Goal: Feedback & Contribution: Contribute content

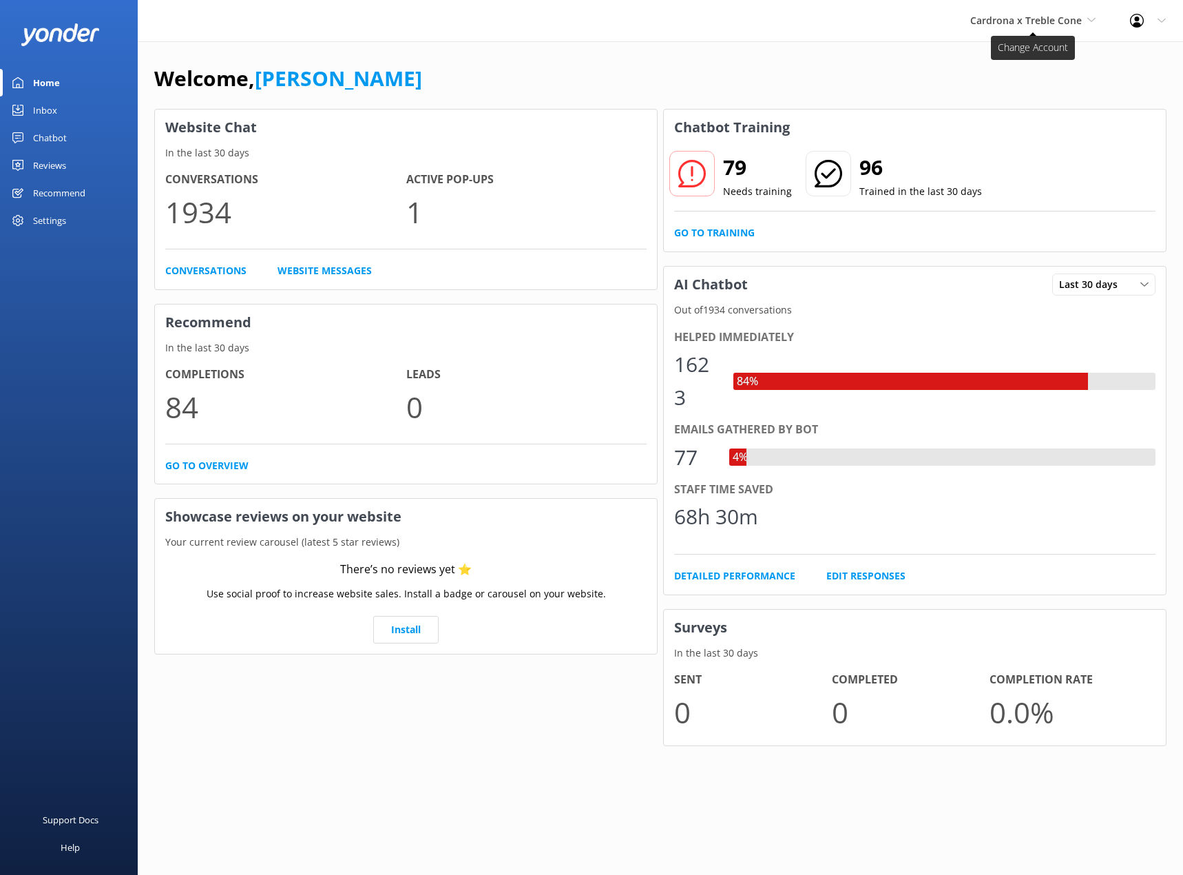
click at [1056, 23] on span "Cardrona x Treble Cone" at bounding box center [1026, 20] width 112 height 13
click at [817, 66] on div "Welcome, [PERSON_NAME]" at bounding box center [660, 85] width 1012 height 47
click at [61, 127] on div "Chatbot" at bounding box center [50, 138] width 34 height 28
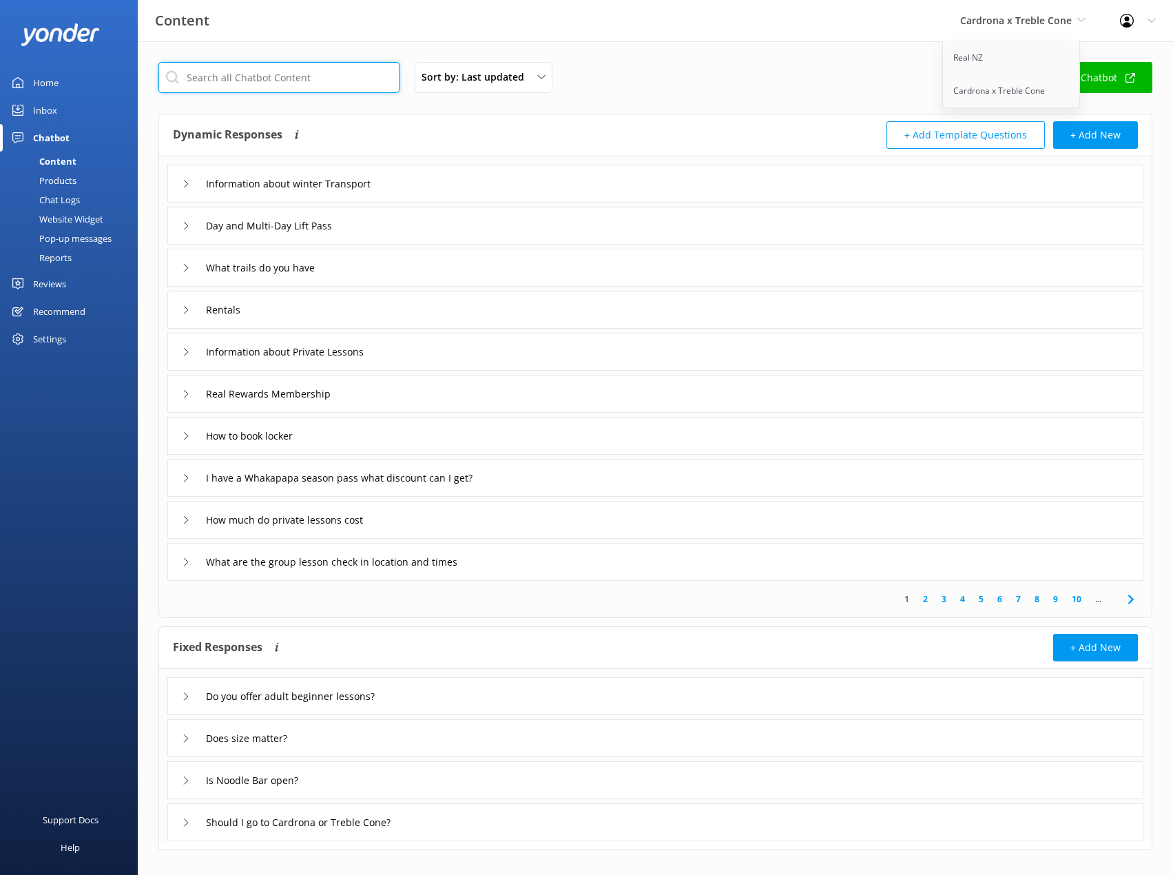
click at [282, 90] on input "text" at bounding box center [278, 77] width 241 height 31
type input "n"
type input "bird"
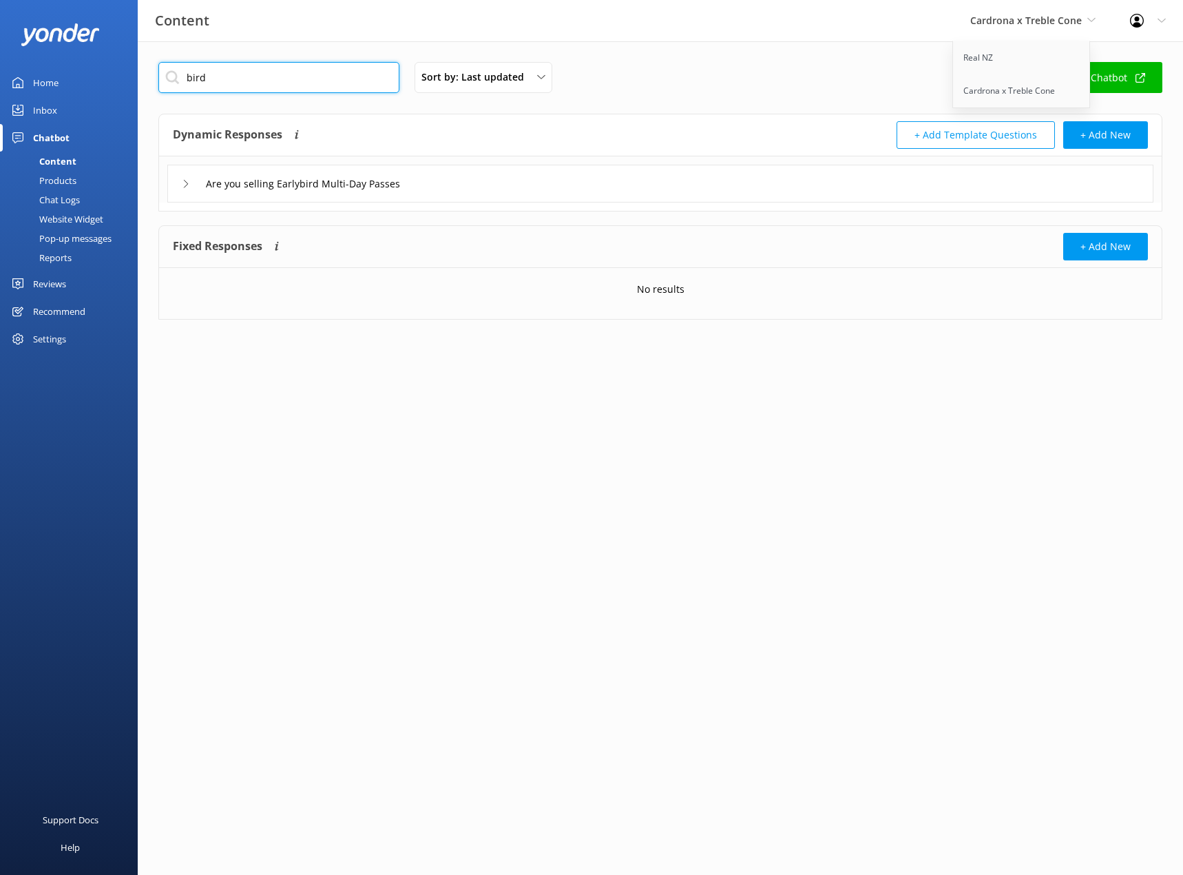
click at [303, 83] on input "bird" at bounding box center [278, 77] width 241 height 31
click at [1008, 65] on link "Real NZ" at bounding box center [1022, 57] width 138 height 33
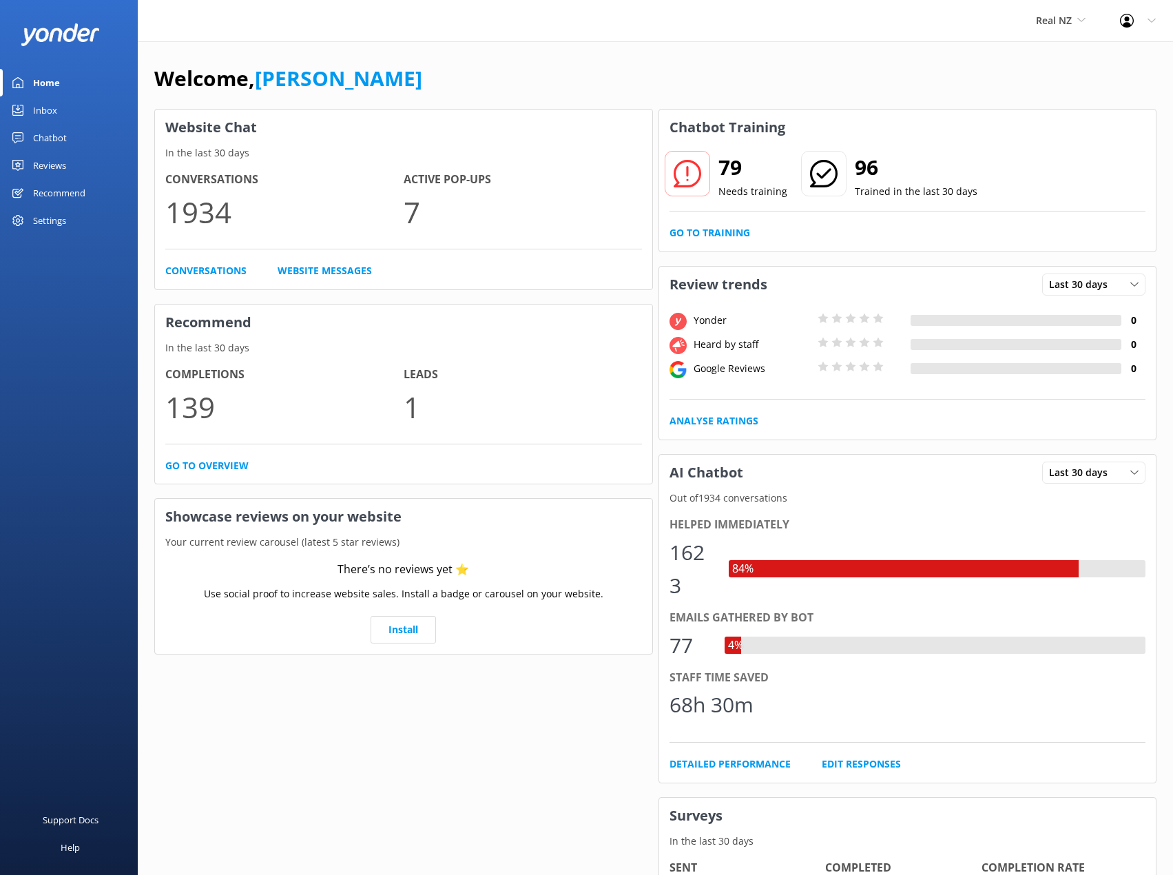
click at [39, 139] on div "Chatbot" at bounding box center [50, 138] width 34 height 28
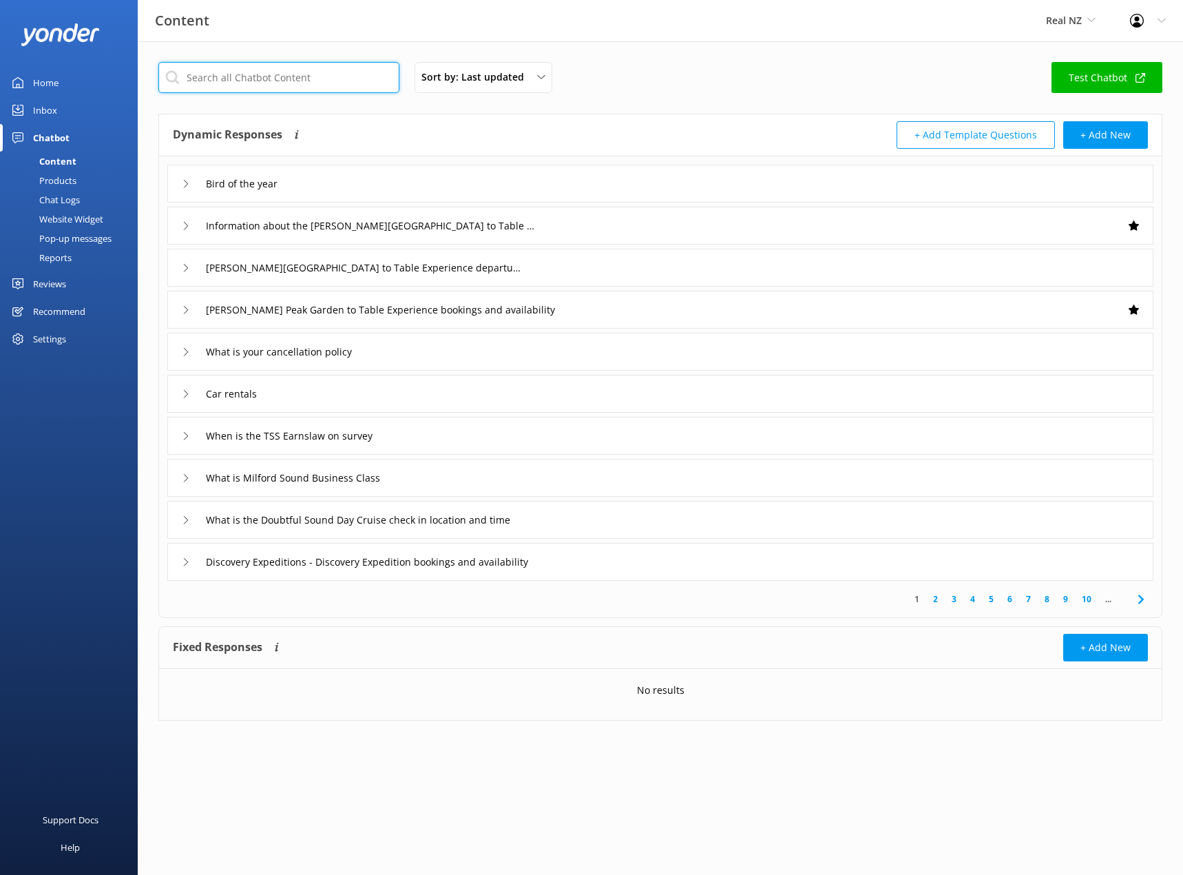
click at [246, 73] on input "text" at bounding box center [278, 77] width 241 height 31
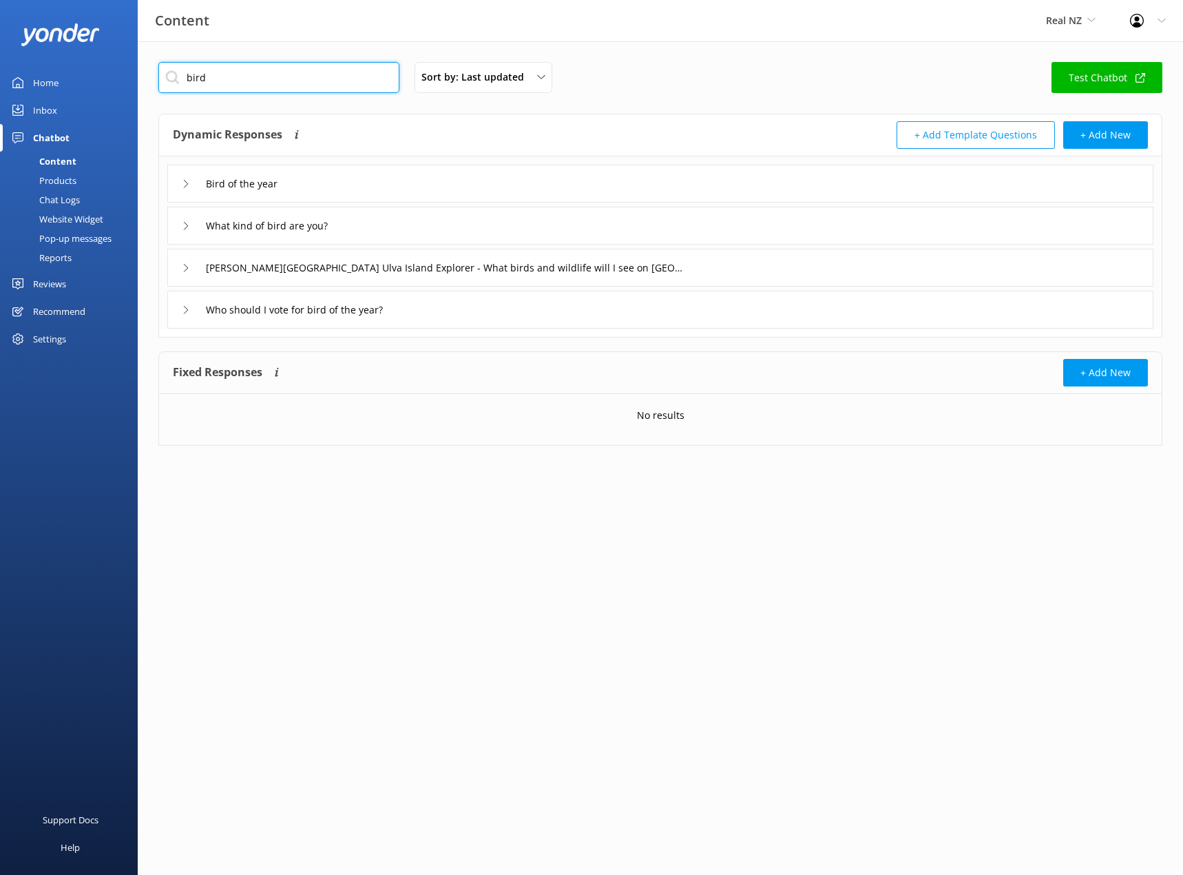
type input "bird"
click at [184, 181] on icon at bounding box center [186, 184] width 8 height 8
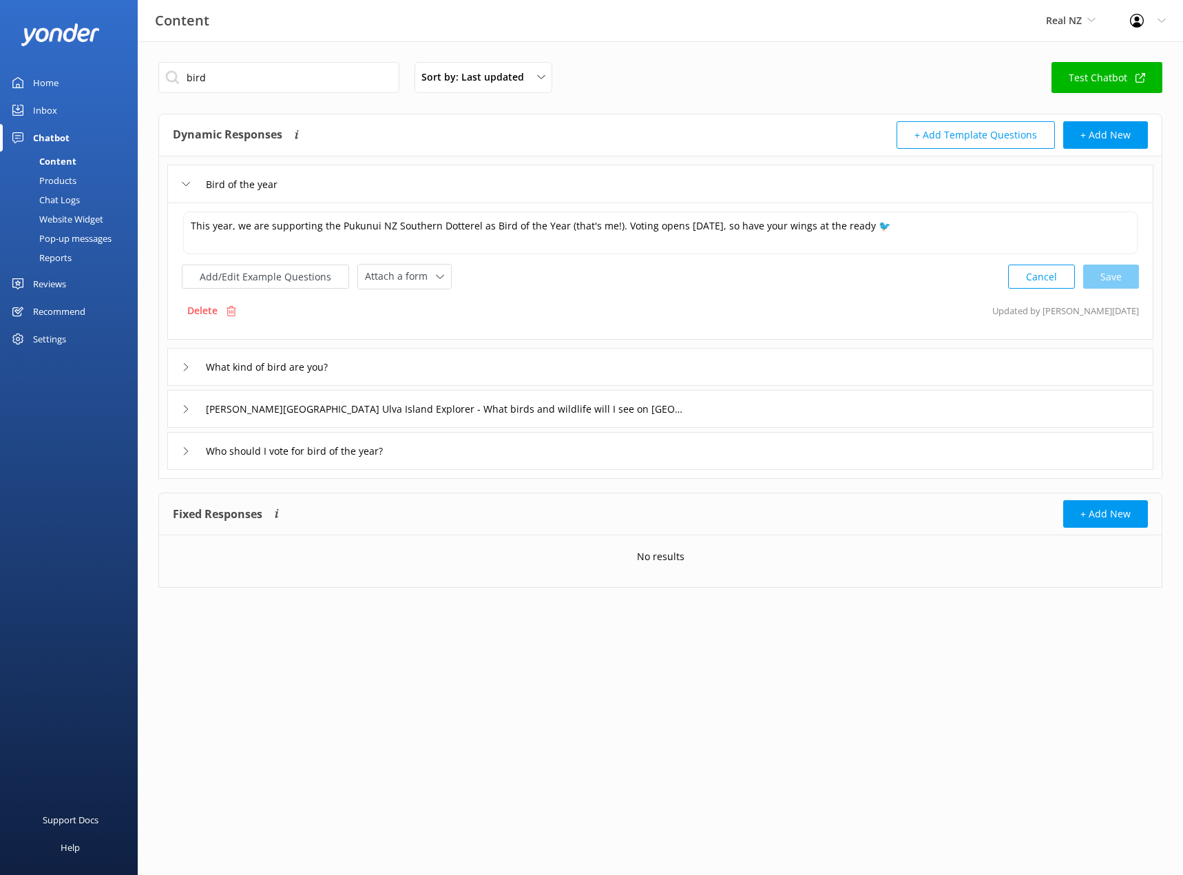
click at [184, 181] on icon at bounding box center [186, 184] width 8 height 8
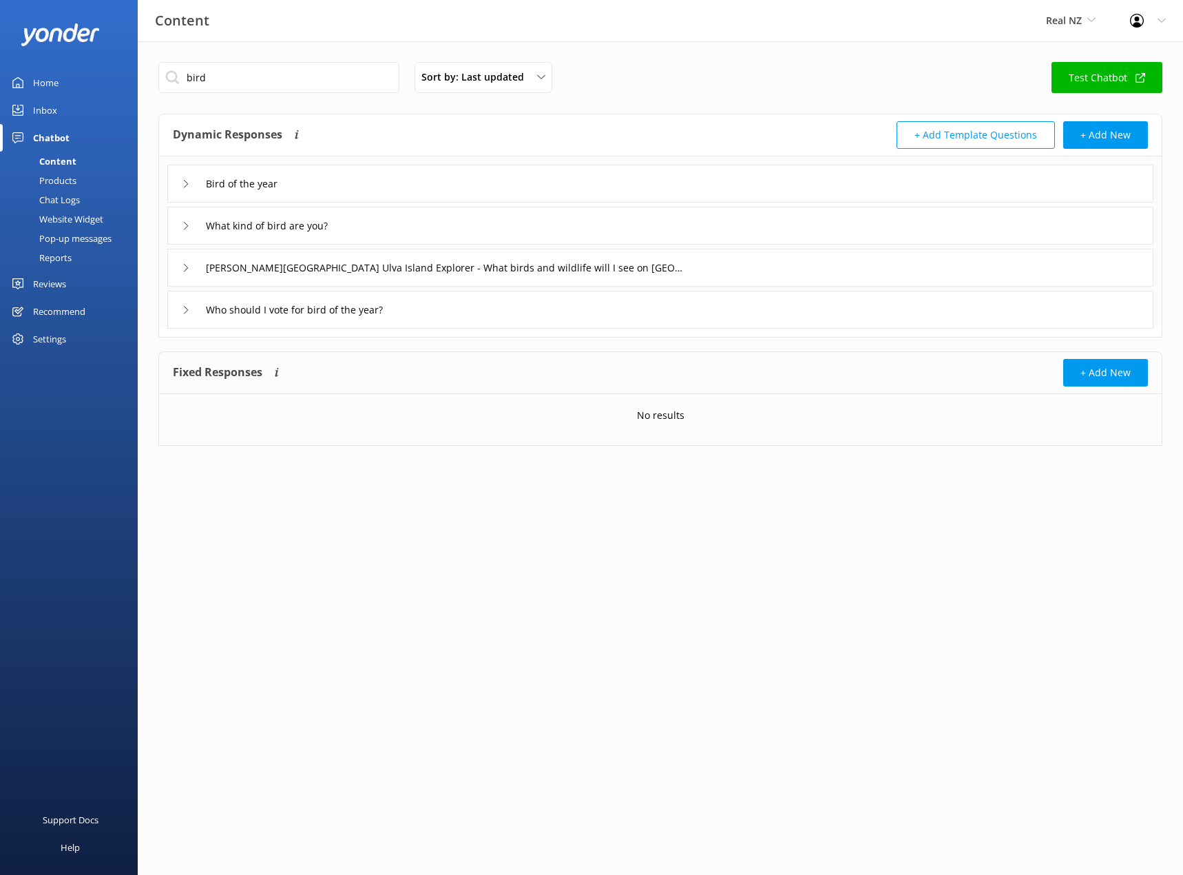
click at [183, 225] on icon at bounding box center [186, 226] width 8 height 8
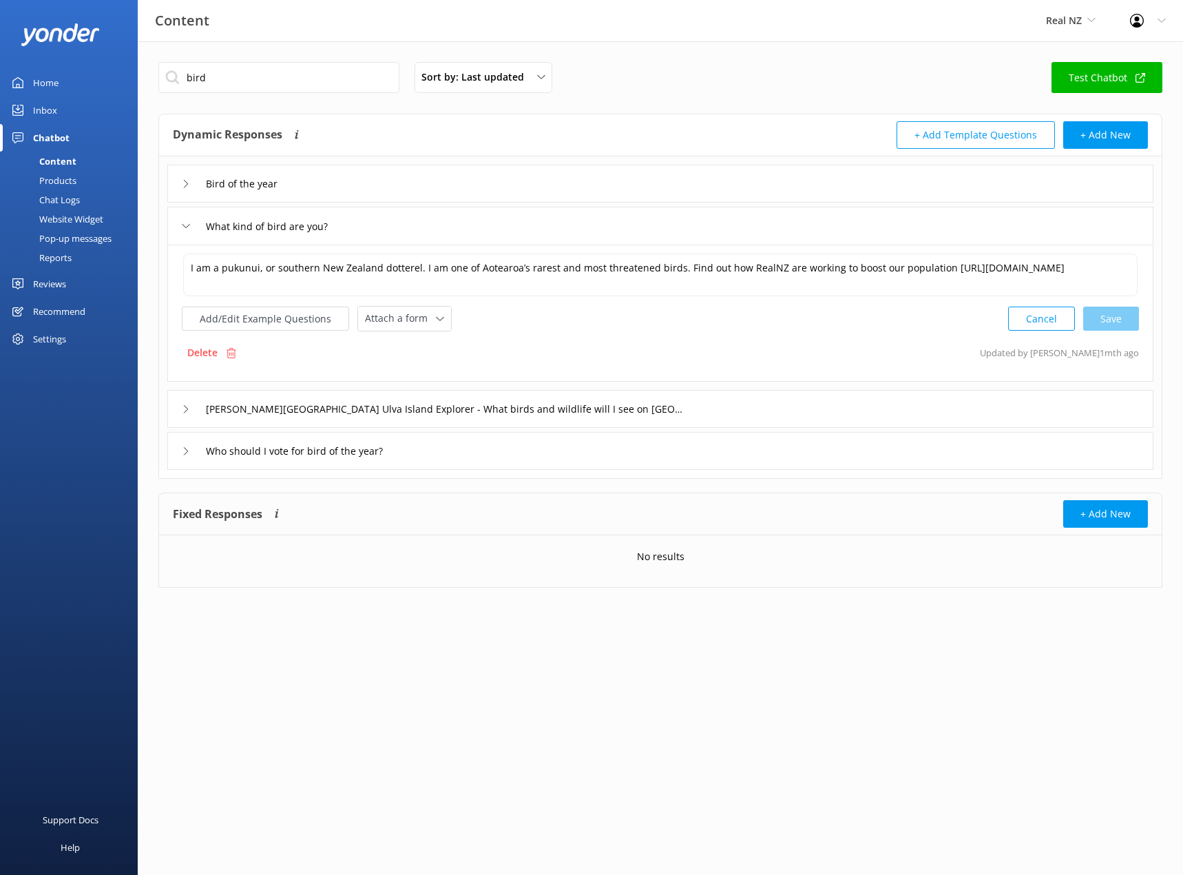
click at [183, 225] on use at bounding box center [187, 226] width 8 height 4
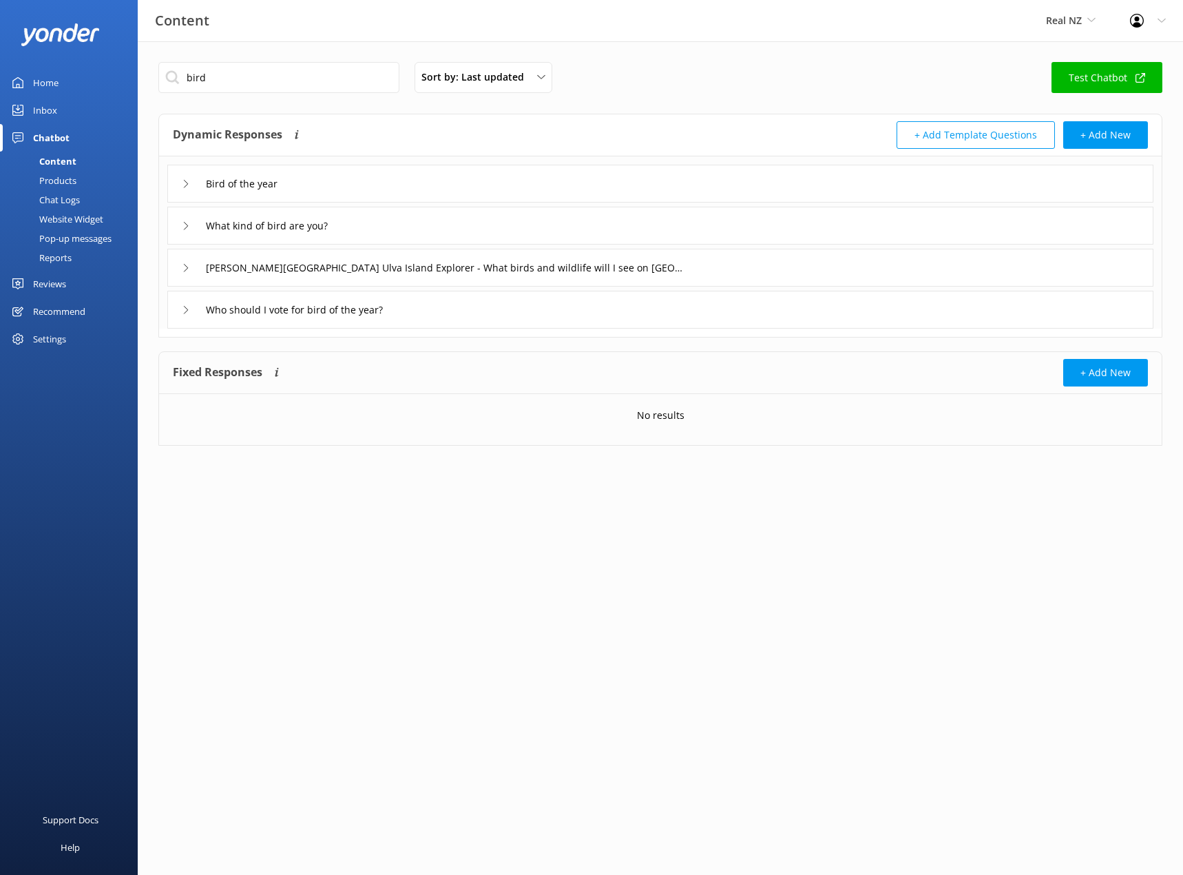
click at [182, 187] on div "Bird of the year" at bounding box center [660, 184] width 986 height 38
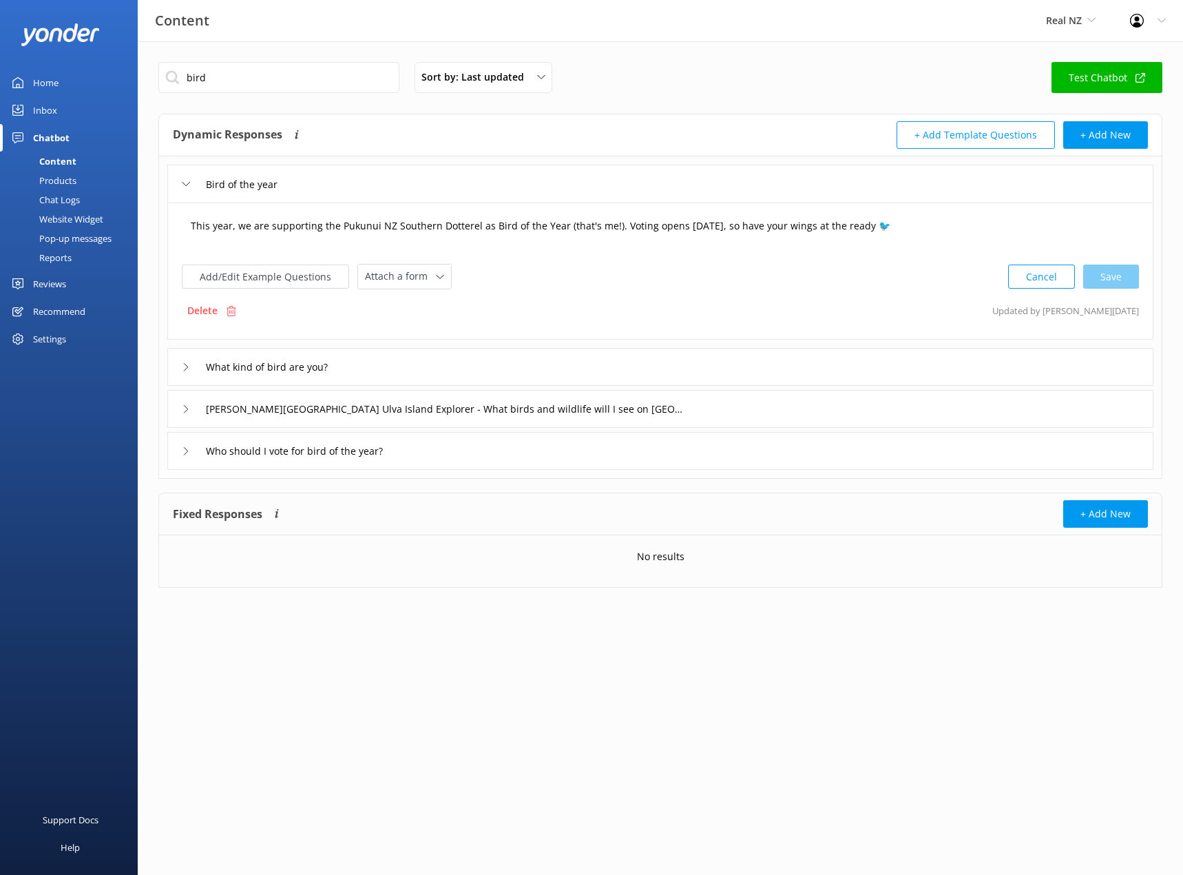
click at [655, 228] on textarea "This year, we are supporting the Pukunui NZ Southern Dotterel as Bird of the Ye…" at bounding box center [660, 232] width 955 height 43
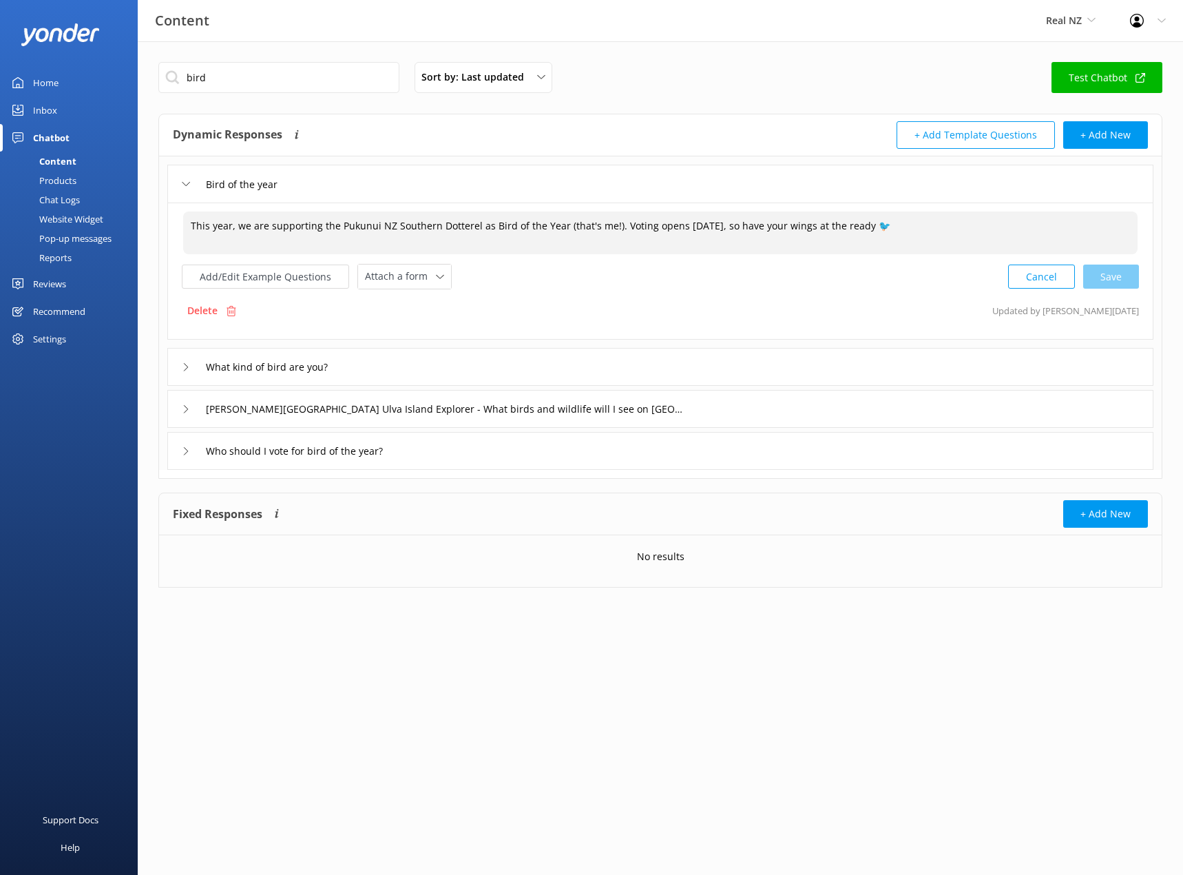
drag, startPoint x: 645, startPoint y: 227, endPoint x: 740, endPoint y: 228, distance: 94.4
click at [740, 228] on textarea "This year, we are supporting the Pukunui NZ Southern Dotterel as Bird of the Ye…" at bounding box center [660, 232] width 955 height 43
drag, startPoint x: 919, startPoint y: 227, endPoint x: 710, endPoint y: 246, distance: 210.2
click at [710, 246] on textarea "This year, we are supporting the Pukunui NZ Southern Dotterel as Bird of the Ye…" at bounding box center [660, 232] width 955 height 43
type textarea "This year, we are supporting the Pukunui NZ Southern Dotterel as Bird of the Ye…"
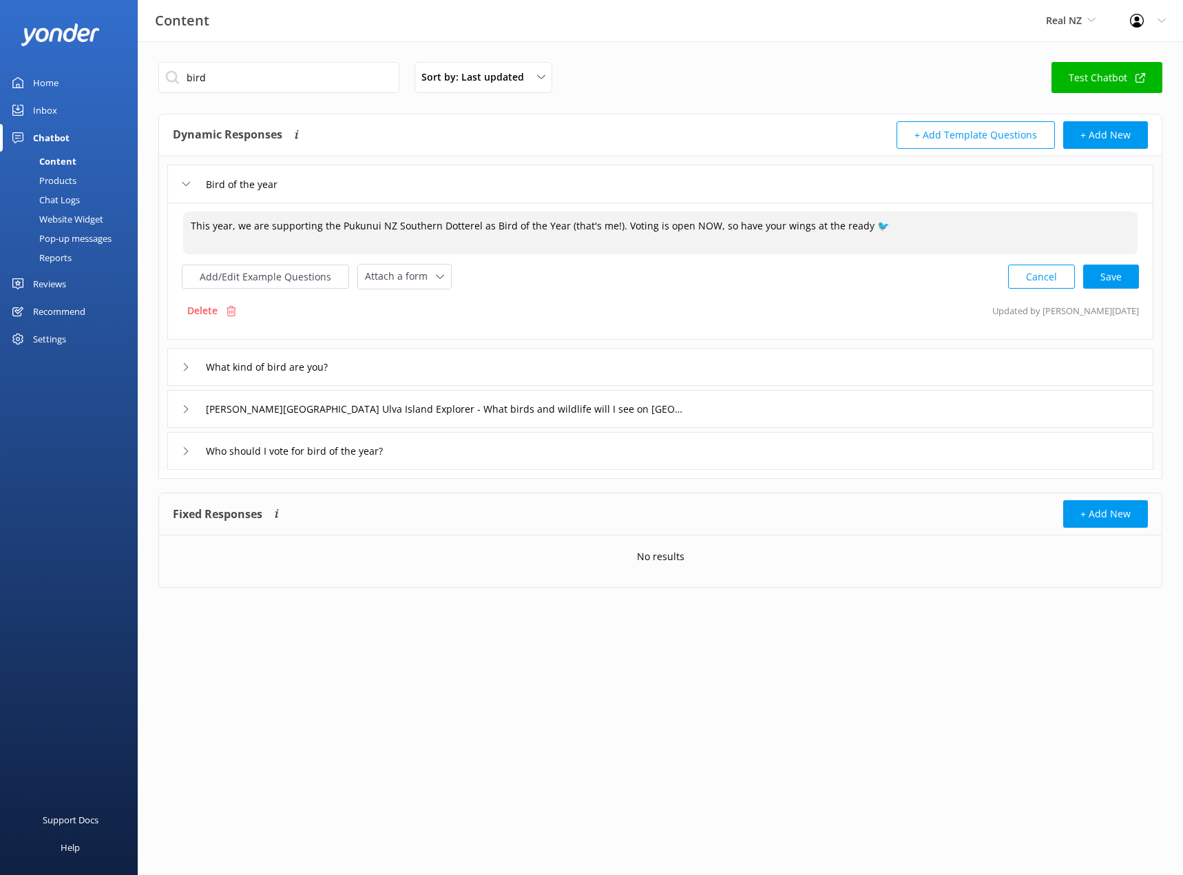
click at [809, 244] on textarea "This year, we are supporting the Pukunui NZ Southern Dotterel as Bird of the Ye…" at bounding box center [660, 232] width 955 height 43
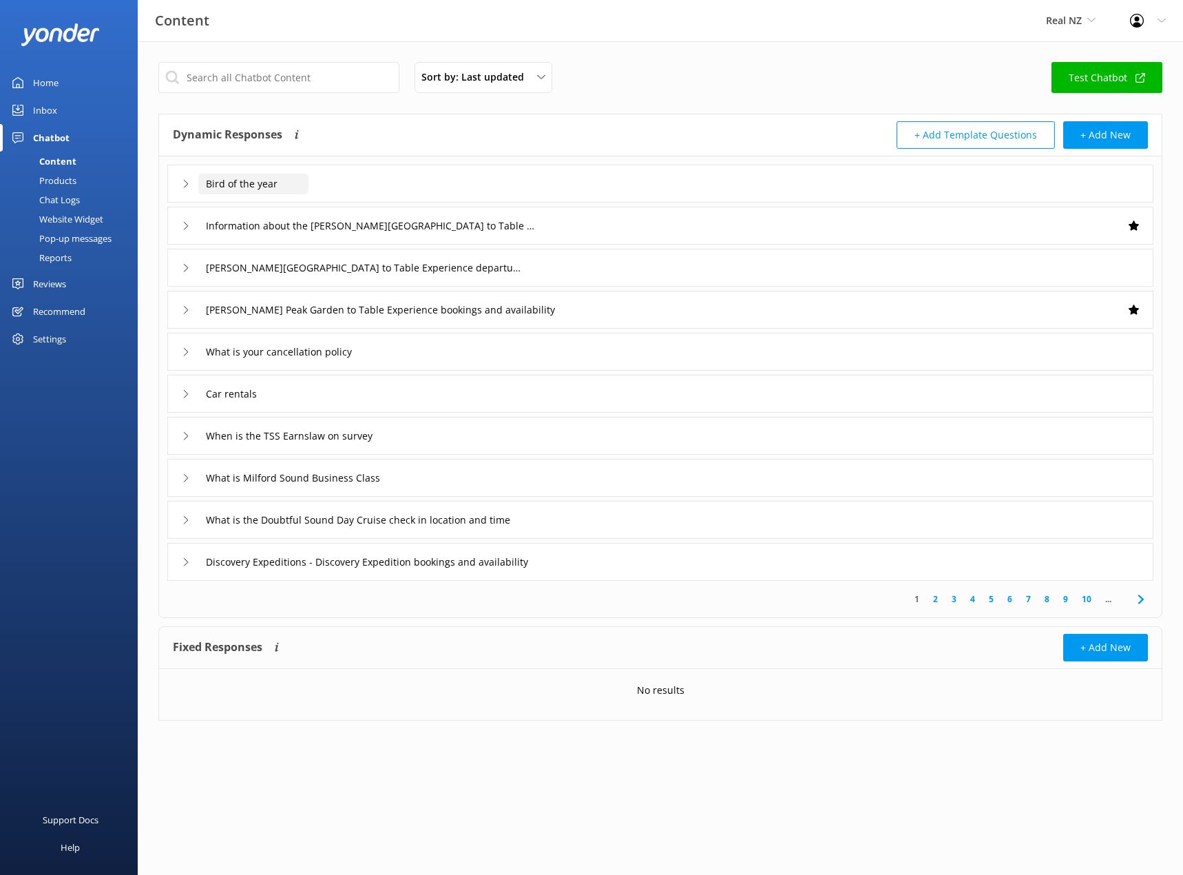
click at [251, 185] on input "Bird of the year" at bounding box center [253, 184] width 110 height 21
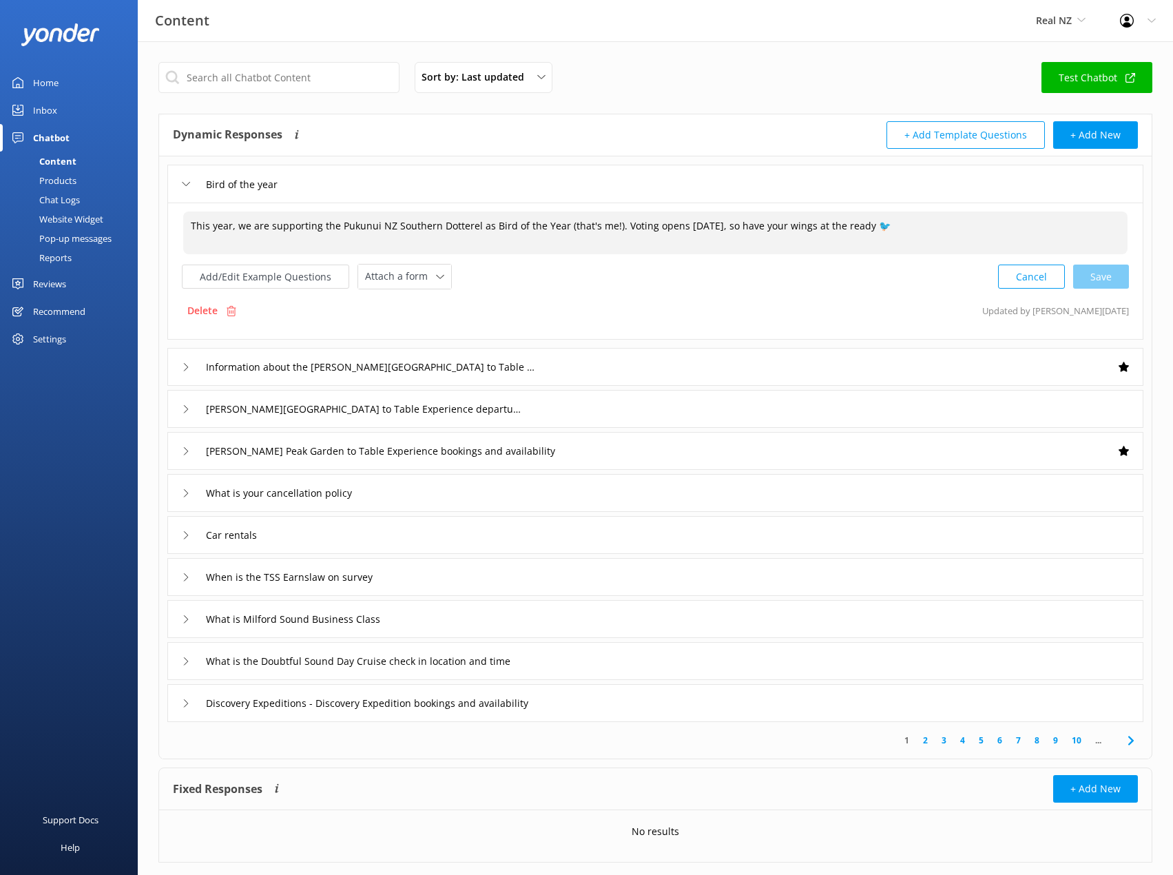
drag, startPoint x: 652, startPoint y: 223, endPoint x: 917, endPoint y: 232, distance: 265.3
click at [917, 232] on textarea "This year, we are supporting the Pukunui NZ Southern Dotterel as Bird of the Ye…" at bounding box center [655, 232] width 944 height 43
paste textarea "Have you heard of this bird? It needs your help"
click at [779, 225] on textarea "This year, we are supporting the Pukunui NZ Southern Dotterel as Bird of the Ye…" at bounding box center [655, 232] width 944 height 43
click at [775, 225] on textarea "This year, we are supporting the Pukunui NZ Southern Dotterel as Bird of the Ye…" at bounding box center [655, 232] width 944 height 43
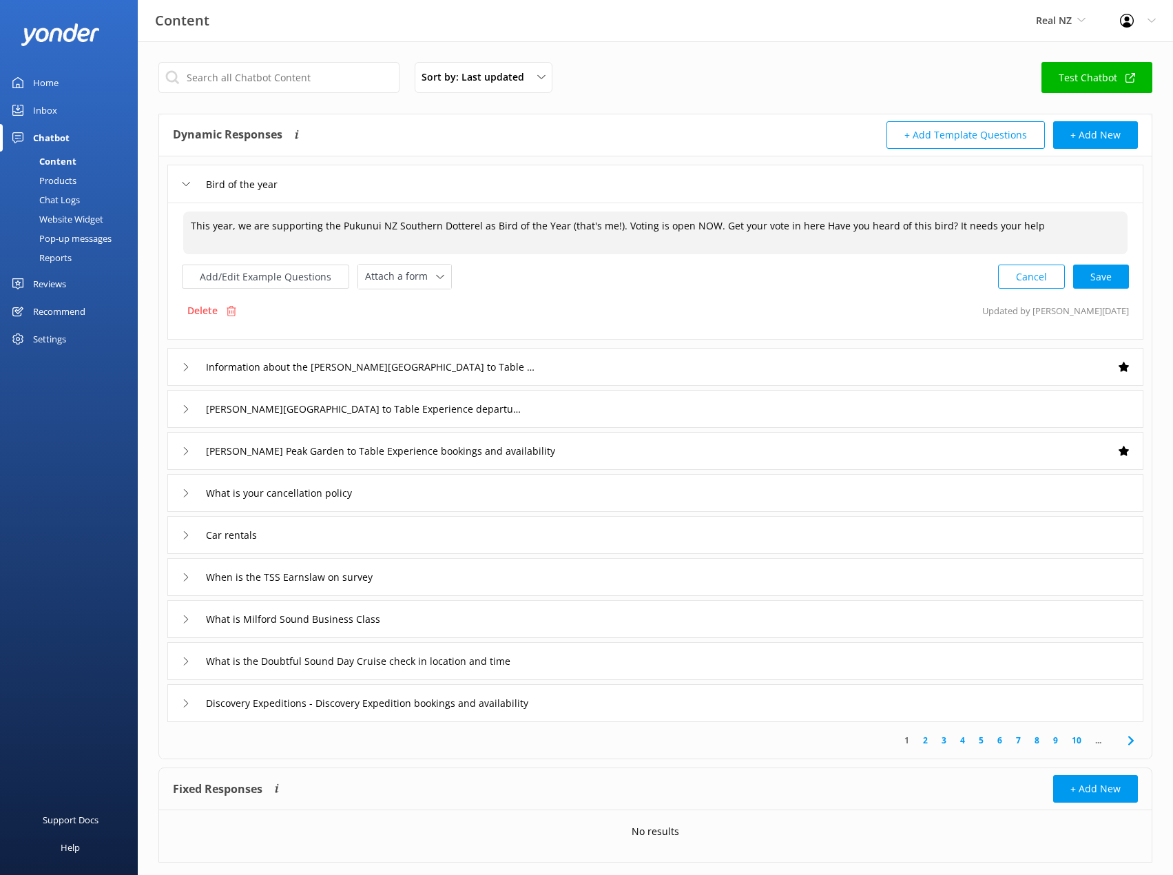
drag, startPoint x: 714, startPoint y: 227, endPoint x: 1052, endPoint y: 224, distance: 338.2
click at [1052, 224] on textarea "This year, we are supporting the Pukunui NZ Southern Dotterel as Bird of the Ye…" at bounding box center [655, 232] width 944 height 43
paste textarea "[URL][DOMAIN_NAME]"
click at [818, 231] on textarea "This year, we are supporting the Pukunui NZ Southern Dotterel as Bird of the Ye…" at bounding box center [655, 232] width 944 height 43
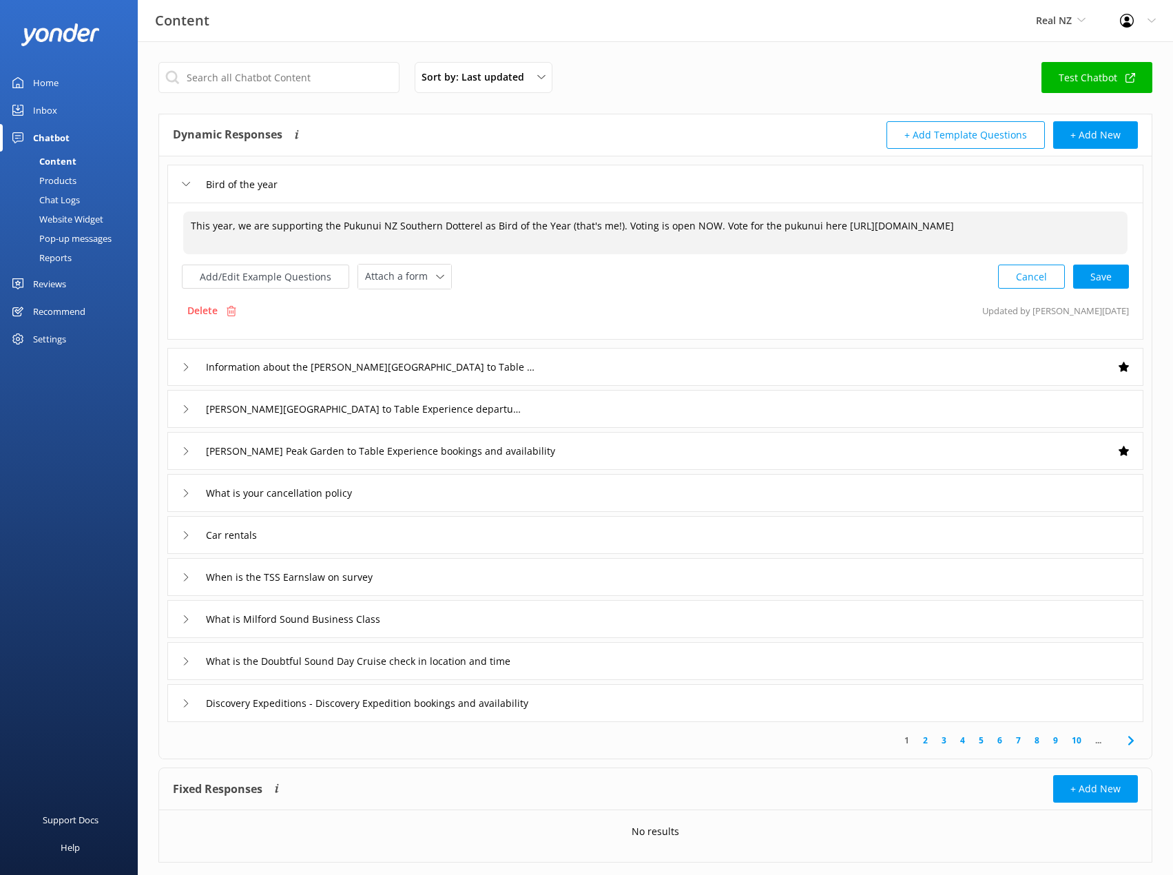
click at [1091, 235] on textarea "This year, we are supporting the Pukunui NZ Southern Dotterel as Bird of the Ye…" at bounding box center [655, 232] width 944 height 43
type textarea "This year, we are supporting the Pukunui NZ Southern Dotterel as Bird of the Ye…"
click at [191, 368] on div "Information about the [PERSON_NAME][GEOGRAPHIC_DATA] to Table Experience" at bounding box center [355, 366] width 347 height 23
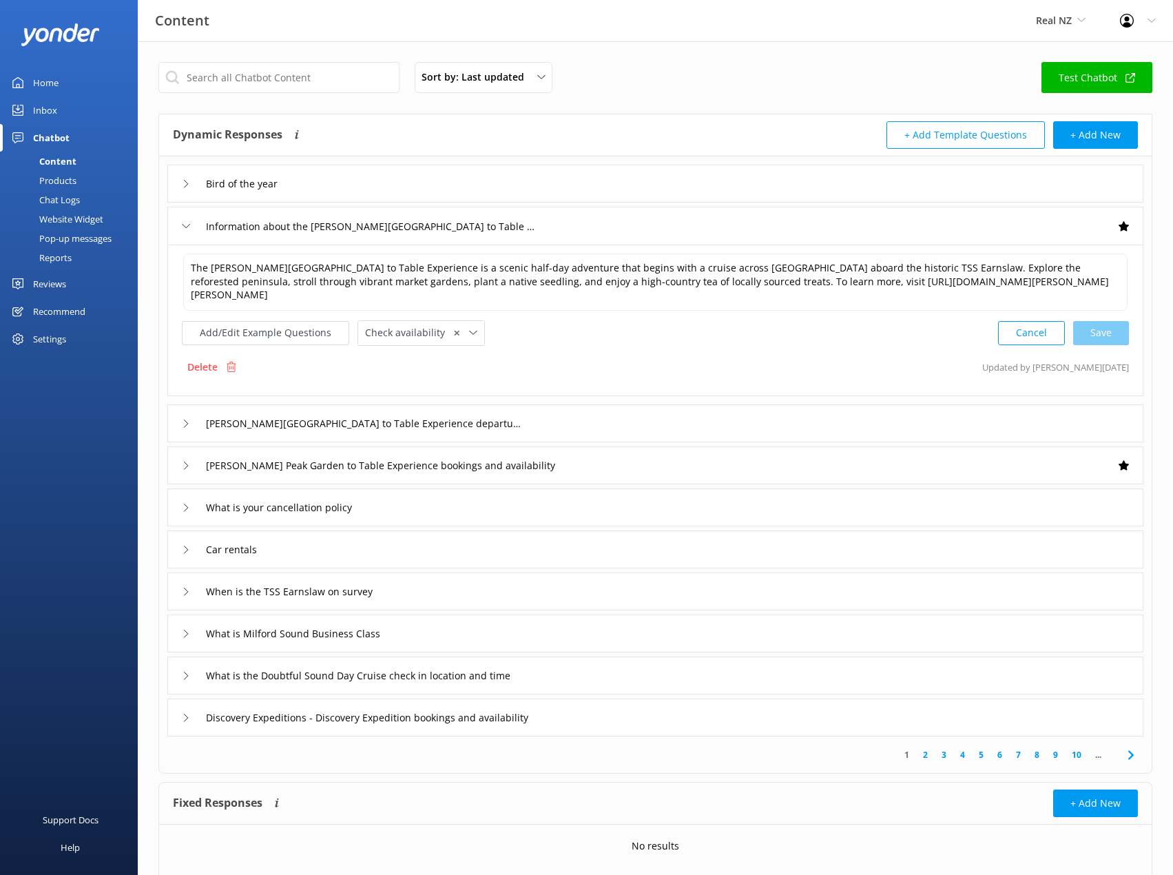
click at [189, 225] on use at bounding box center [187, 226] width 8 height 4
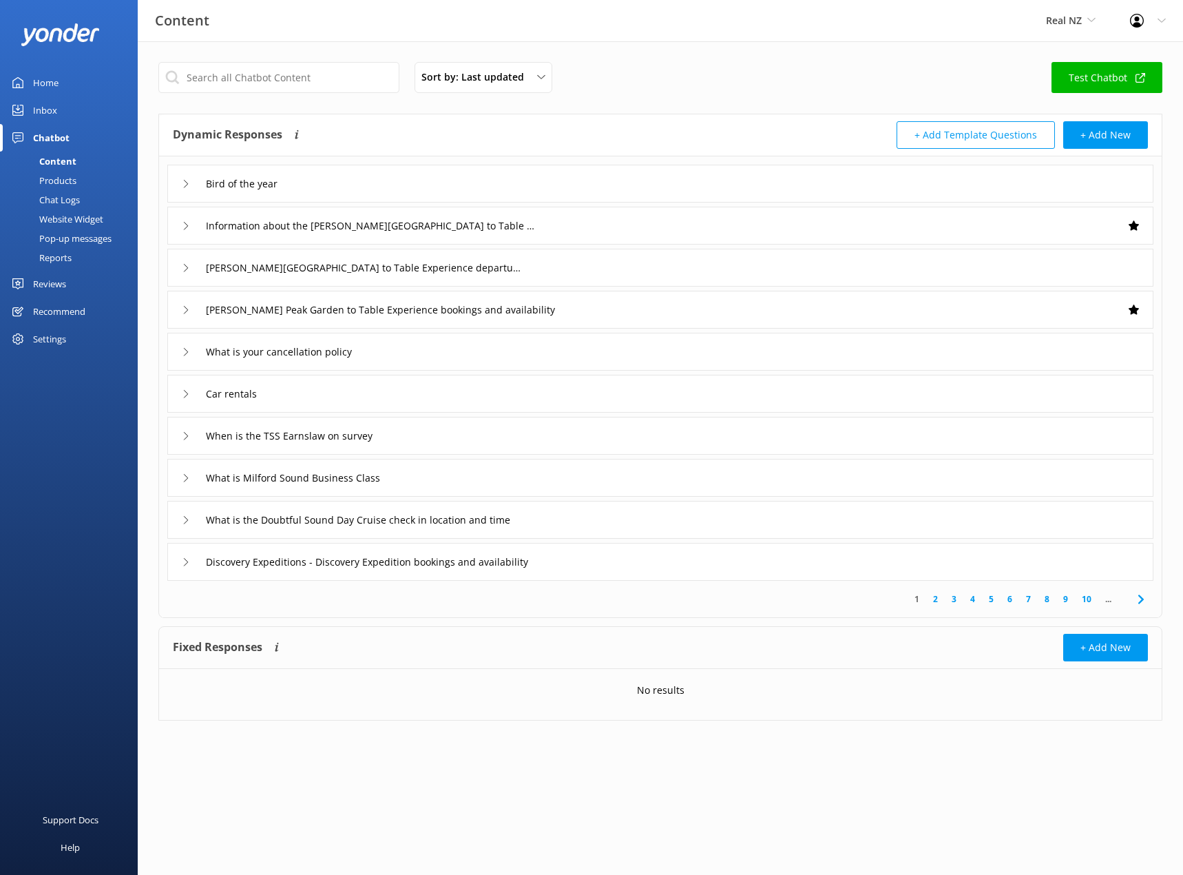
click at [185, 185] on icon at bounding box center [186, 184] width 8 height 8
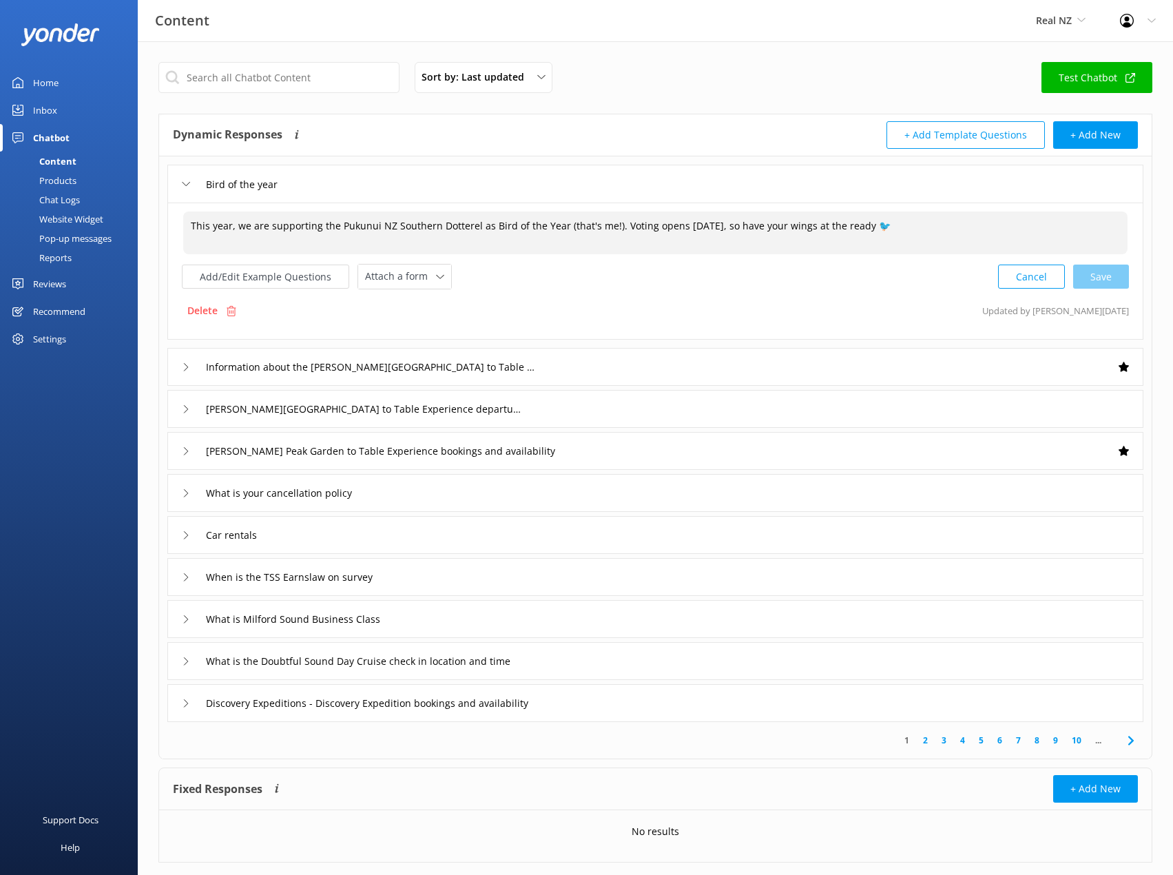
drag, startPoint x: 647, startPoint y: 226, endPoint x: 1030, endPoint y: 226, distance: 382.9
click at [1030, 226] on textarea "This year, we are supporting the Pukunui NZ Southern Dotterel as Bird of the Ye…" at bounding box center [655, 232] width 944 height 43
paste textarea "[URL][DOMAIN_NAME]"
click at [826, 236] on textarea "This year, we are supporting the Pukunui NZ Southern Dotterel as Bird of the Ye…" at bounding box center [655, 232] width 944 height 43
type textarea "This year, we are supporting the Pukunui NZ Southern Dotterel as Bird of the Ye…"
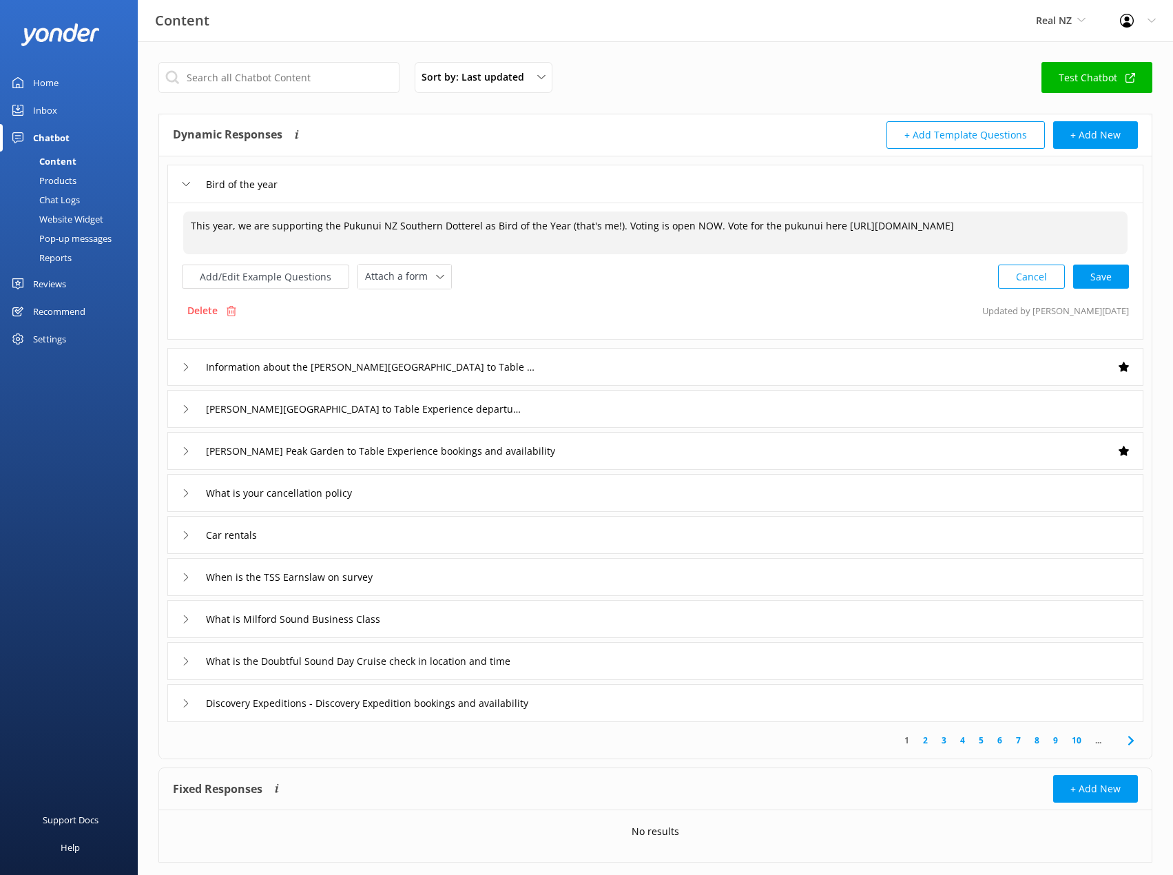
click at [1134, 284] on div "This year, we are supporting the Pukunui NZ Southern Dotterel as Bird of the Ye…" at bounding box center [655, 270] width 976 height 137
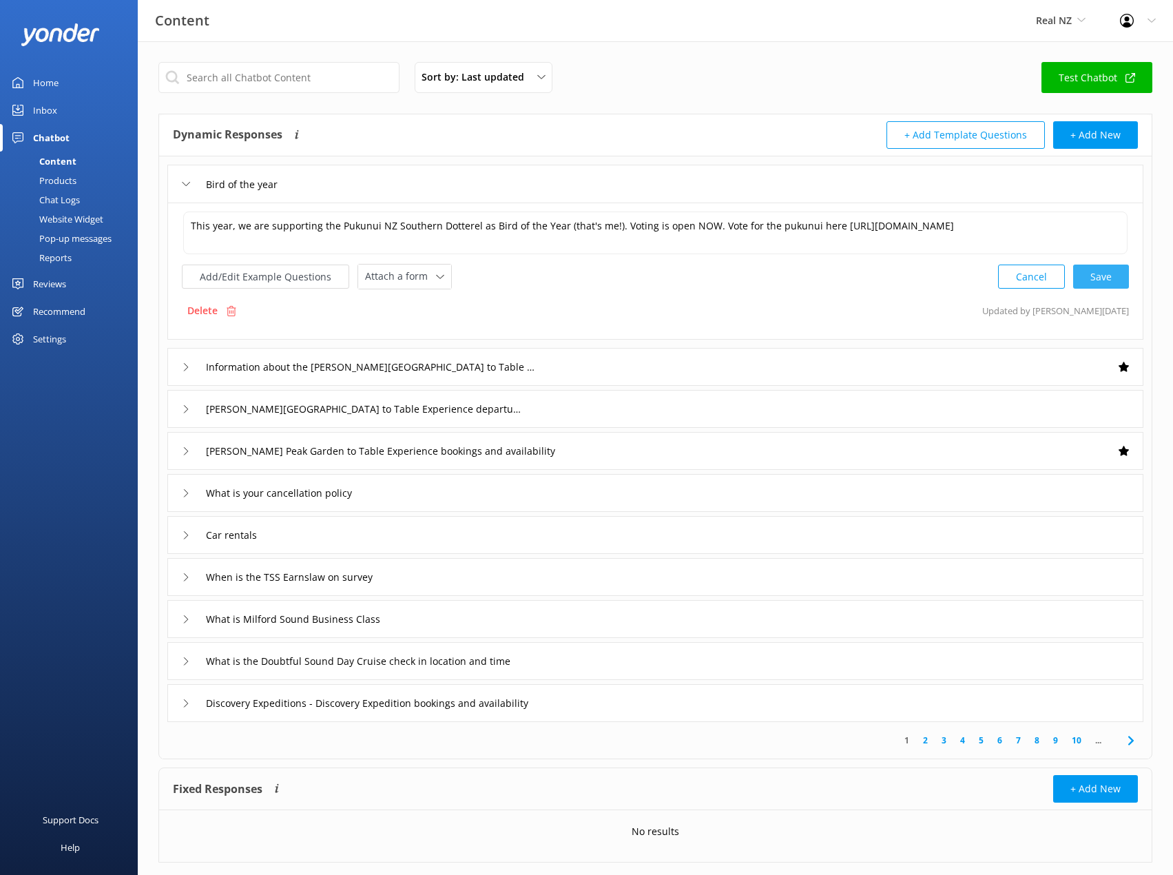
click at [1123, 273] on div "Cancel Save" at bounding box center [1063, 276] width 131 height 25
click at [183, 184] on icon at bounding box center [186, 184] width 8 height 8
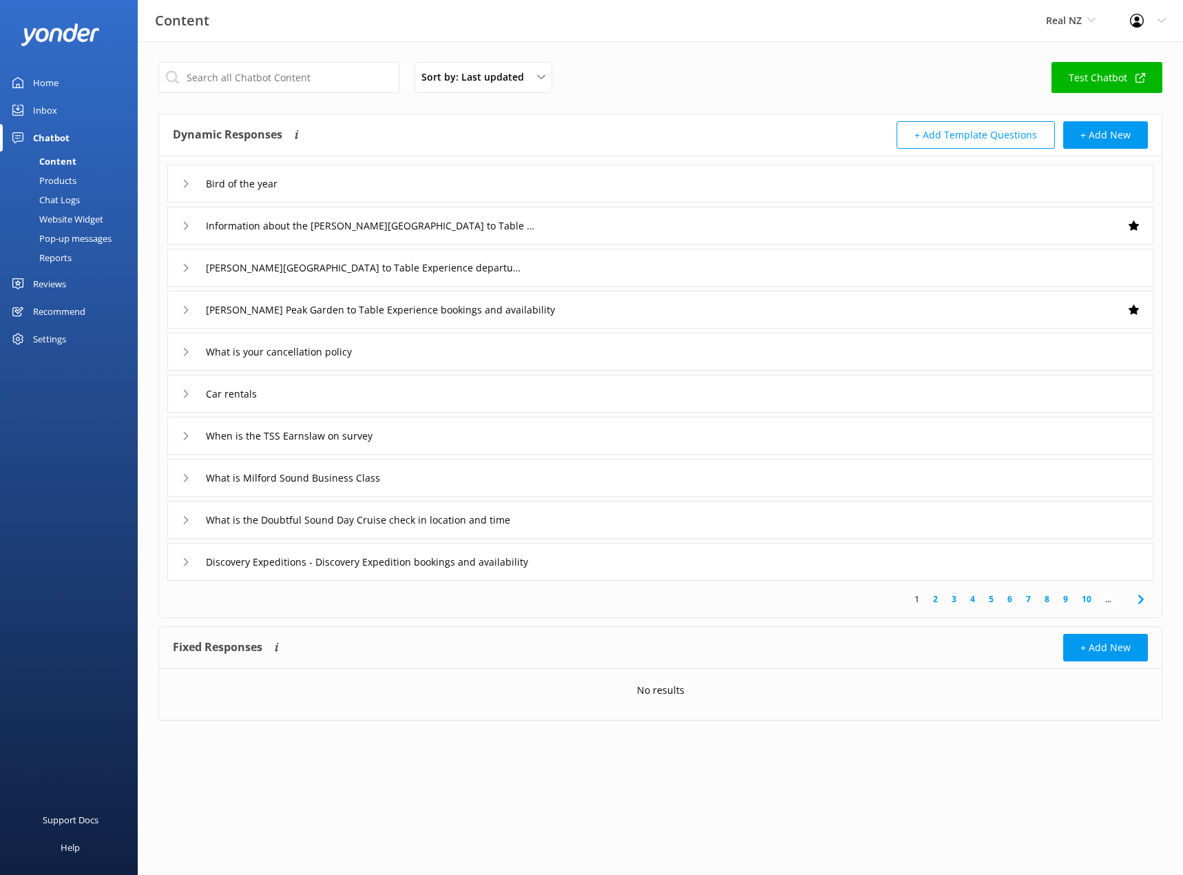
click at [61, 242] on div "Pop-up messages" at bounding box center [59, 238] width 103 height 19
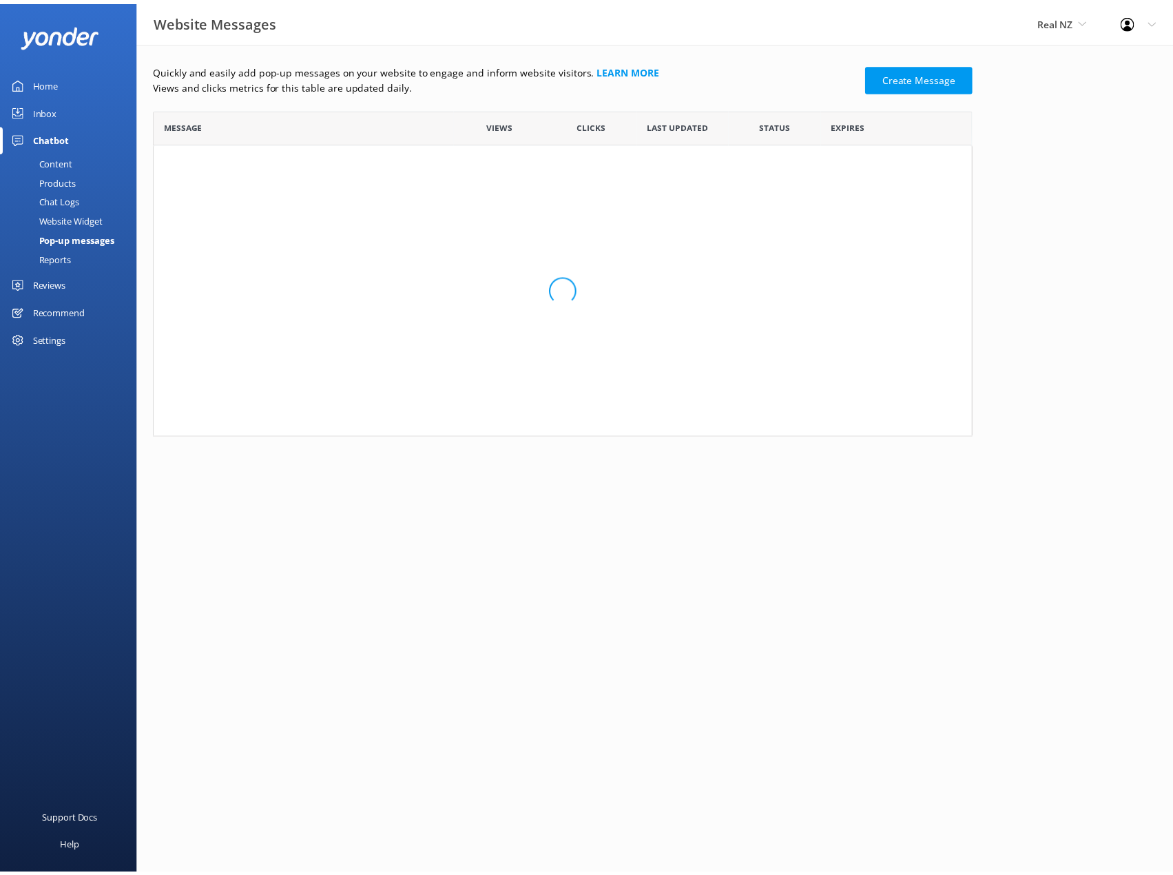
scroll to position [1781, 816]
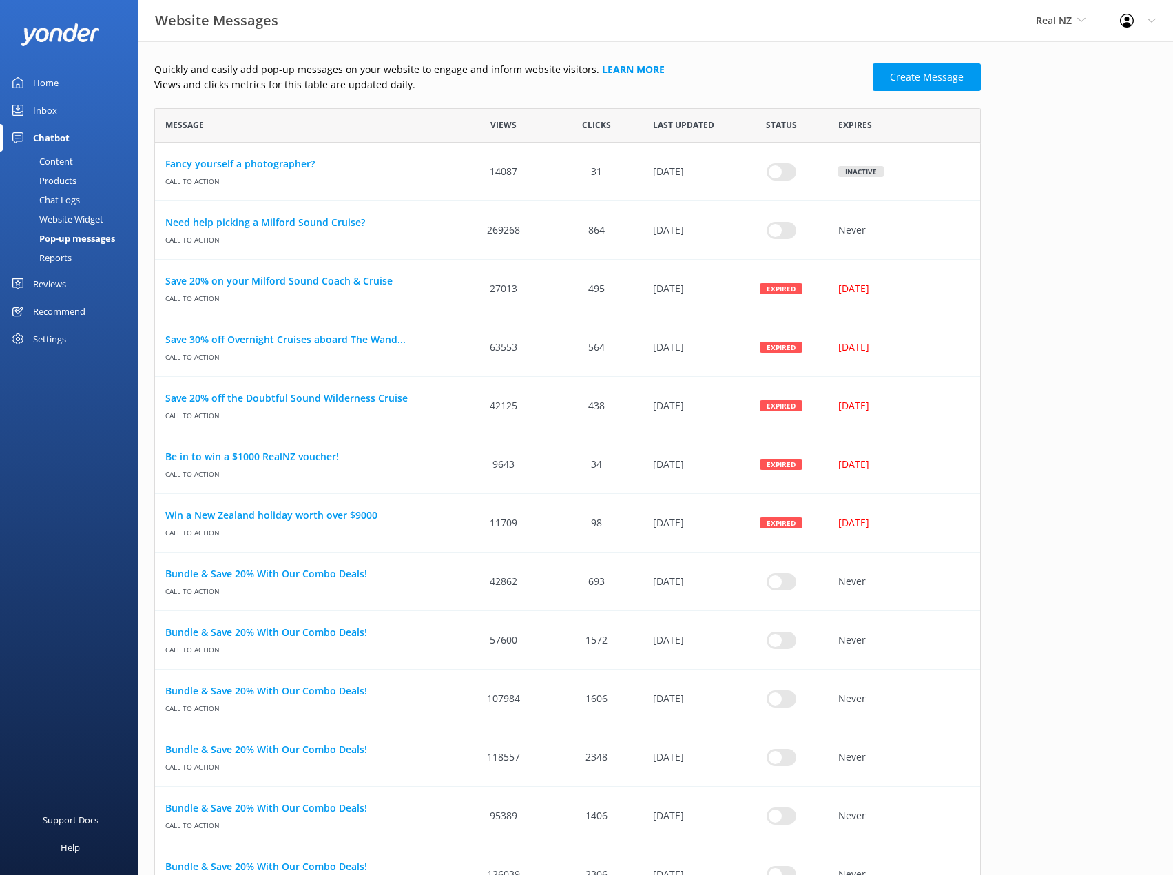
click at [59, 222] on div "Website Widget" at bounding box center [55, 218] width 95 height 19
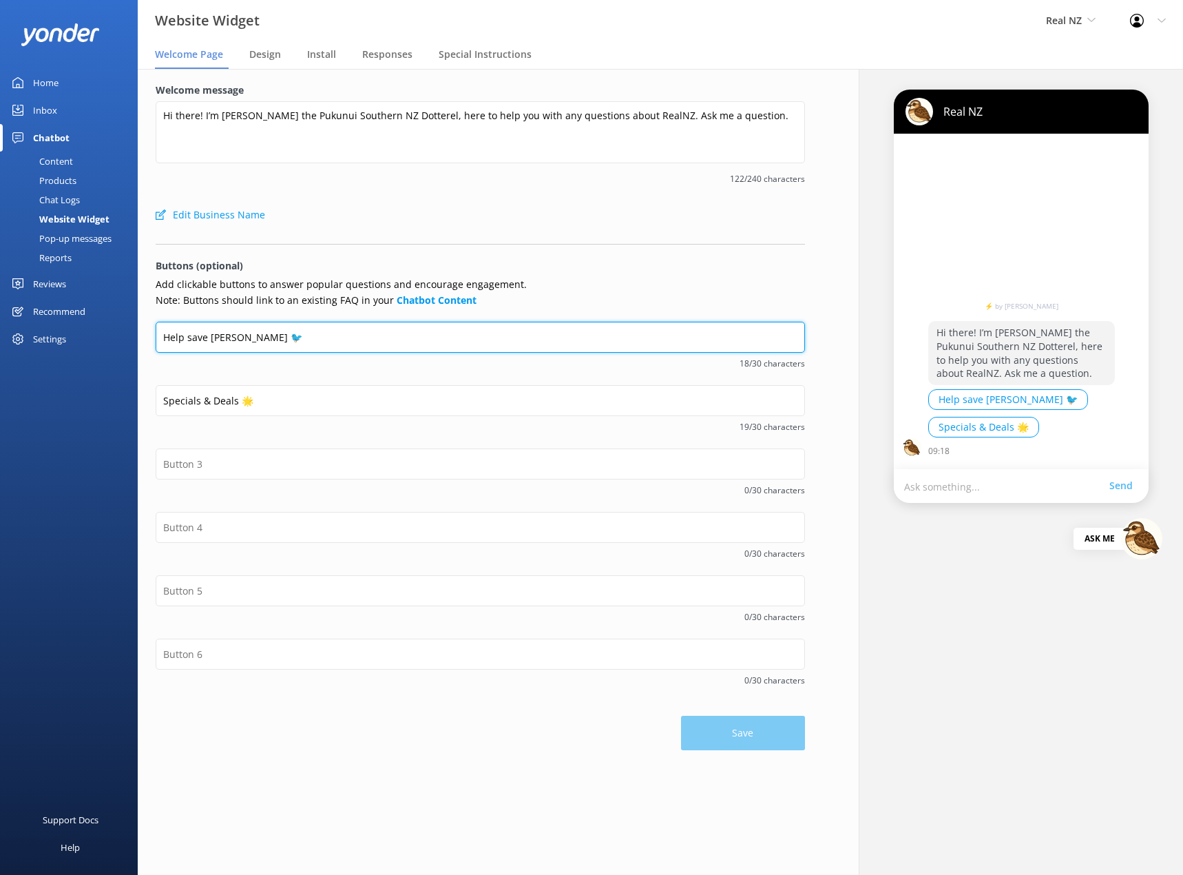
click at [300, 340] on input "Help save [PERSON_NAME] 🐦" at bounding box center [480, 337] width 649 height 31
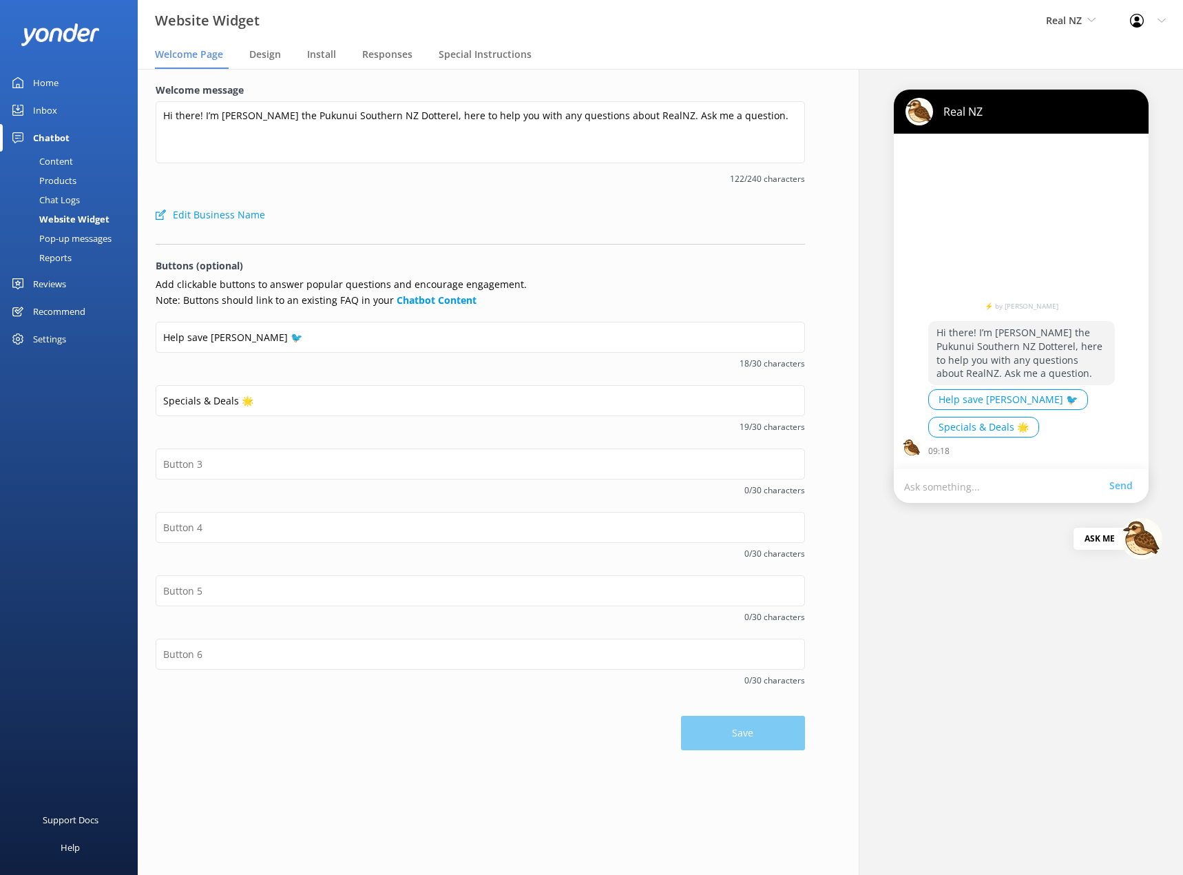
click at [61, 247] on div "Pop-up messages" at bounding box center [59, 238] width 103 height 19
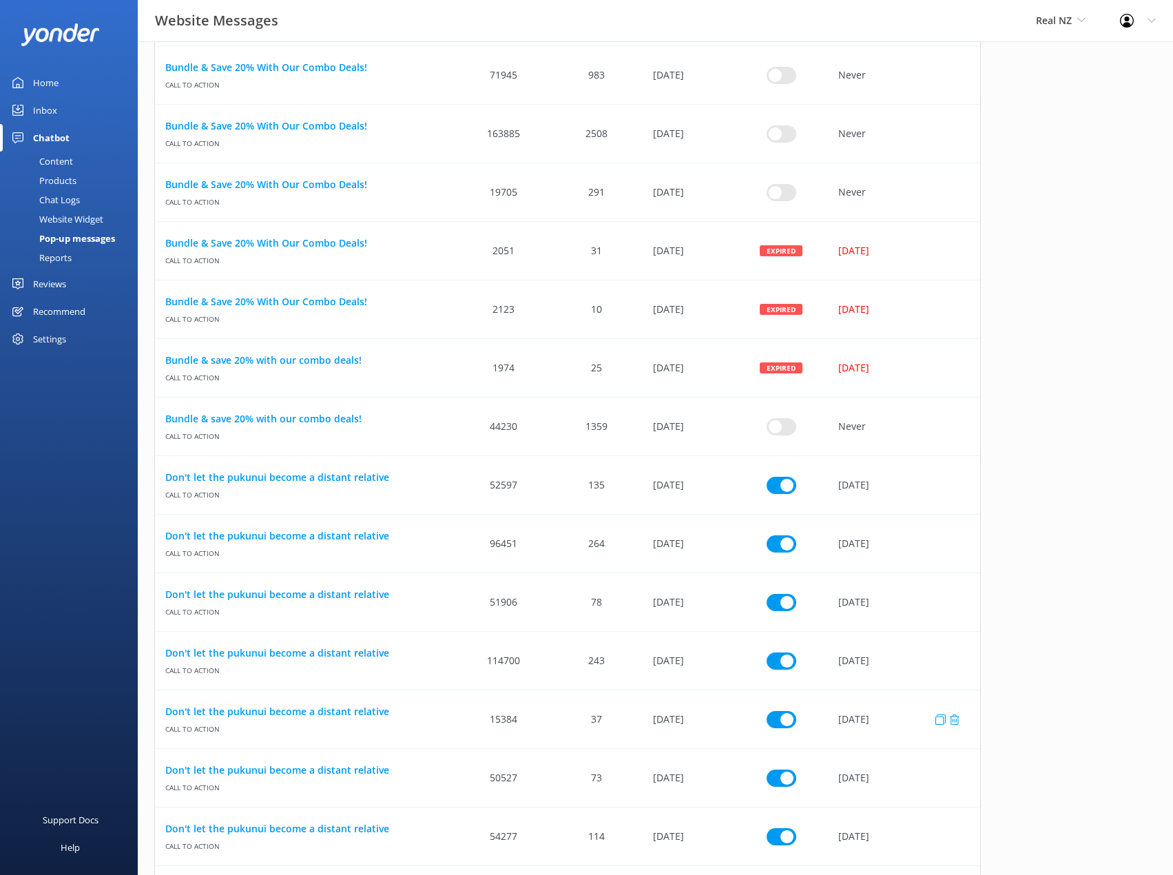
scroll to position [1052, 0]
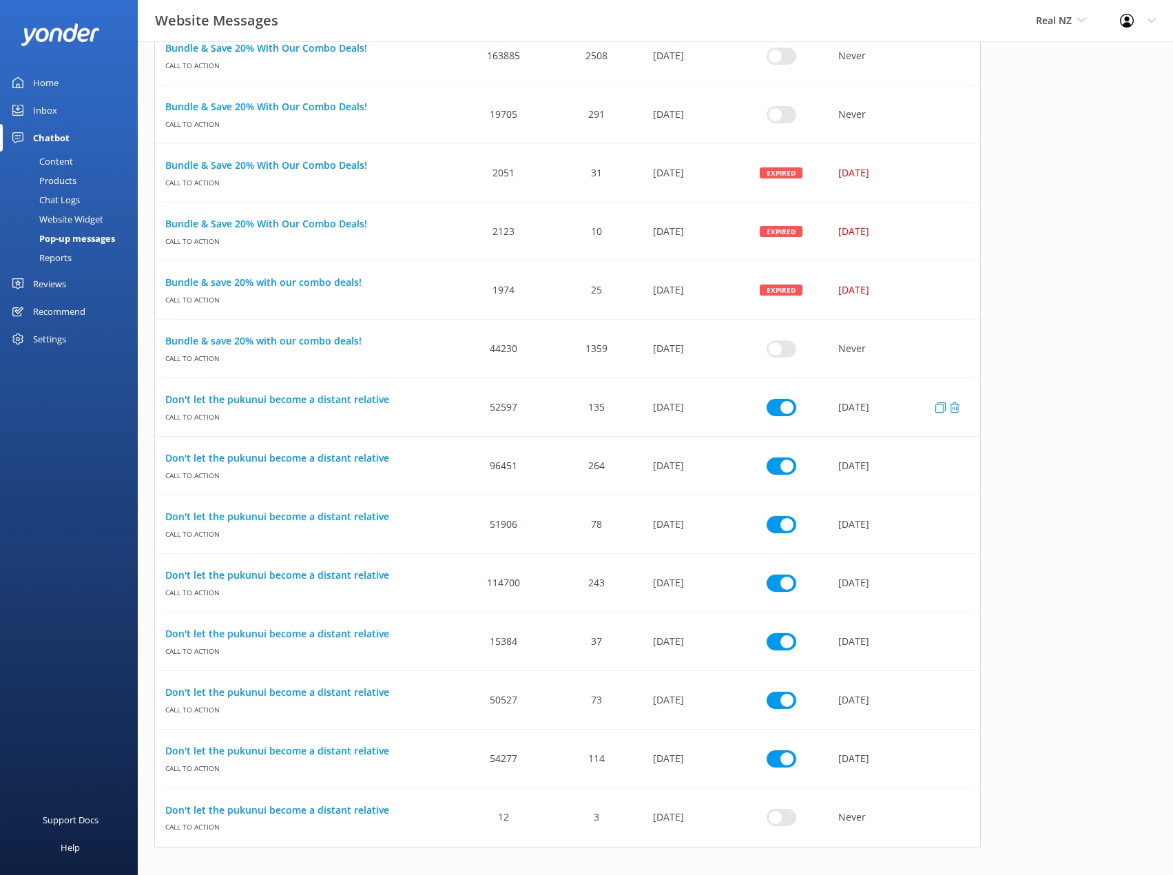
click at [385, 410] on span "Call to action" at bounding box center [306, 414] width 282 height 14
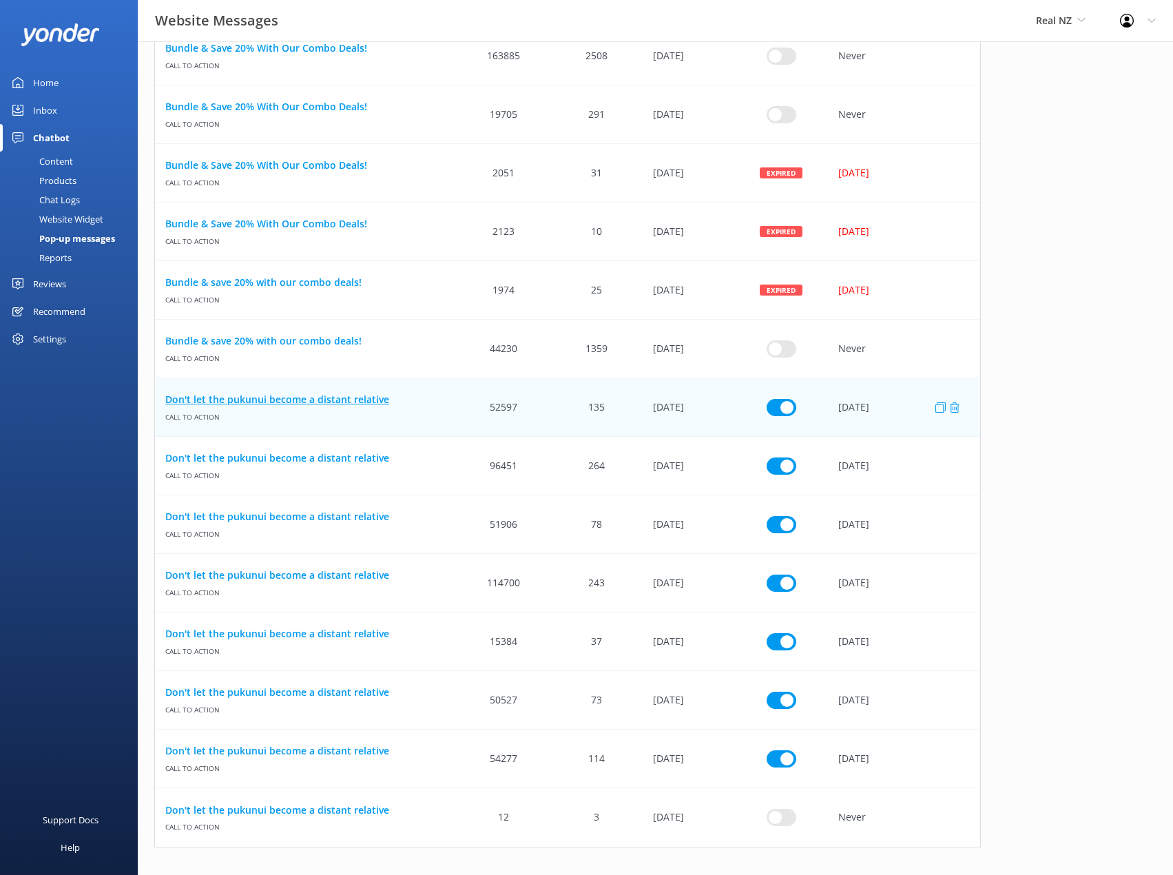
click at [373, 397] on link "Don't let the pukunui become a distant relative" at bounding box center [306, 399] width 282 height 15
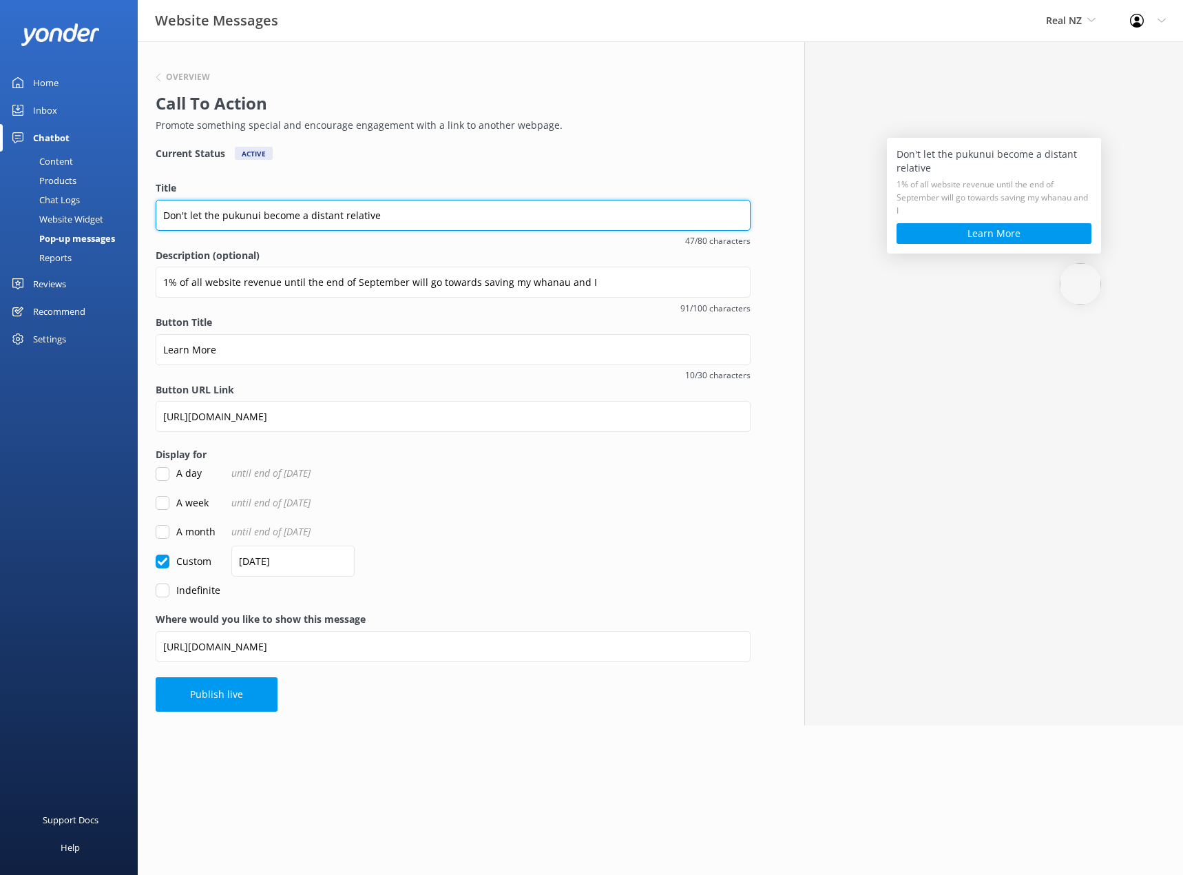
click at [295, 219] on input "Don't let the pukunui become a distant relative" at bounding box center [453, 215] width 595 height 31
type input "Vote for me as Bird of the Year!"
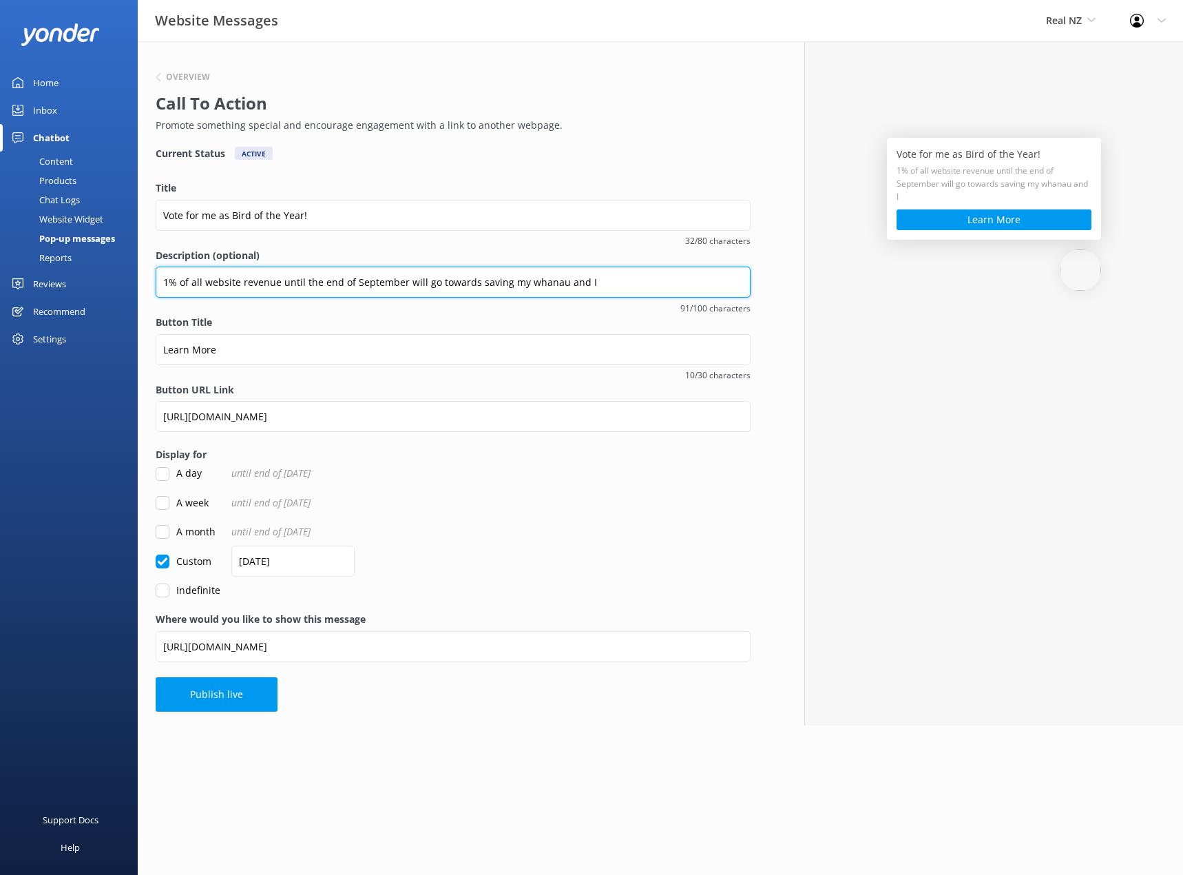
click at [272, 289] on input "1% of all website revenue until the end of September will go towards saving my …" at bounding box center [453, 282] width 595 height 31
click at [466, 291] on input "1% of all website revenue until the end of September will go towards saving my …" at bounding box center [453, 283] width 595 height 31
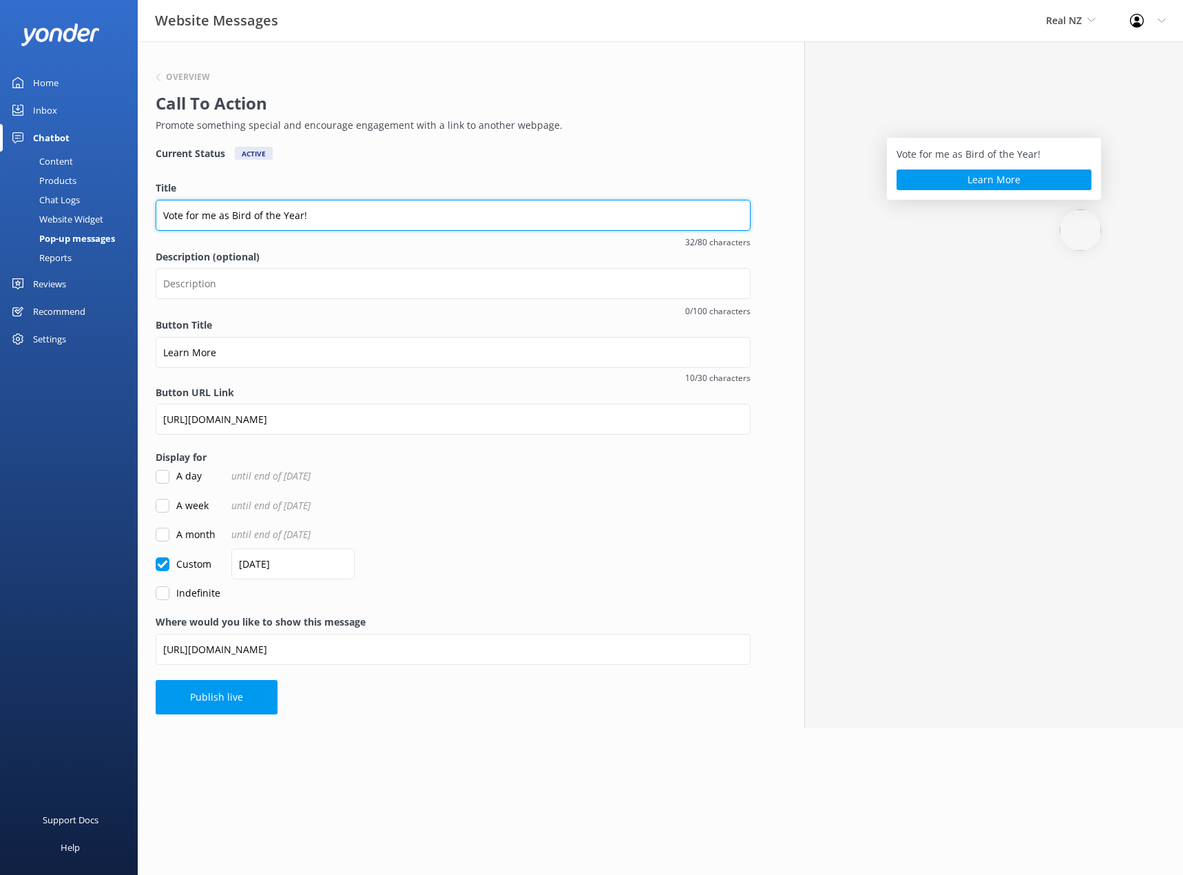
click at [225, 214] on input "Vote for me as Bird of the Year!" at bounding box center [453, 215] width 595 height 31
click at [225, 219] on input "Vote for me as Bird of the Year!" at bounding box center [453, 215] width 595 height 31
click at [320, 224] on input "Vote for me for Bird of the Year!" at bounding box center [453, 215] width 595 height 31
type input "Vote for me for Bird of the Year!"
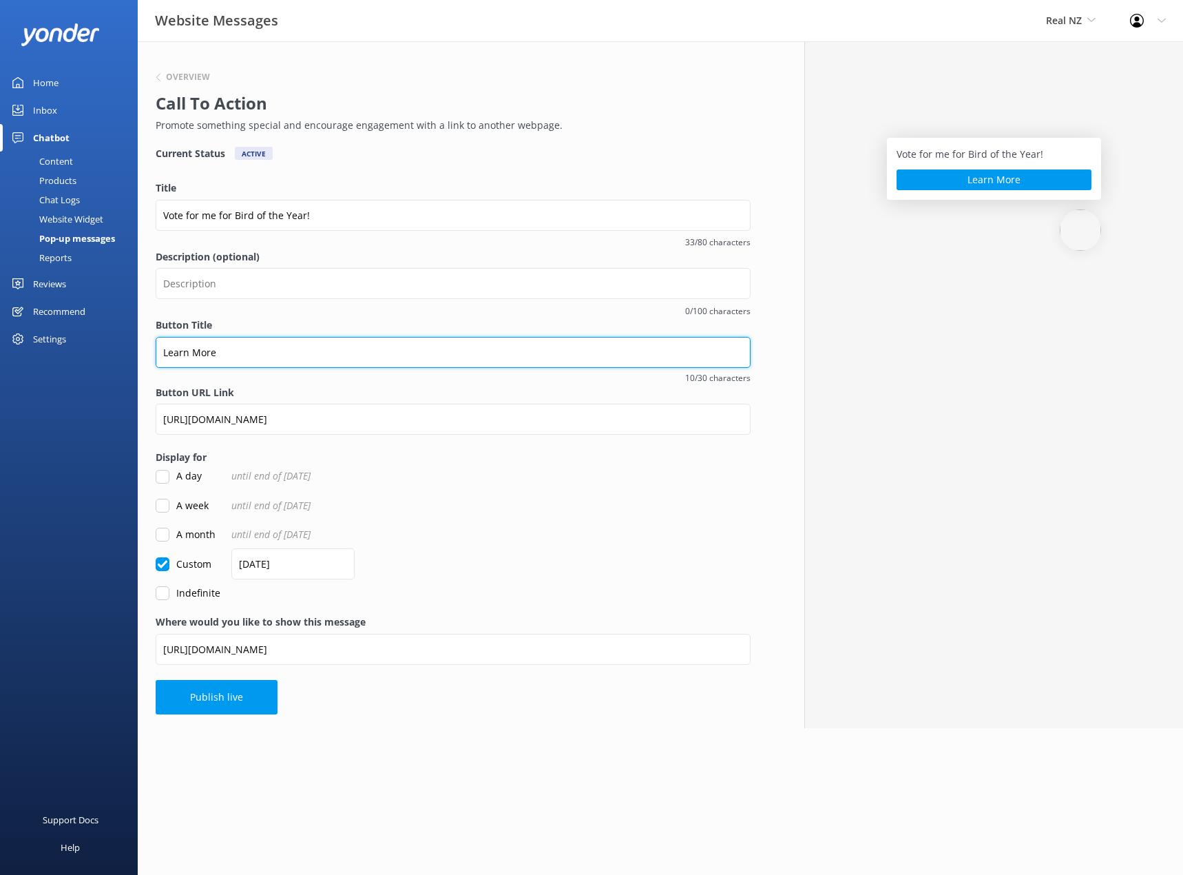
click at [224, 351] on input "Learn More" at bounding box center [453, 352] width 595 height 31
click at [224, 350] on input "Learn More" at bounding box center [453, 352] width 595 height 31
type input "Vote Now"
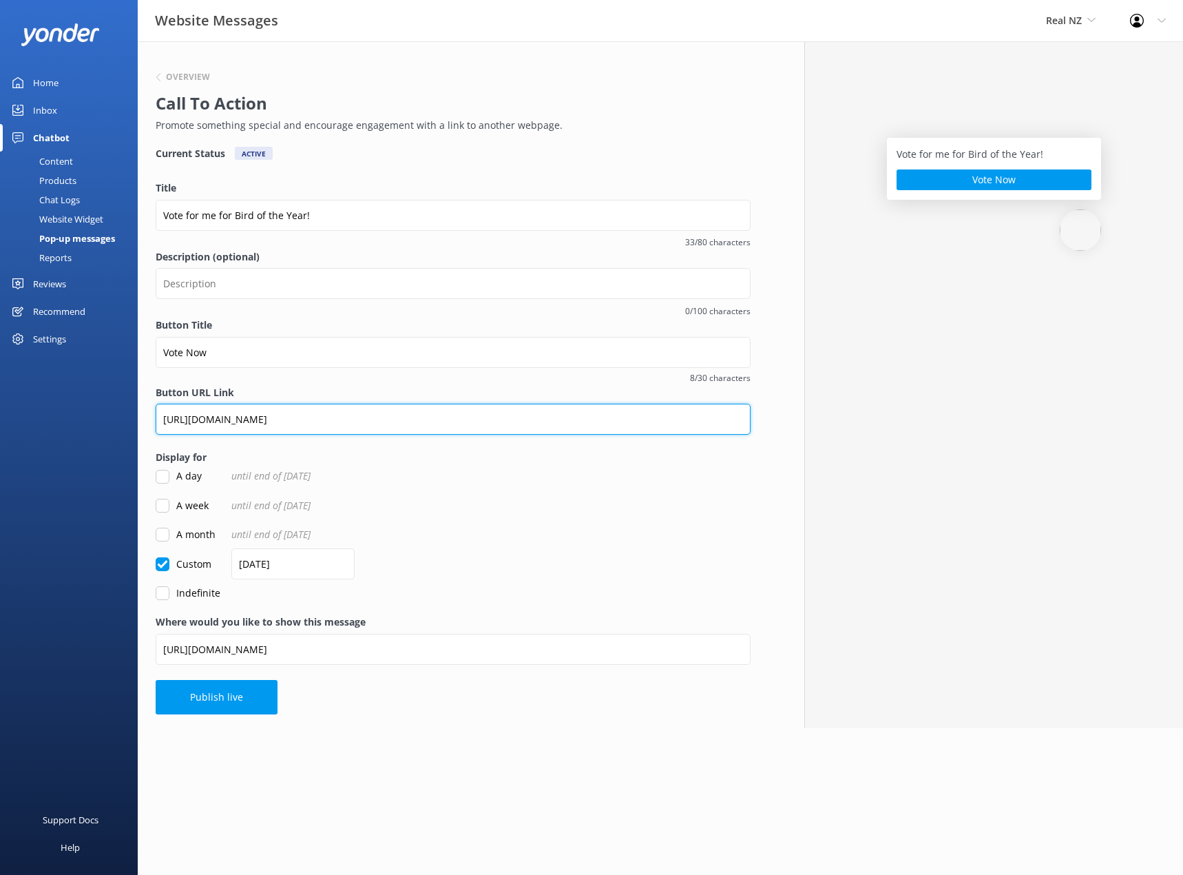
click at [424, 414] on input "[URL][DOMAIN_NAME]" at bounding box center [453, 419] width 595 height 31
click at [424, 414] on input "[URL][DOMAIN_NAME]" at bounding box center [453, 420] width 595 height 31
paste input "[DOMAIN_NAME]"
type input "[URL][DOMAIN_NAME]"
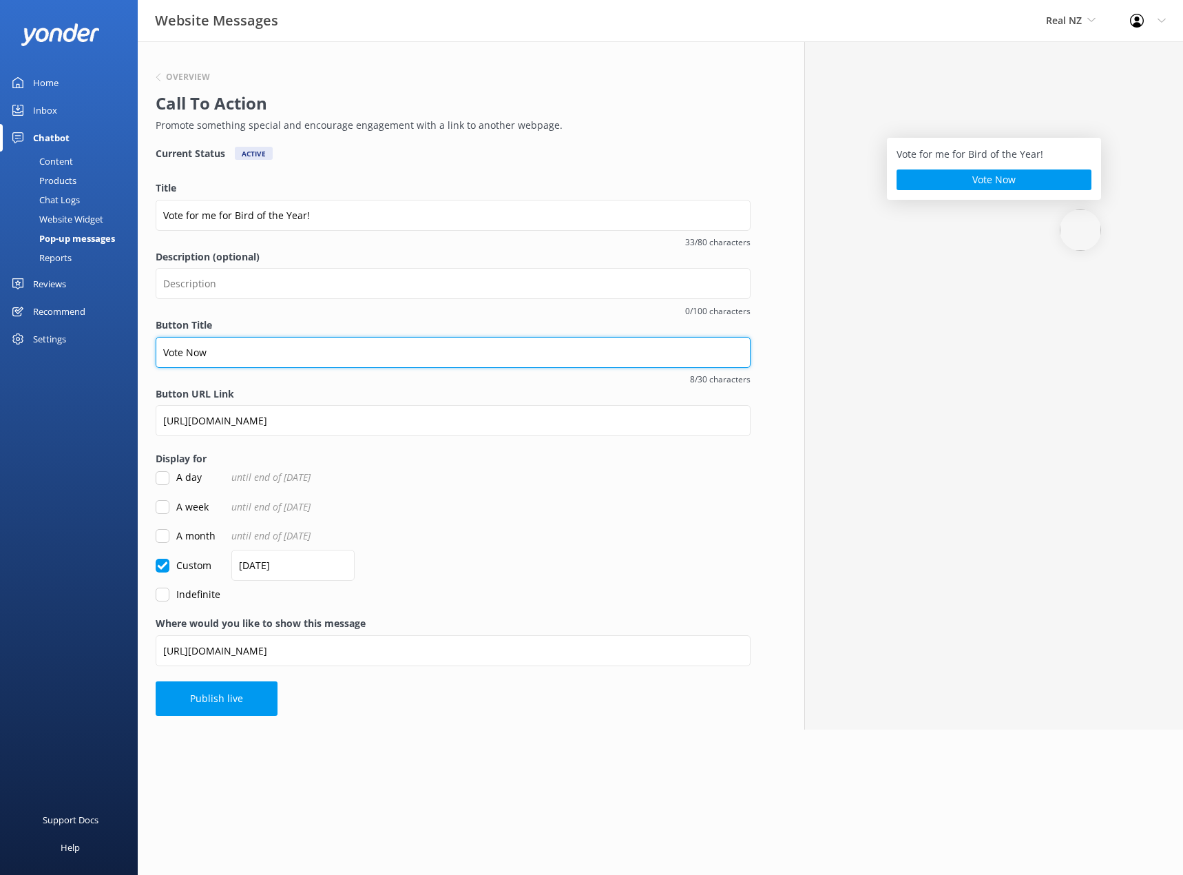
click at [200, 360] on input "Vote Now" at bounding box center [453, 352] width 595 height 31
type input "Vote Pukunui"
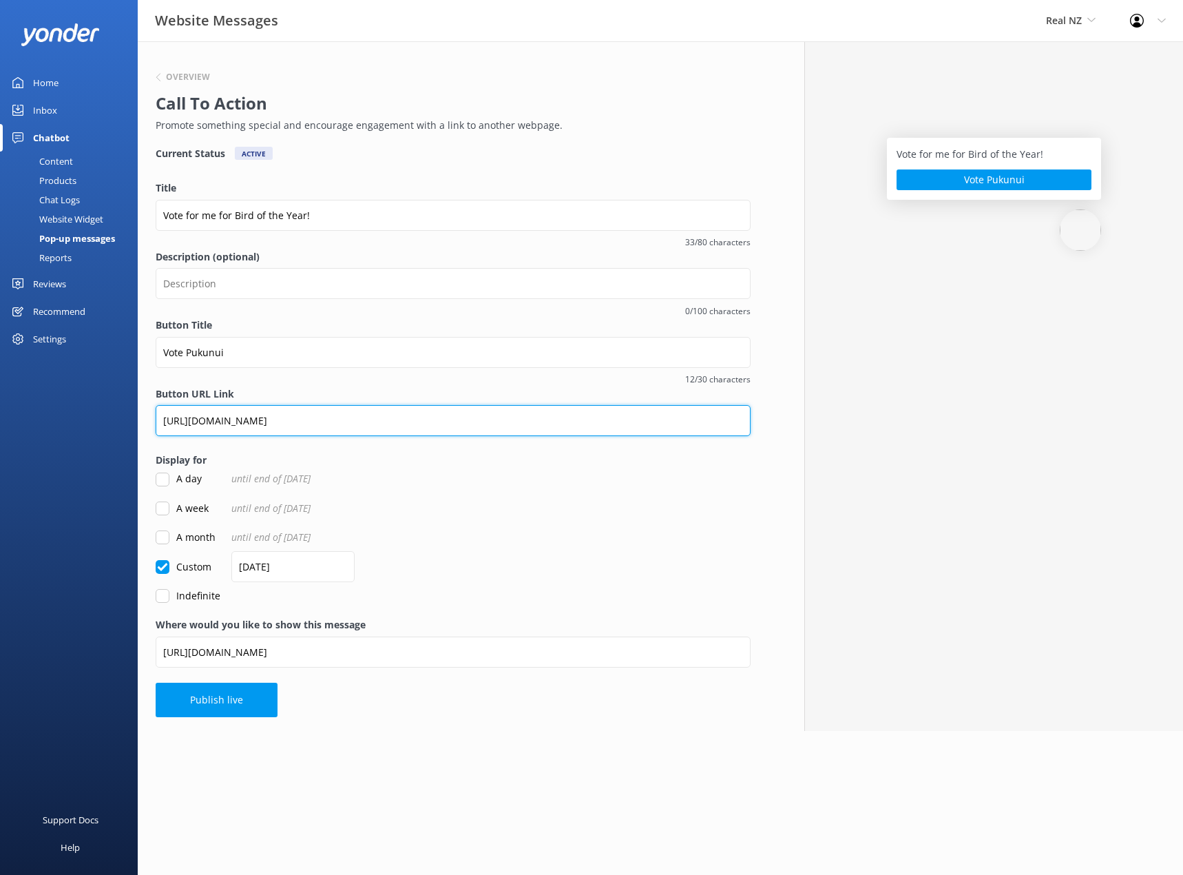
click at [280, 426] on input "[URL][DOMAIN_NAME]" at bounding box center [453, 420] width 595 height 31
click at [298, 424] on input "[URL][DOMAIN_NAME]" at bounding box center [453, 420] width 595 height 31
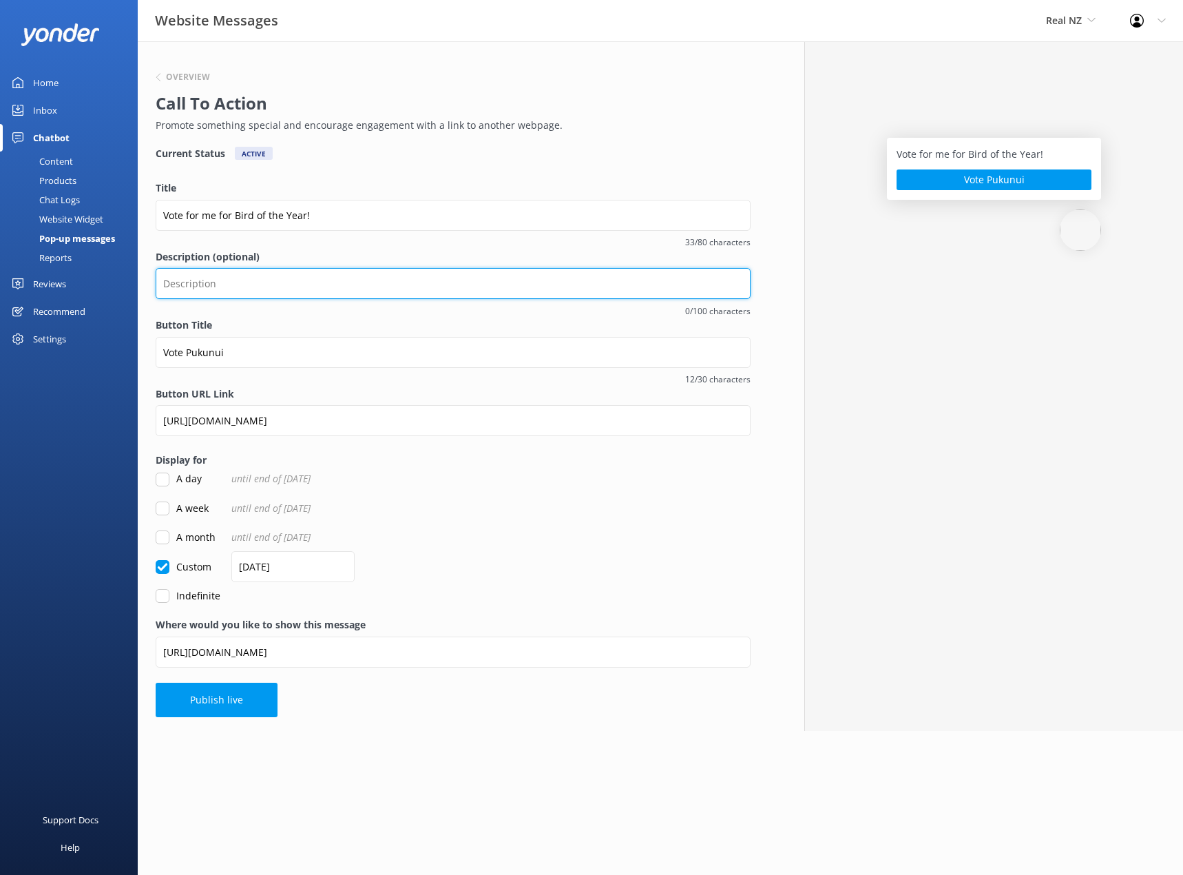
click at [253, 285] on input "Description (optional)" at bounding box center [453, 283] width 595 height 31
click at [295, 293] on input "Description (optional)" at bounding box center [453, 283] width 595 height 31
paste input "A bird you might not have heard of before, but that needs your support the most."
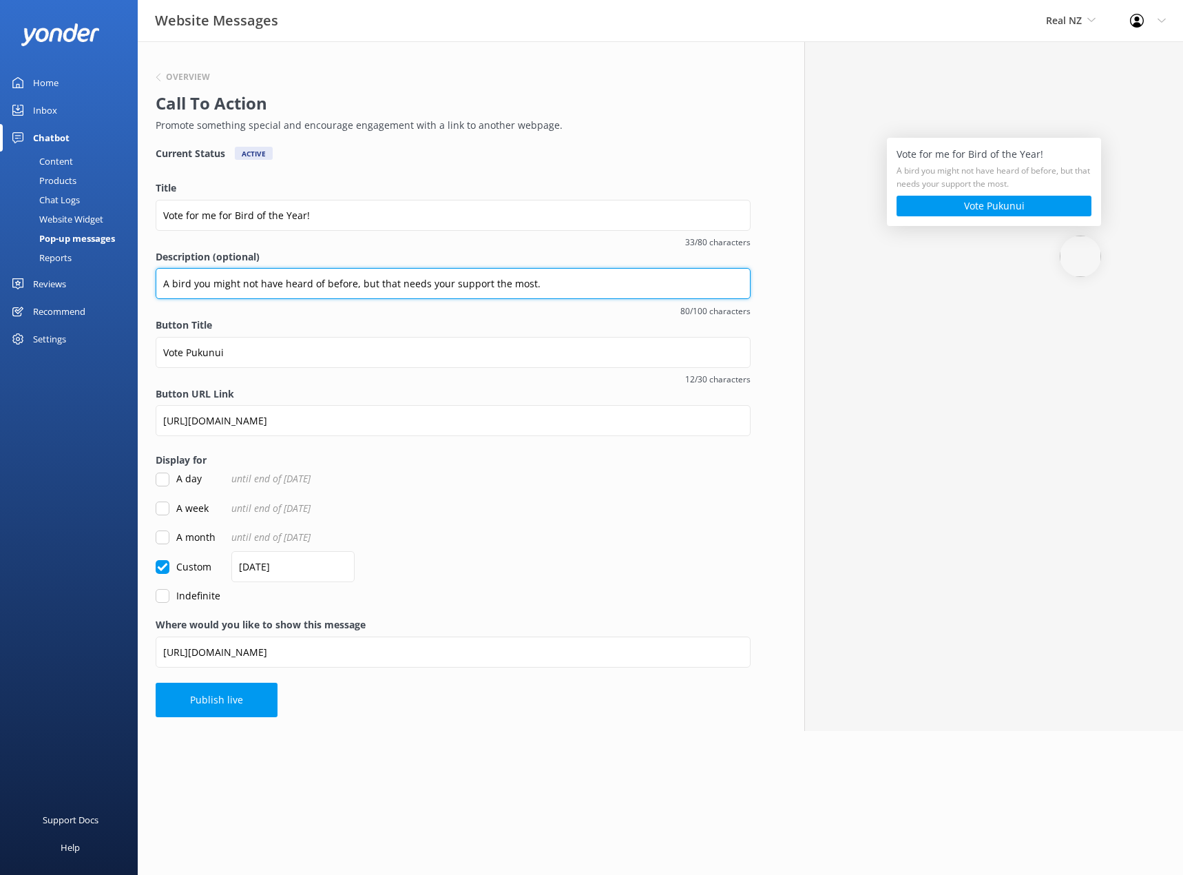
drag, startPoint x: 240, startPoint y: 282, endPoint x: 105, endPoint y: 285, distance: 135.0
click at [99, 282] on div "Website Messages Real NZ Real NZ Cardrona x Treble Cone Profile Settings Logout…" at bounding box center [591, 385] width 1183 height 689
click at [293, 282] on input "You might not have heard of before, but that needs your support the most." at bounding box center [453, 283] width 595 height 31
click at [322, 282] on input "You might not have heard of mebefore, but that needs your support the most." at bounding box center [453, 283] width 595 height 31
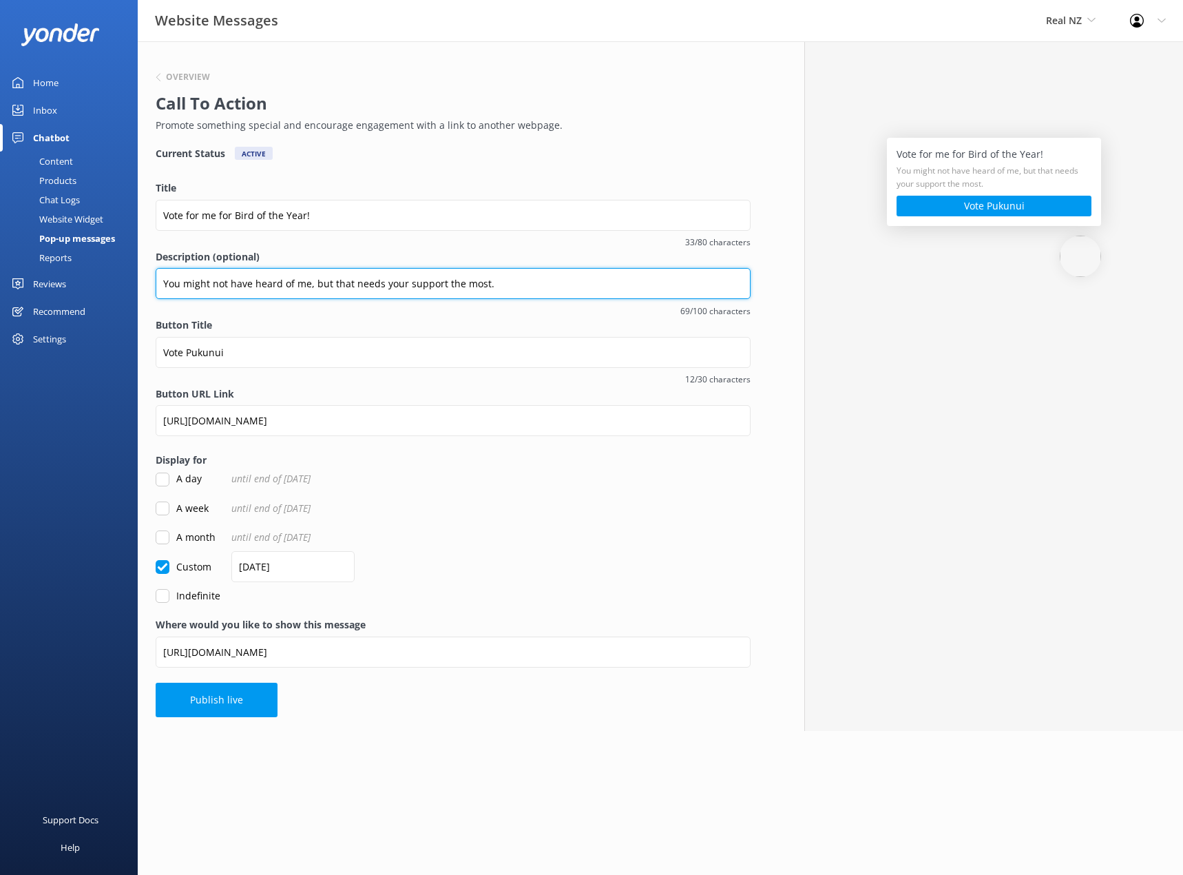
drag, startPoint x: 331, startPoint y: 284, endPoint x: 595, endPoint y: 296, distance: 264.0
click at [595, 296] on input "You might not have heard of me, but that needs your support the most." at bounding box center [453, 283] width 595 height 31
paste input "The Pukunui, Southern NZ dotterel is a tiny fi"
drag, startPoint x: 466, startPoint y: 280, endPoint x: 668, endPoint y: 288, distance: 202.0
click at [668, 288] on input "You might not have heard of me, but I need your help. The Pukunui, Southern NZ …" at bounding box center [453, 283] width 595 height 31
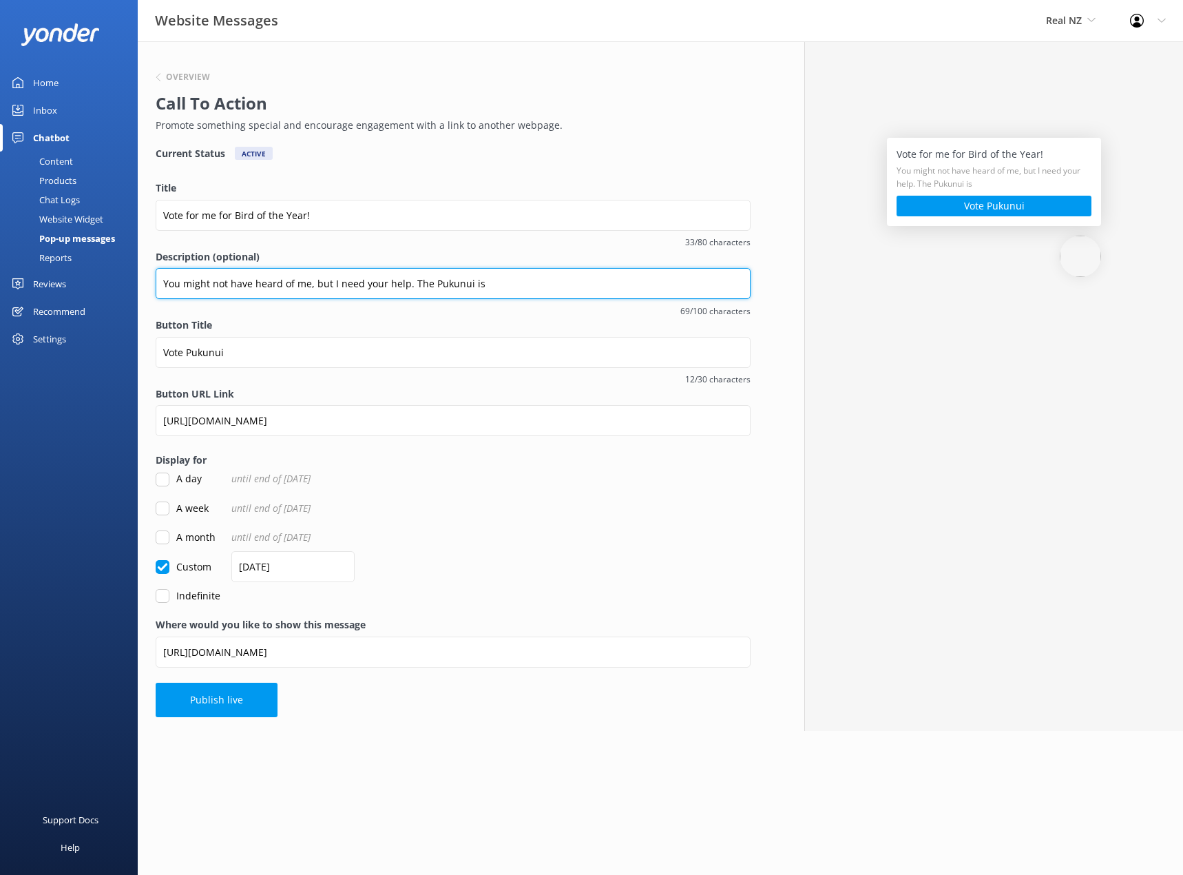
paste input "one of the world’s most endange"
drag, startPoint x: 404, startPoint y: 284, endPoint x: 150, endPoint y: 284, distance: 254.1
click at [150, 284] on div "Overview Call To Action Promote something special and encourage engagement with…" at bounding box center [453, 385] width 631 height 689
type input "You might not have heard of me, but I need your help. The Pukunui is one of the…"
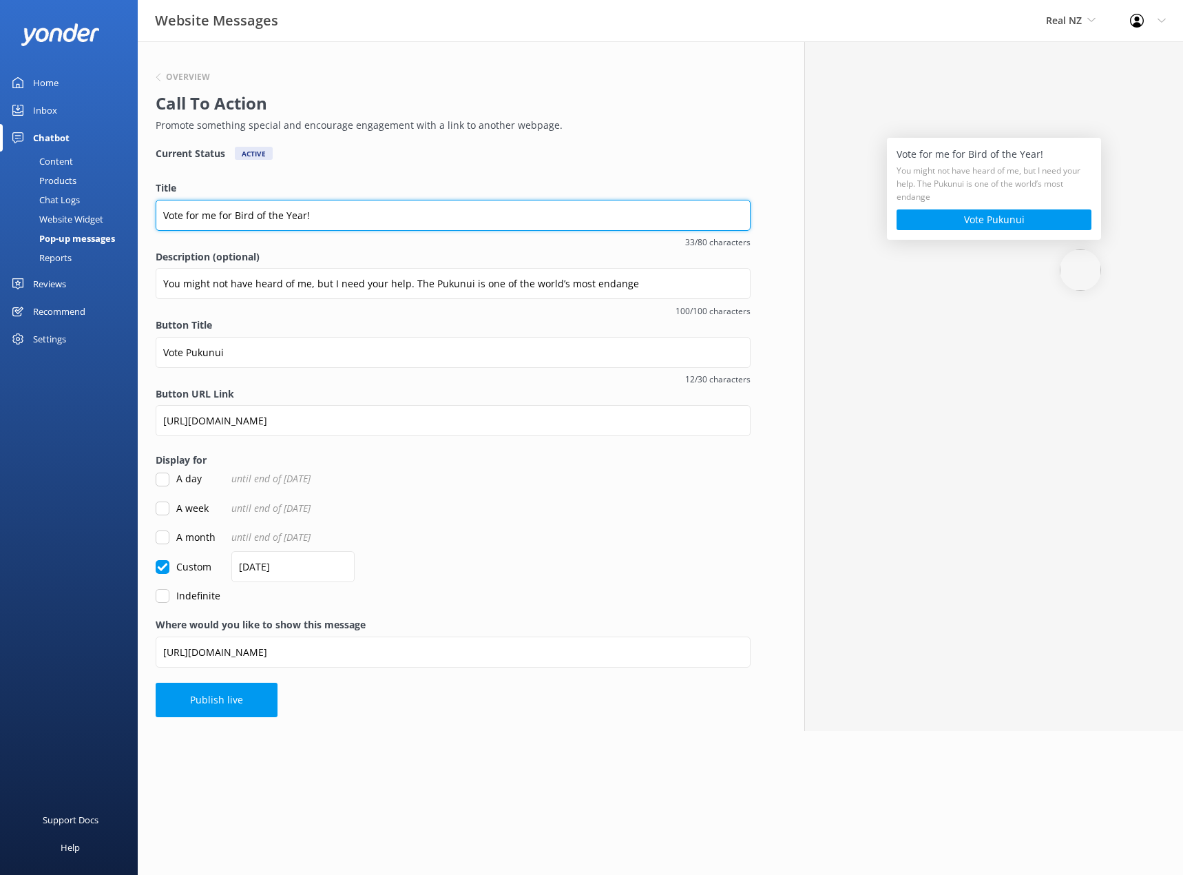
drag, startPoint x: 317, startPoint y: 216, endPoint x: 8, endPoint y: 204, distance: 309.4
click at [8, 204] on div "Website Messages Real NZ Real NZ Cardrona x Treble Cone Profile Settings Logout…" at bounding box center [591, 385] width 1183 height 689
paste input "You might not have heard of me, but I need your help"
drag, startPoint x: 413, startPoint y: 218, endPoint x: 68, endPoint y: 218, distance: 344.4
click at [68, 218] on div "Website Messages Real NZ Real NZ Cardrona x Treble Cone Profile Settings Logout…" at bounding box center [591, 385] width 1183 height 689
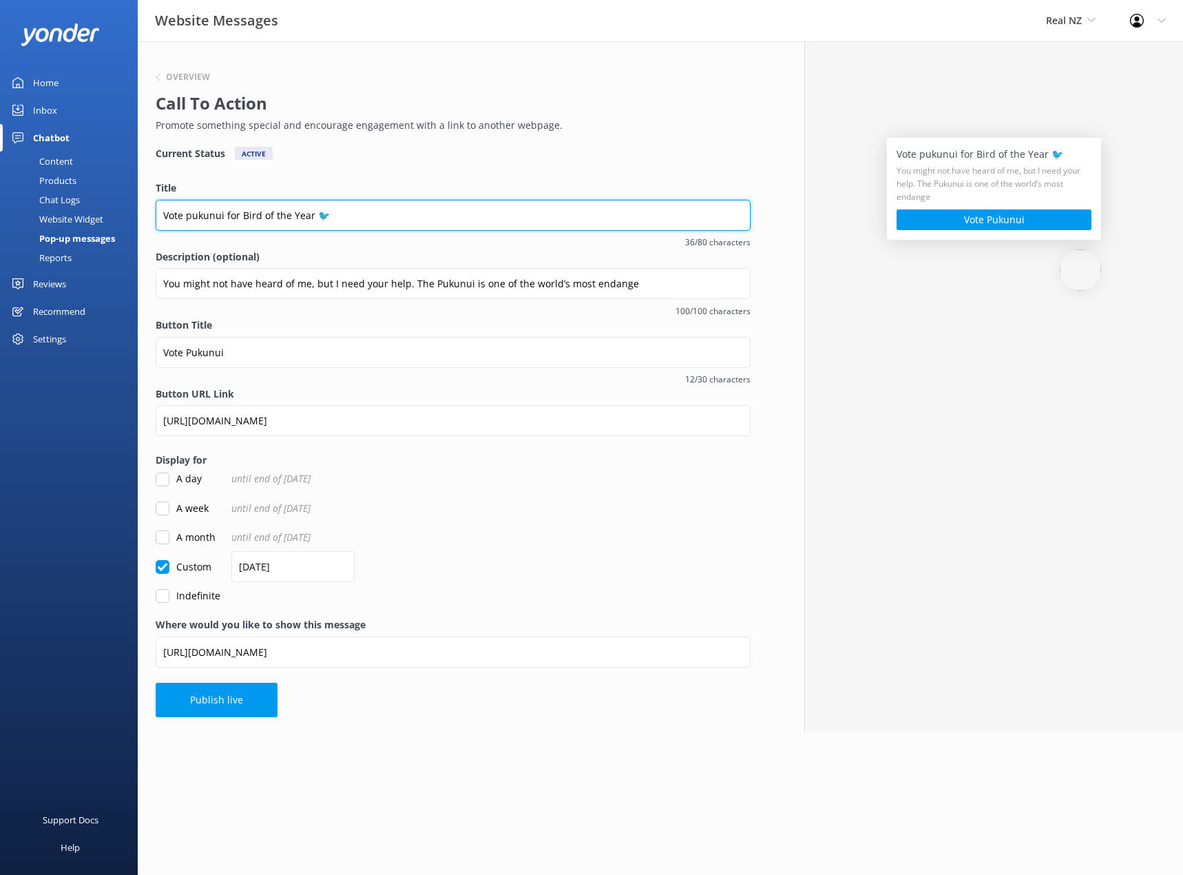
type input "Vote pukunui for Bird of the Year 🐦"
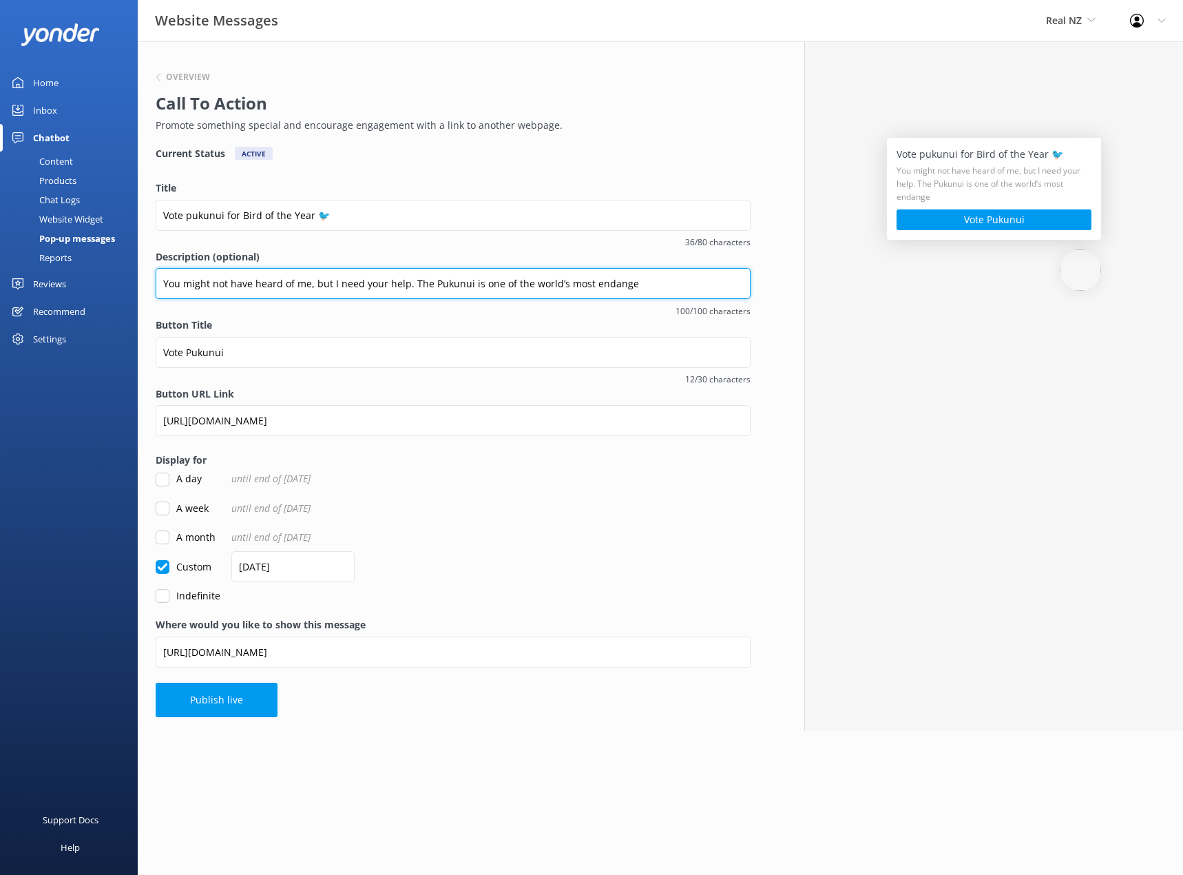
click at [238, 289] on input "You might not have heard of me, but I need your help. The Pukunui is one of the…" at bounding box center [453, 283] width 595 height 31
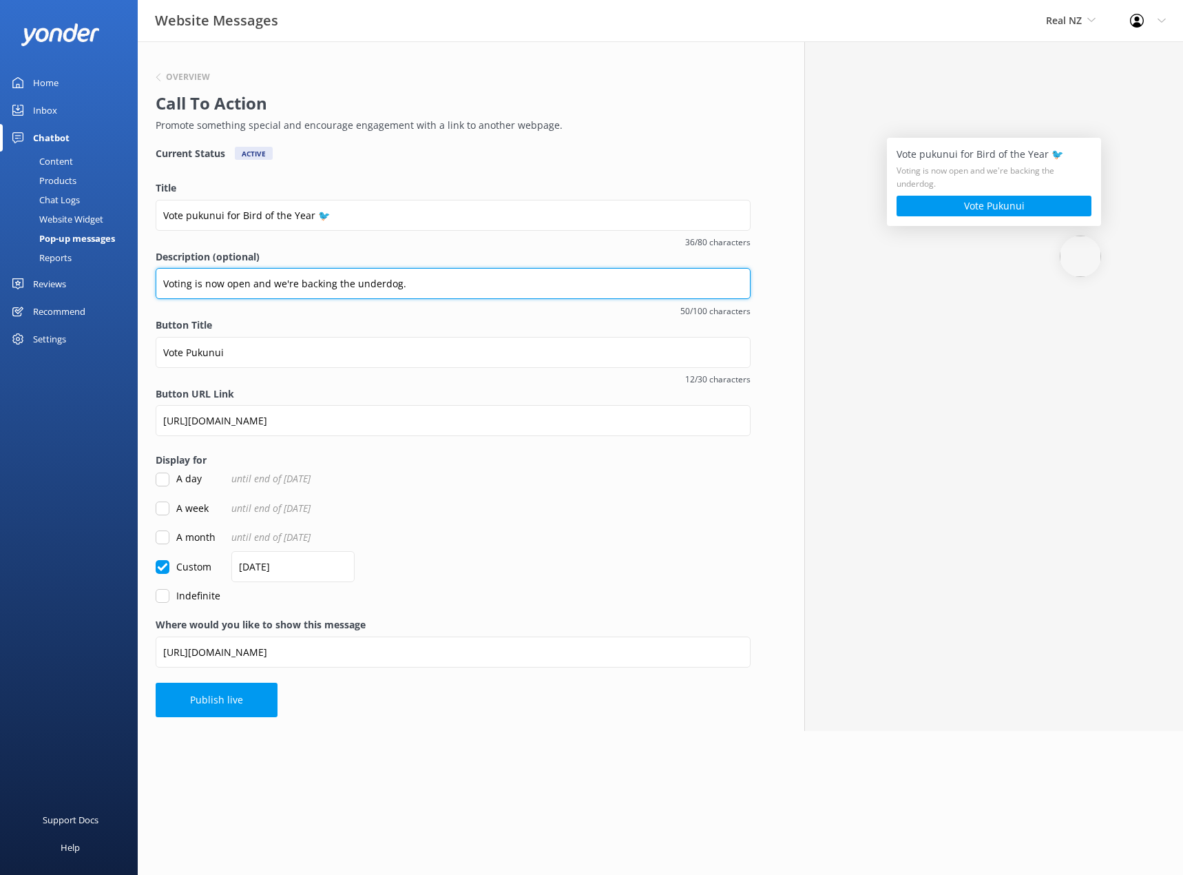
drag, startPoint x: 402, startPoint y: 287, endPoint x: 442, endPoint y: 285, distance: 40.0
click at [406, 287] on input "Voting is now open and we're backing the underdog." at bounding box center [453, 283] width 595 height 31
click at [444, 284] on input "Voting is now open and we're backing the underdog." at bounding box center [453, 283] width 595 height 31
paste input "BOTY EDM"
drag, startPoint x: 472, startPoint y: 288, endPoint x: 399, endPoint y: 281, distance: 74.0
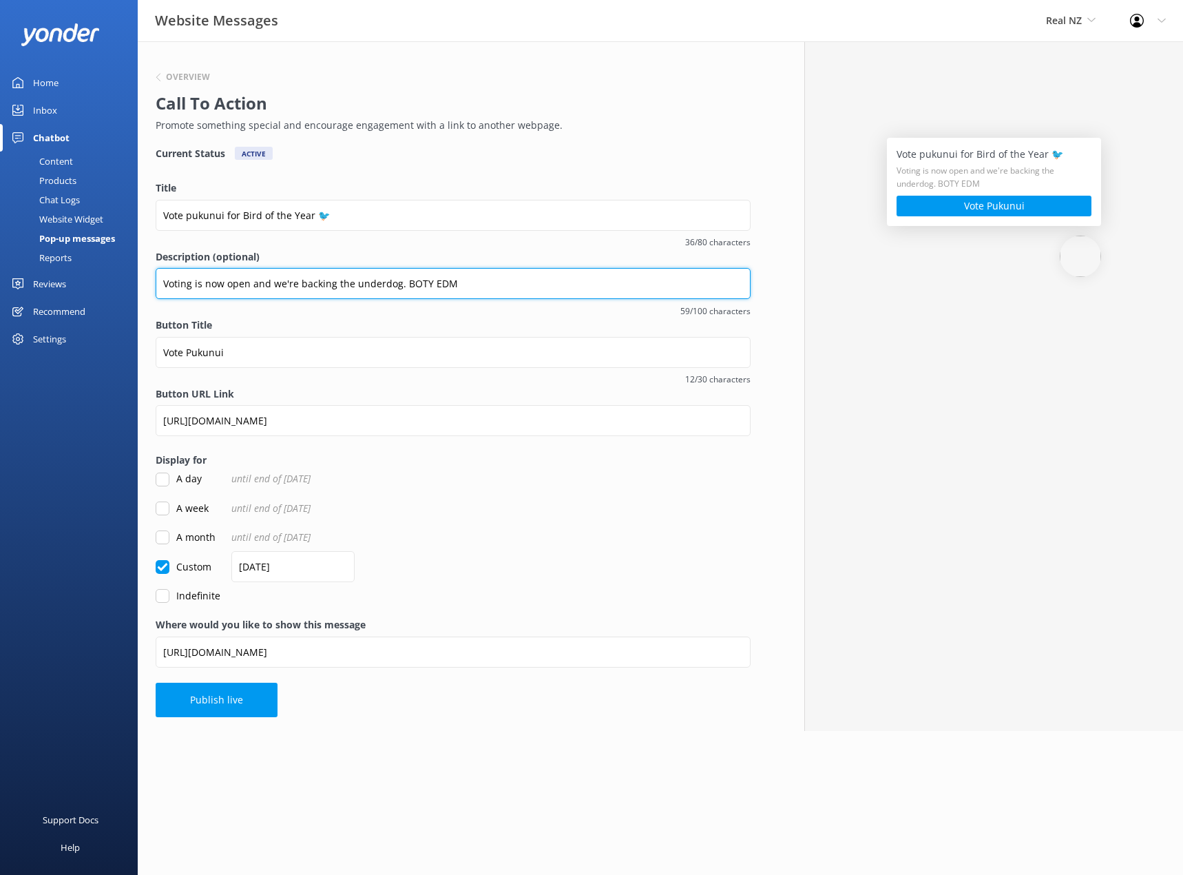
click at [399, 281] on input "Voting is now open and we're backing the underdog. BOTY EDM" at bounding box center [453, 283] width 595 height 31
click at [405, 280] on input "Voting is now open and we're backing the underdog. BOTY EDM" at bounding box center [453, 283] width 595 height 31
drag, startPoint x: 403, startPoint y: 280, endPoint x: 461, endPoint y: 282, distance: 57.9
click at [461, 282] on input "Voting is now open and we're backing the underdog. BOTY EDM" at bounding box center [453, 283] width 595 height 31
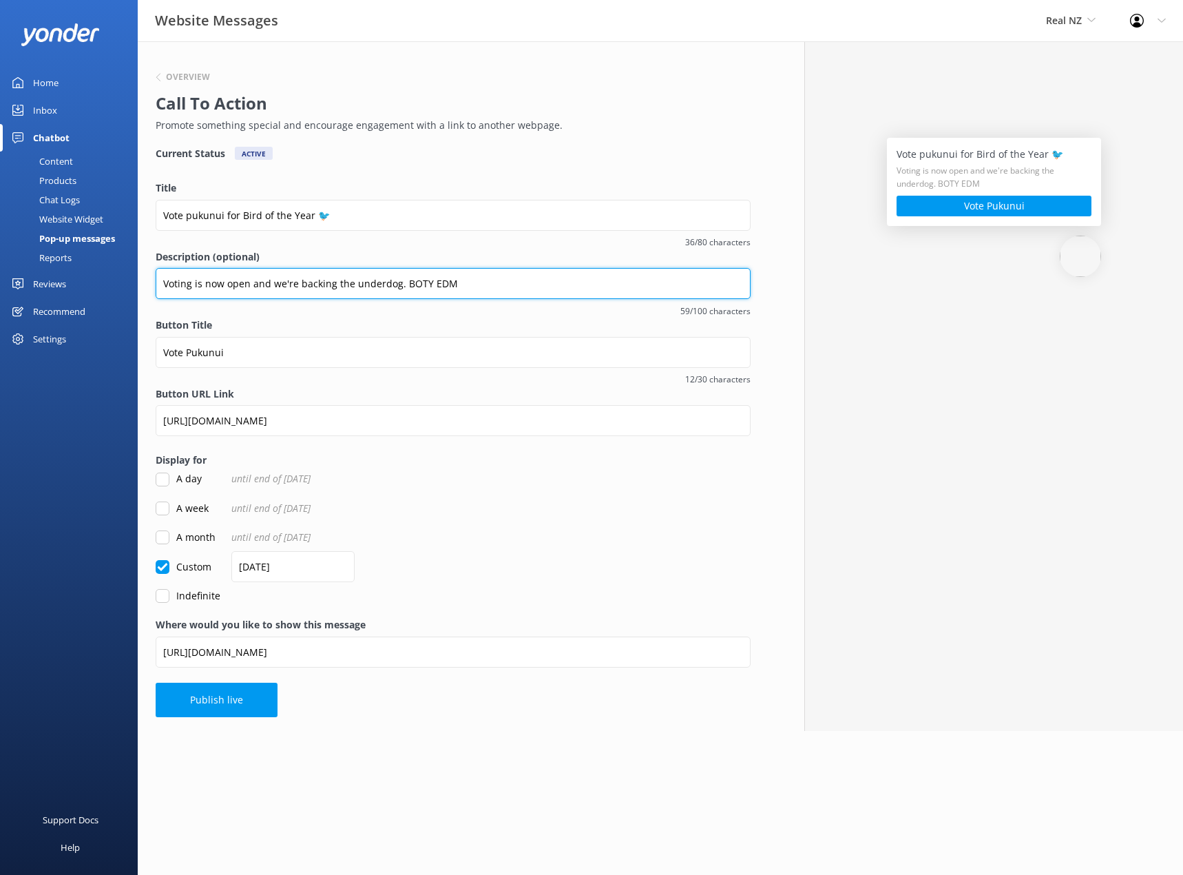
drag, startPoint x: 461, startPoint y: 282, endPoint x: 399, endPoint y: 284, distance: 62.0
click at [399, 284] on input "Voting is now open and we're backing the underdog. BOTY EDM" at bounding box center [453, 283] width 595 height 31
drag, startPoint x: 489, startPoint y: 284, endPoint x: 163, endPoint y: 288, distance: 326.5
click at [163, 288] on input "Voting is now open and we're backing the underdog. BOTY EDM" at bounding box center [453, 283] width 595 height 31
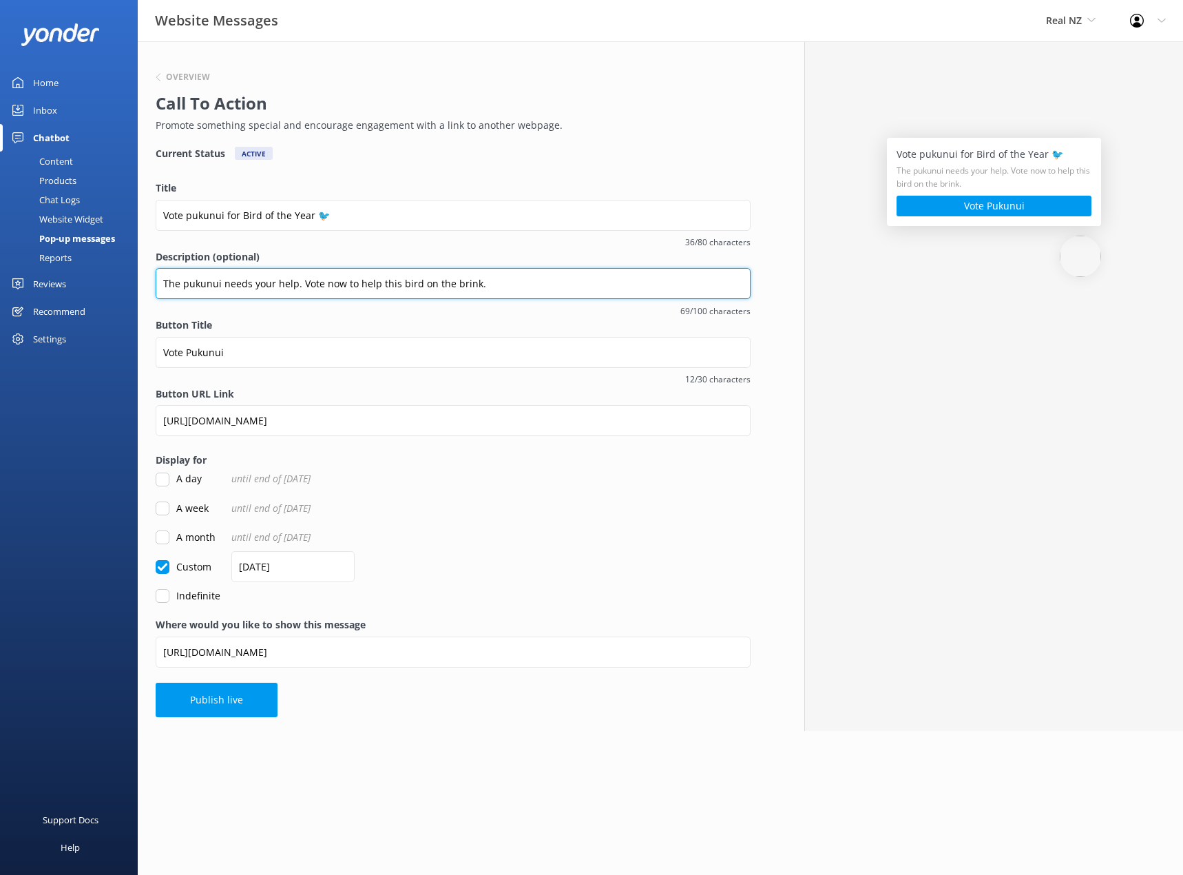
type input "The pukunui needs your help. Vote now to help this bird on the brink."
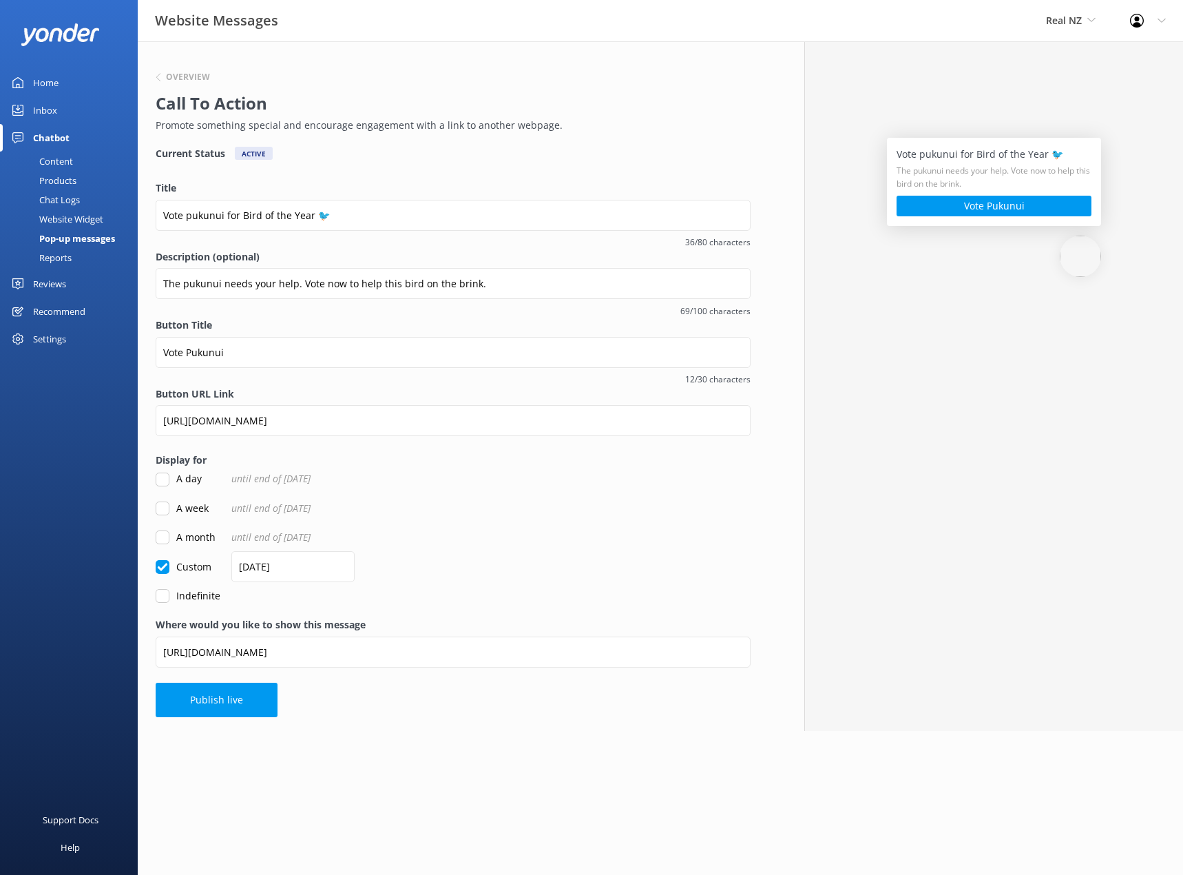
click at [915, 352] on div "Vote pukunui for Bird of the Year 🐦 The pukunui needs your help. Vote now to he…" at bounding box center [993, 385] width 379 height 689
click at [319, 570] on input "[DATE]" at bounding box center [292, 566] width 123 height 31
click at [262, 574] on input "[DATE]" at bounding box center [292, 566] width 123 height 31
click at [249, 572] on input "[DATE]" at bounding box center [292, 566] width 123 height 31
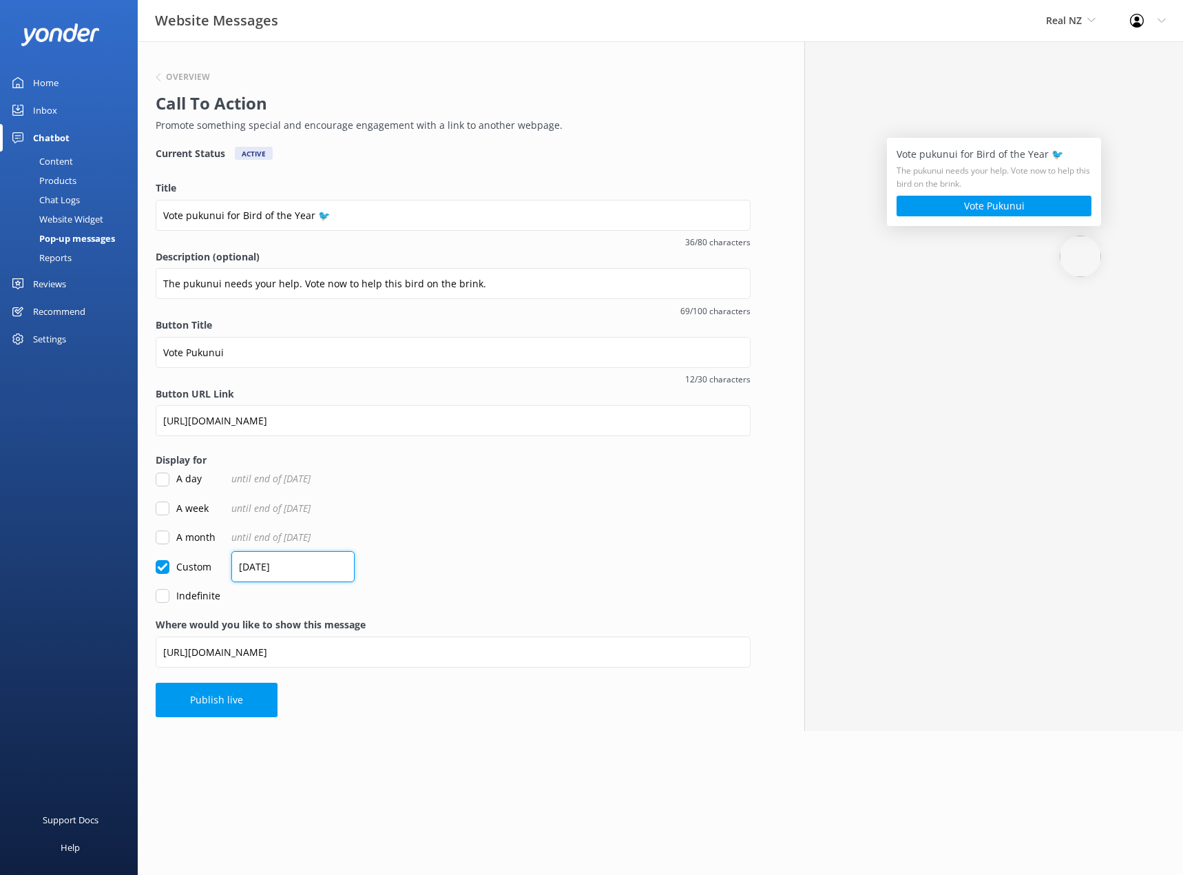
click at [245, 572] on input "[DATE]" at bounding box center [292, 566] width 123 height 31
type input "[DATE]"
click at [415, 548] on form "Title Vote pukunui for Bird of the Year 🐦 36/80 characters Description (optiona…" at bounding box center [453, 391] width 595 height 423
click at [242, 702] on button "Publish live" at bounding box center [217, 700] width 122 height 34
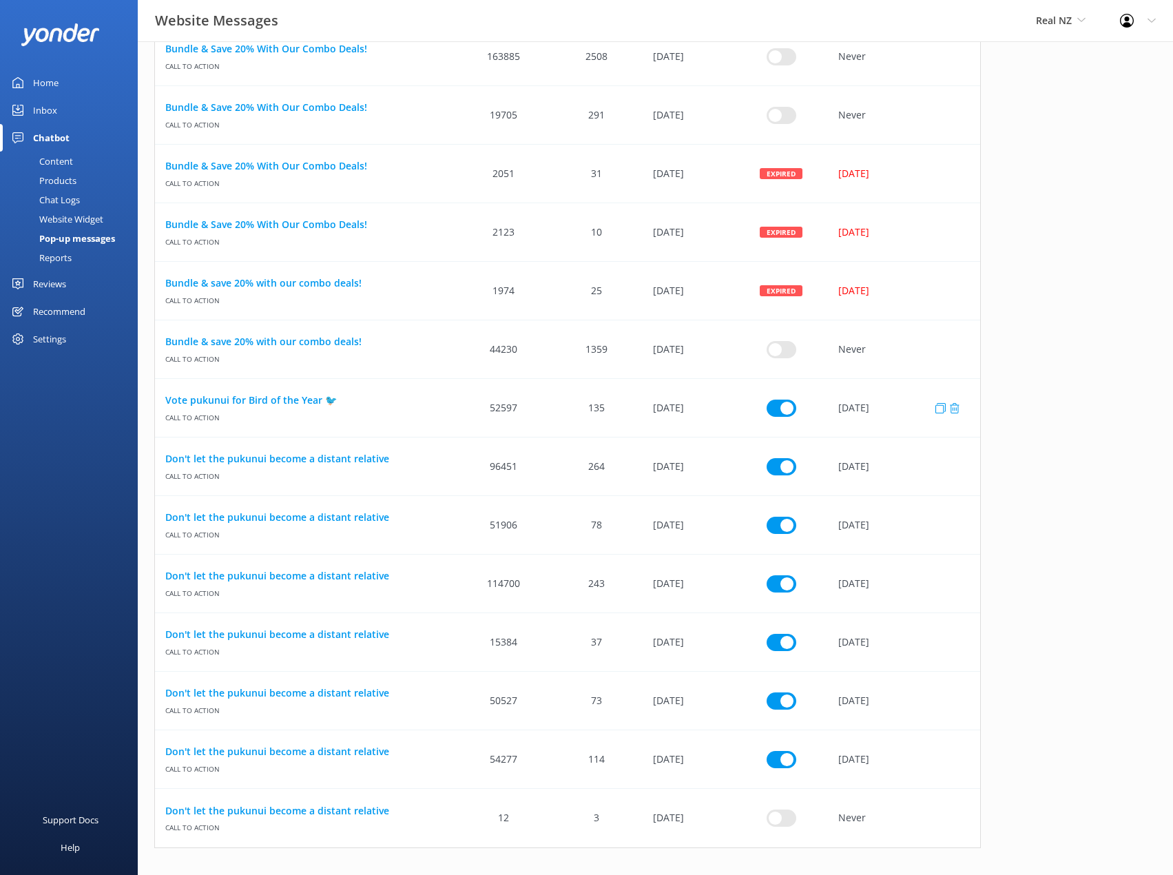
scroll to position [1052, 0]
click at [779, 466] on input "row" at bounding box center [782, 465] width 30 height 17
checkbox input "false"
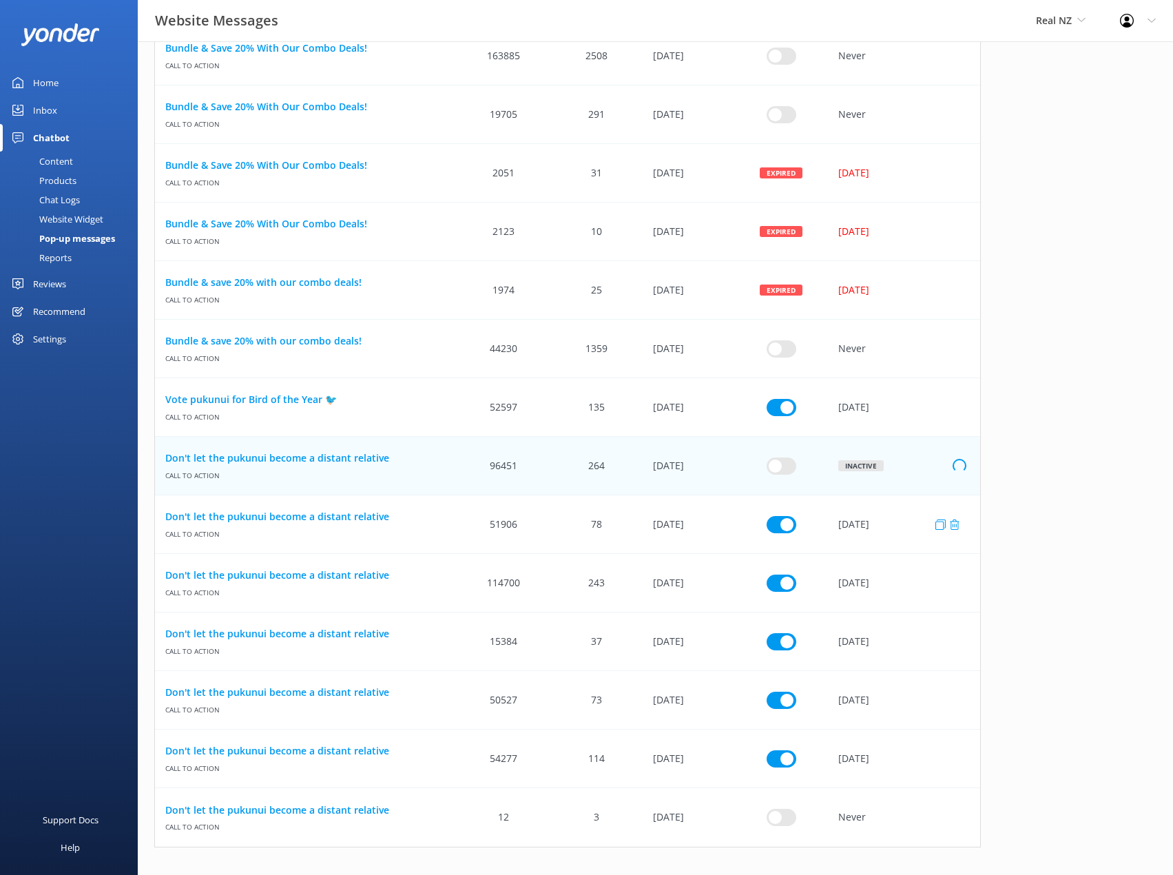
click at [771, 526] on input "row" at bounding box center [782, 523] width 30 height 17
checkbox input "false"
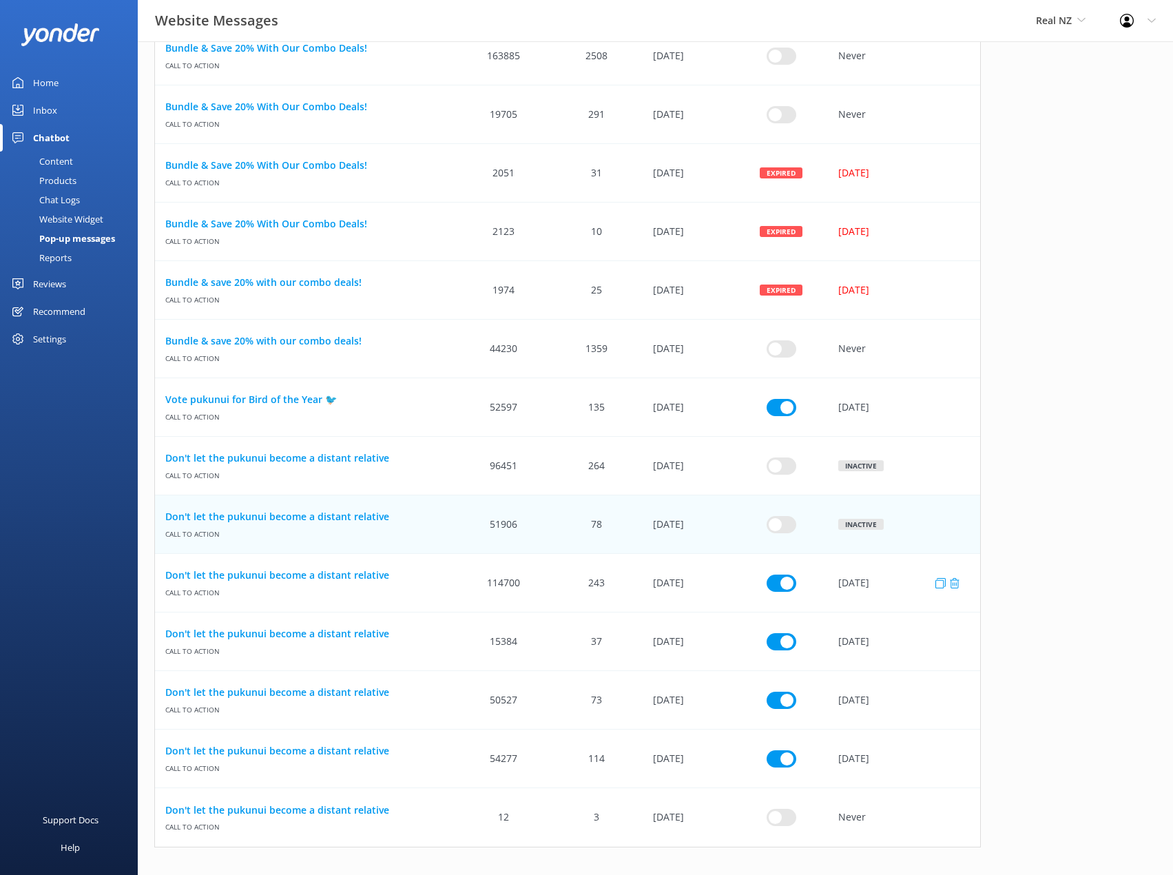
click at [779, 583] on input "row" at bounding box center [782, 582] width 30 height 17
checkbox input "false"
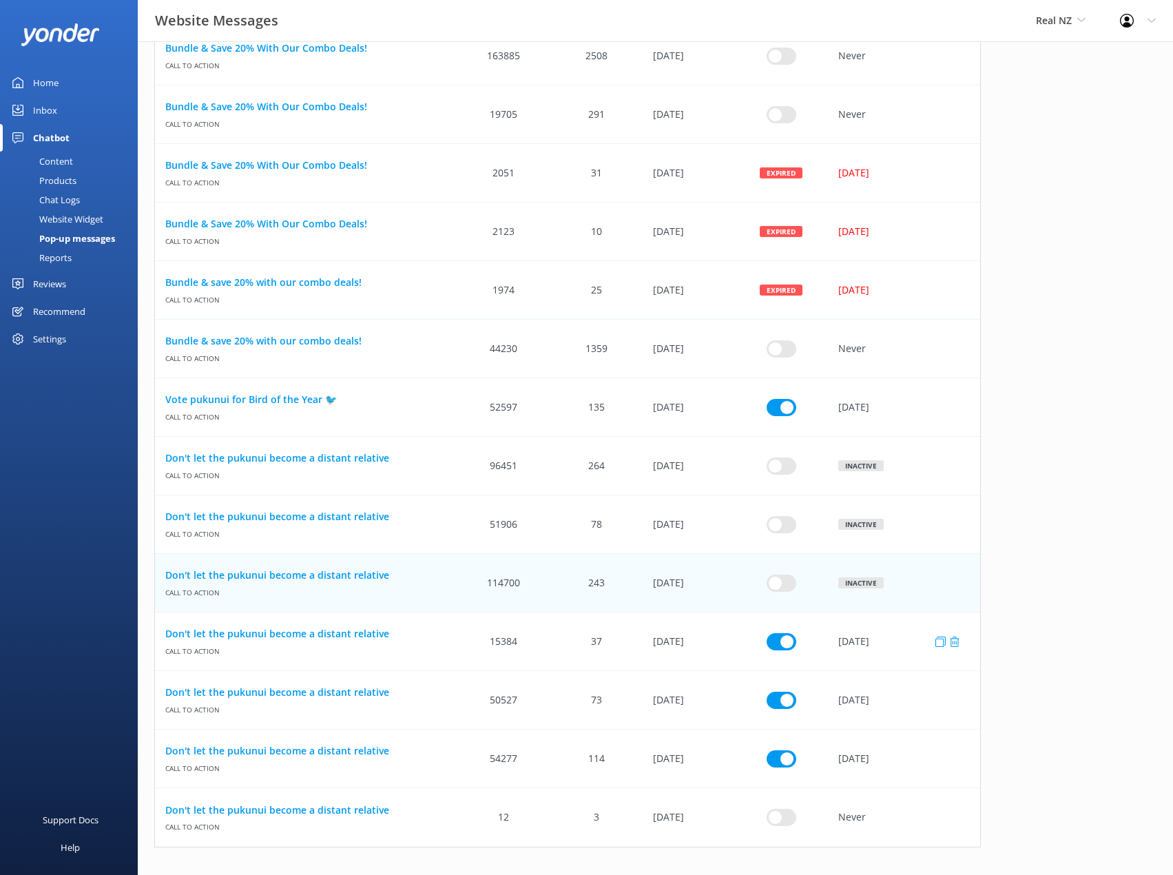
click at [781, 636] on input "row" at bounding box center [782, 640] width 30 height 17
checkbox input "false"
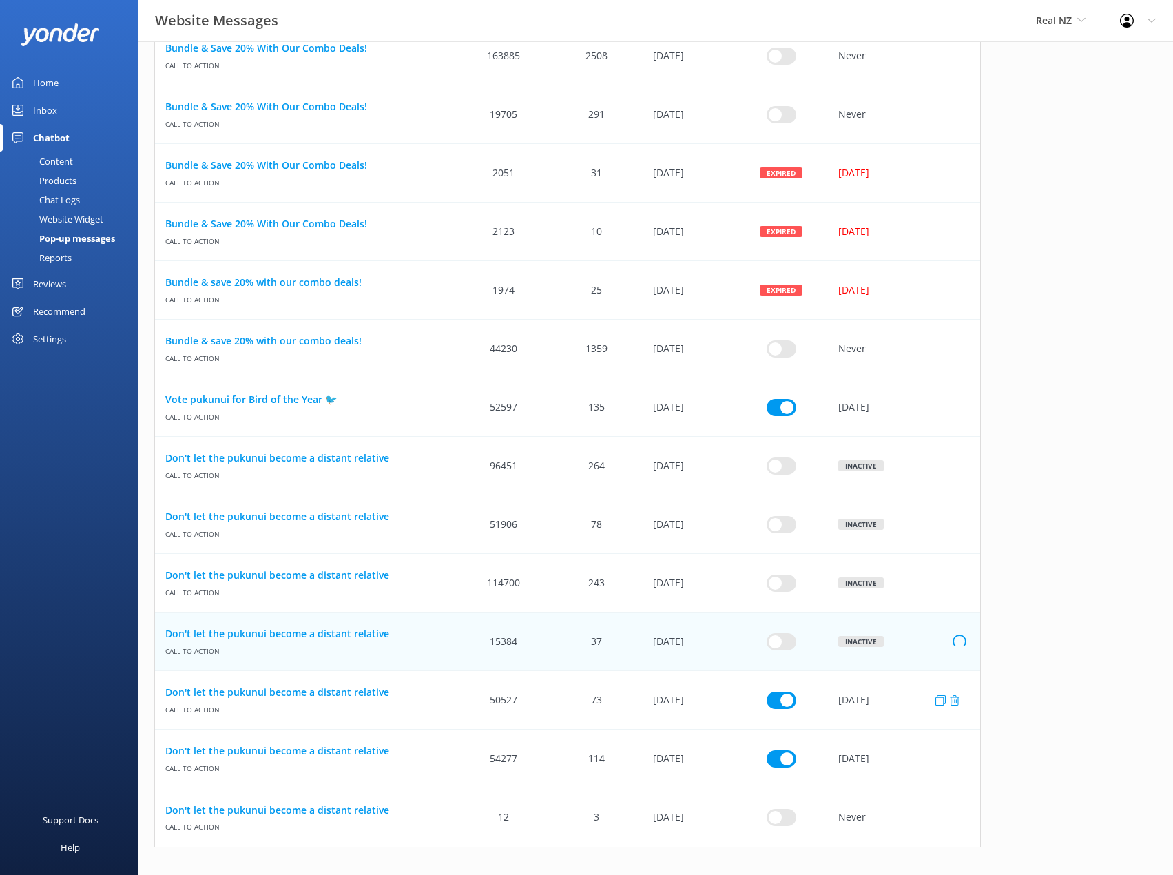
click at [784, 710] on div "row" at bounding box center [781, 700] width 92 height 59
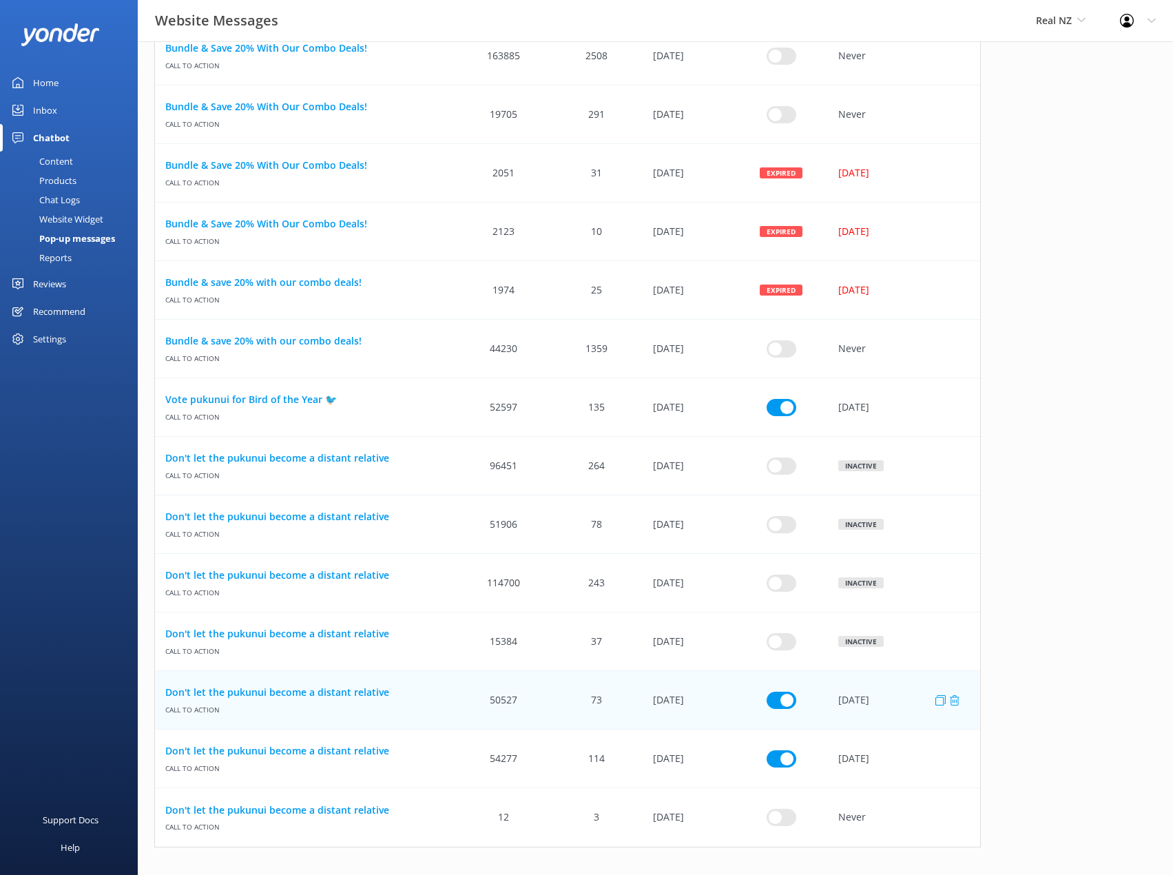
click at [784, 706] on input "row" at bounding box center [782, 699] width 30 height 17
checkbox input "false"
click at [786, 753] on input "row" at bounding box center [782, 757] width 30 height 17
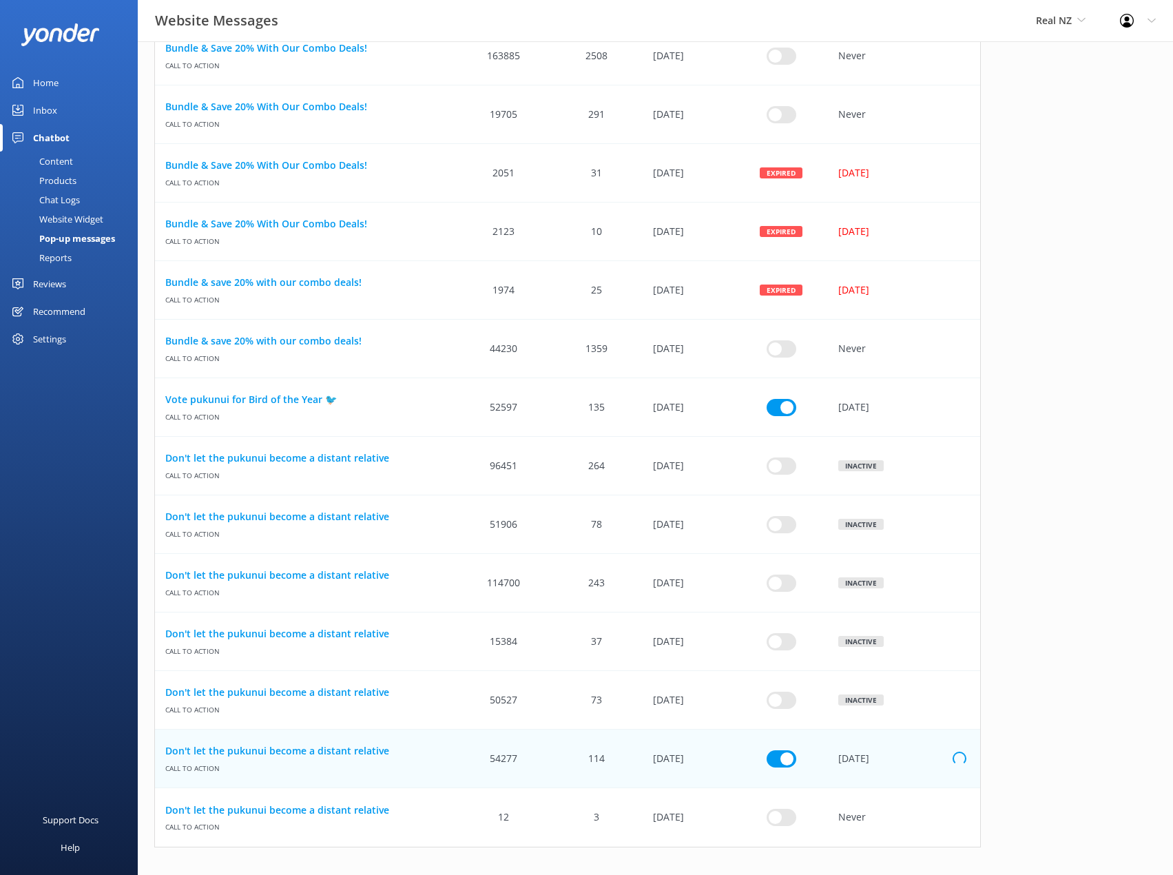
checkbox input "false"
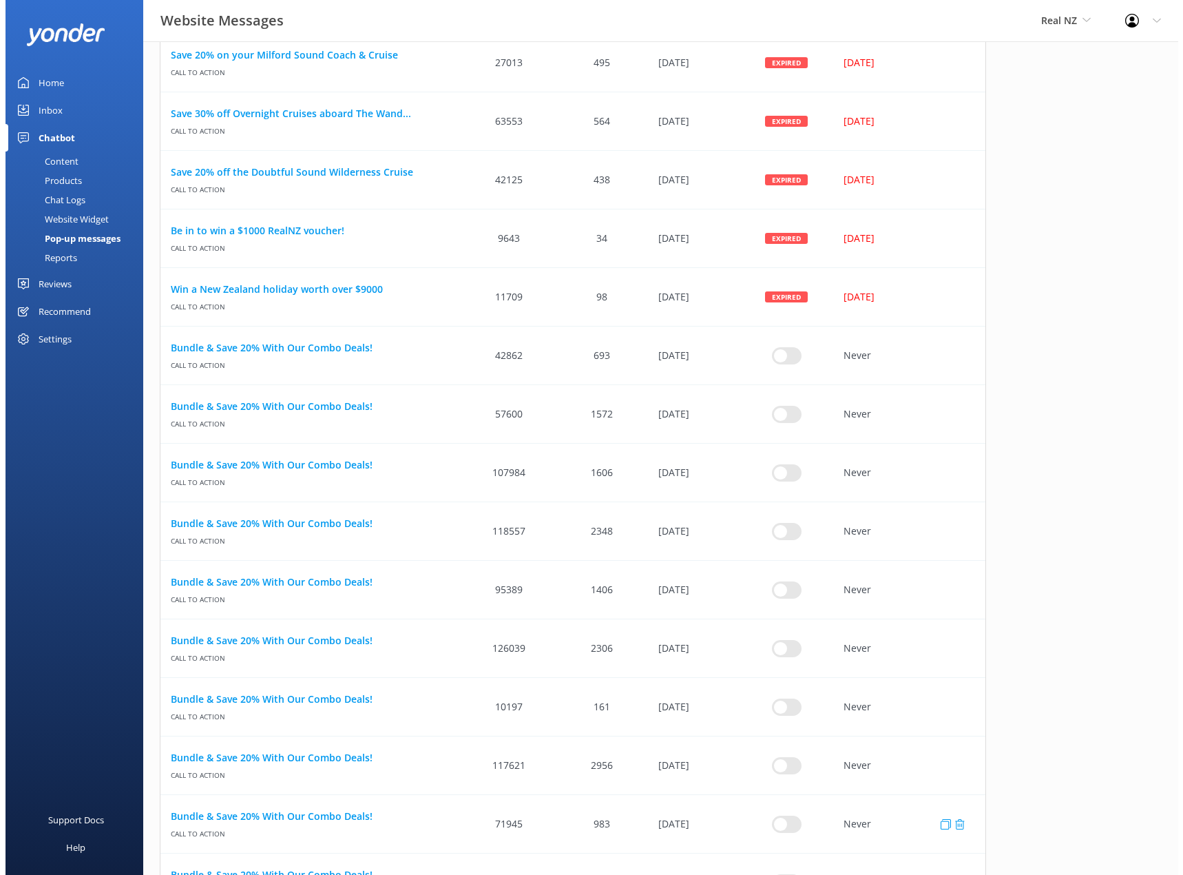
scroll to position [0, 0]
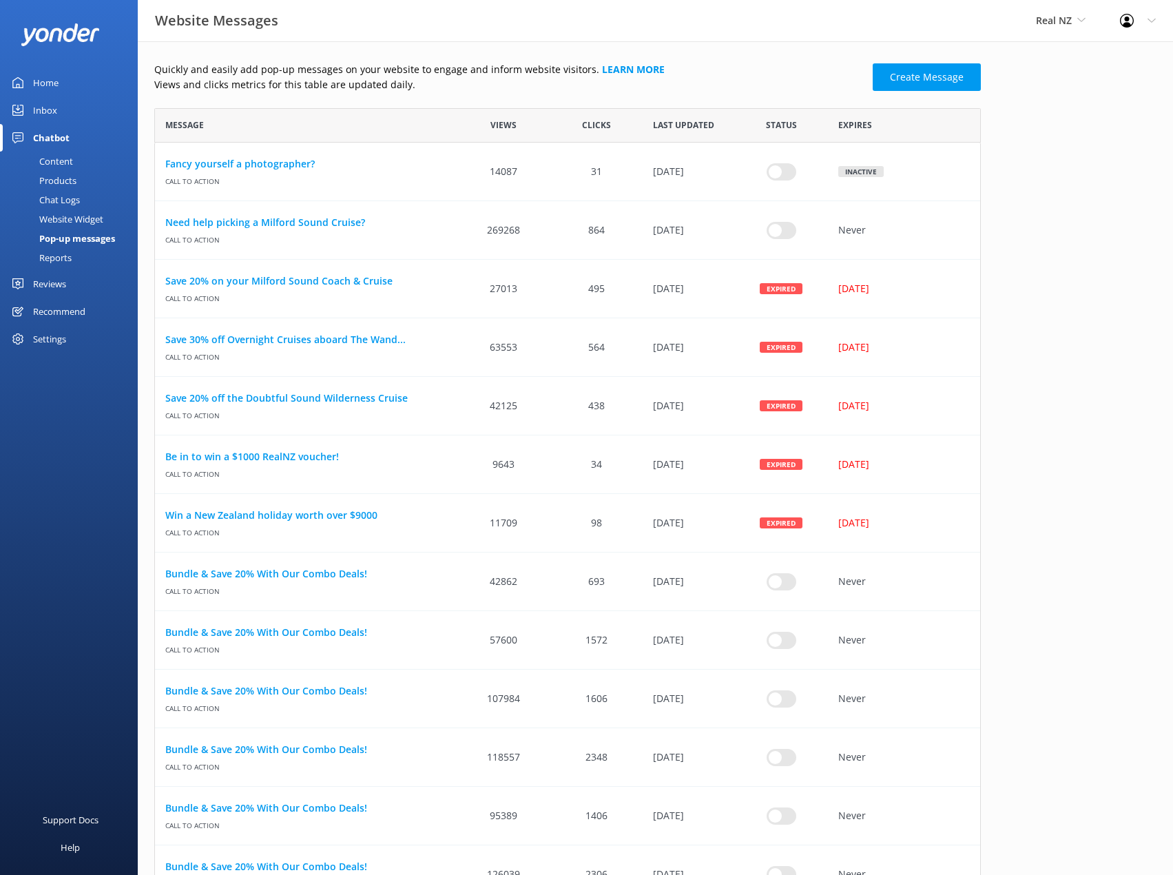
click at [61, 149] on div "Chatbot" at bounding box center [51, 138] width 37 height 28
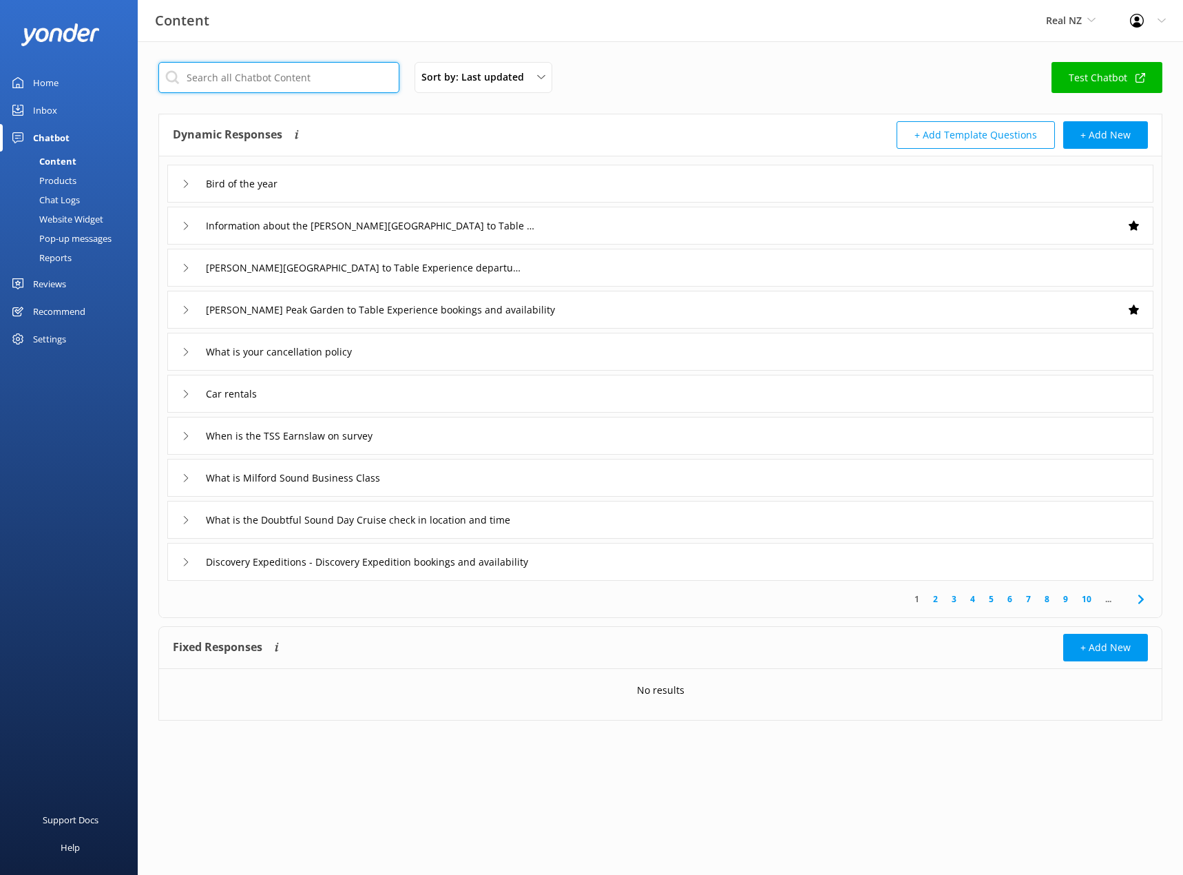
click at [362, 75] on input "text" at bounding box center [278, 77] width 241 height 31
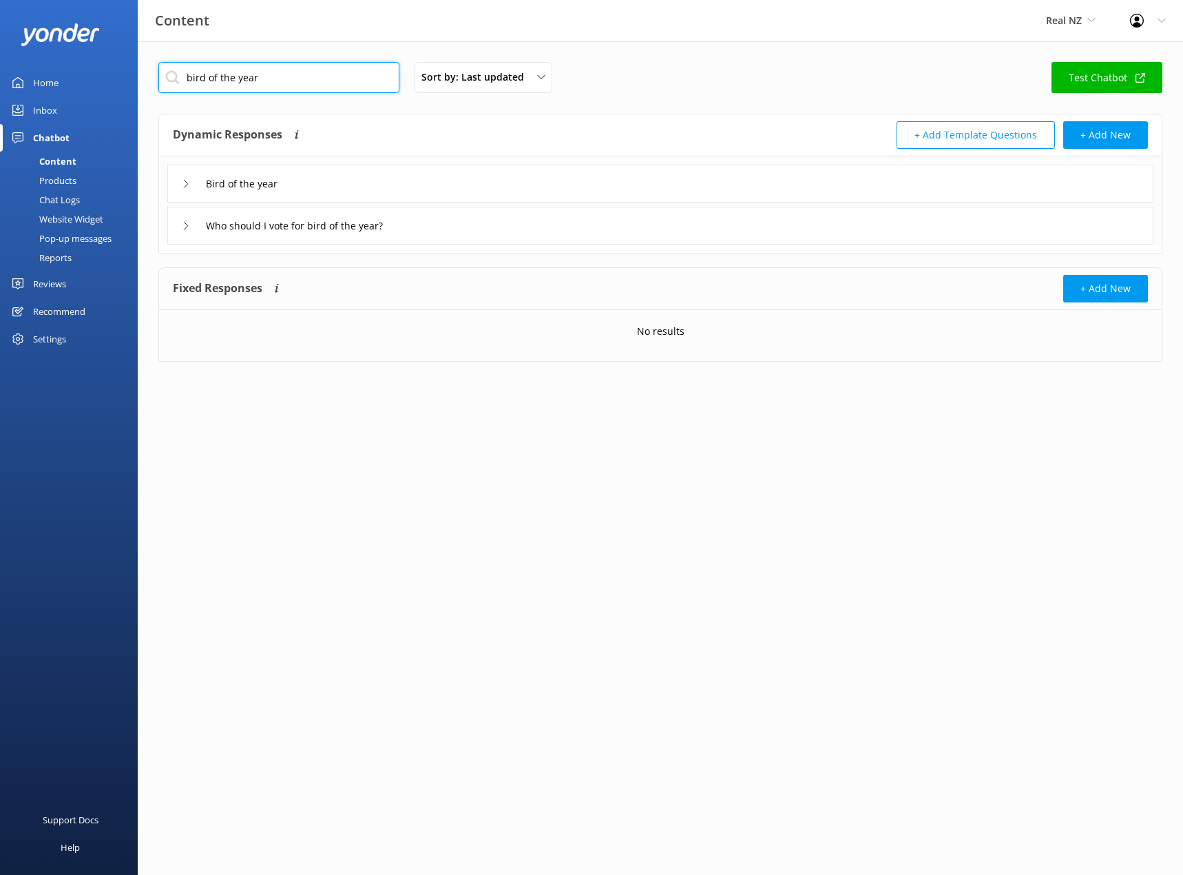
type input "bird of the year"
click at [185, 221] on div "Who should I vote for bird of the year?" at bounding box center [297, 225] width 231 height 23
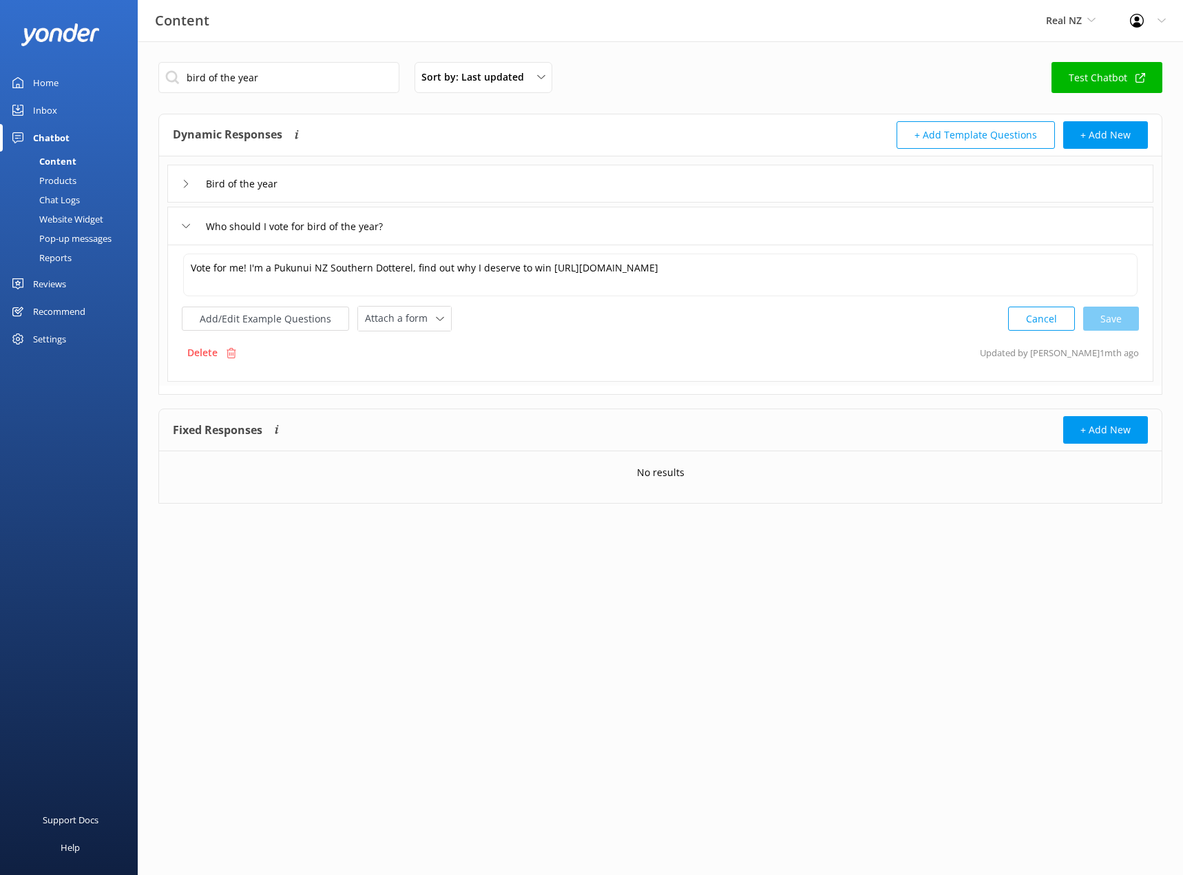
click at [185, 221] on div "Who should I vote for bird of the year?" at bounding box center [297, 226] width 231 height 23
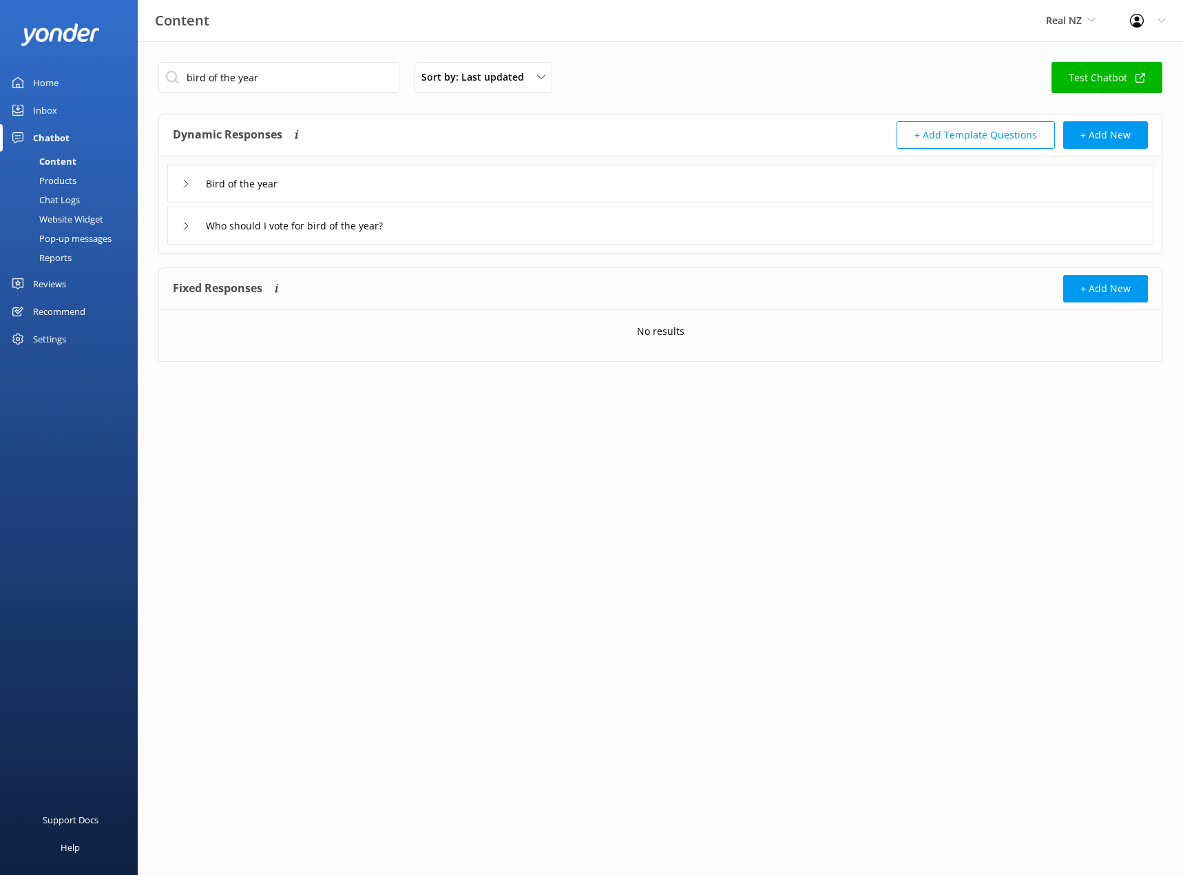
click at [176, 186] on div "Bird of the year" at bounding box center [660, 184] width 986 height 38
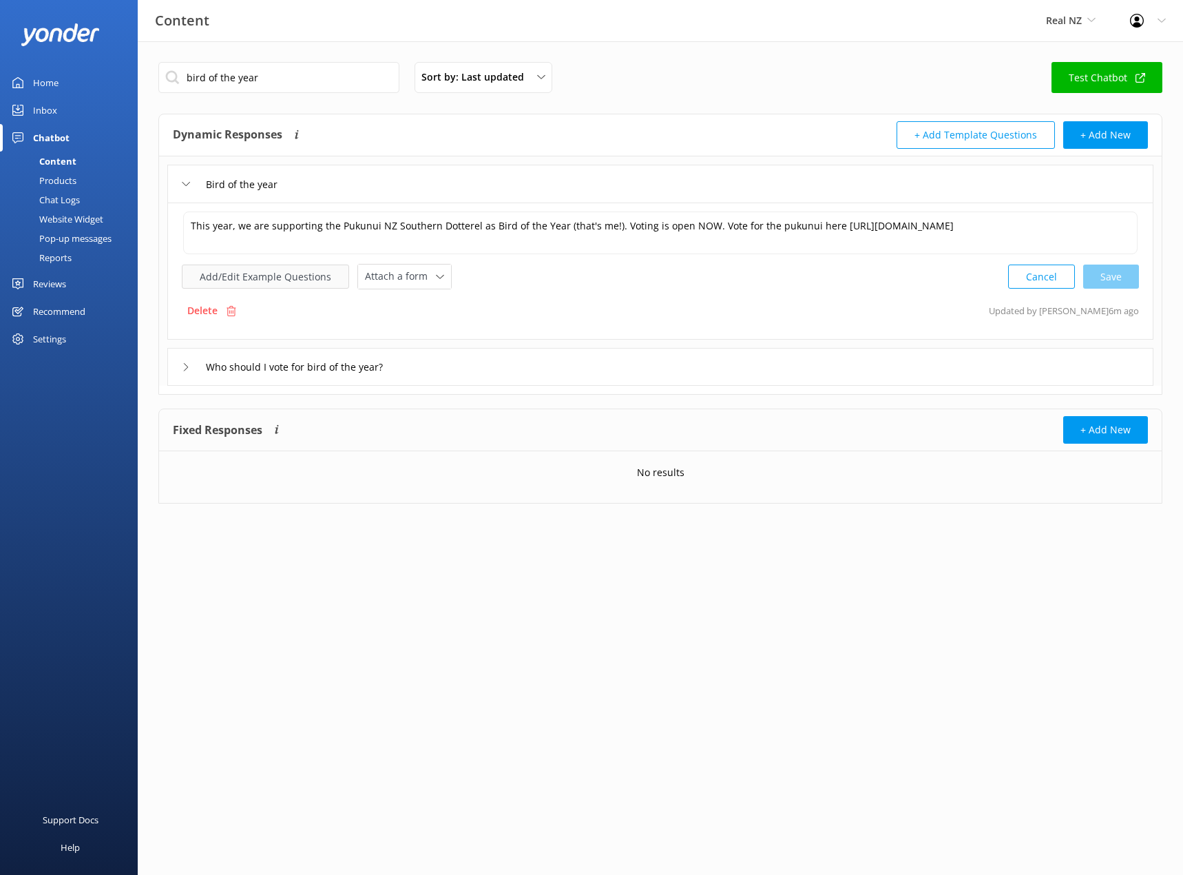
click at [284, 269] on button "Add/Edit Example Questions" at bounding box center [265, 276] width 167 height 24
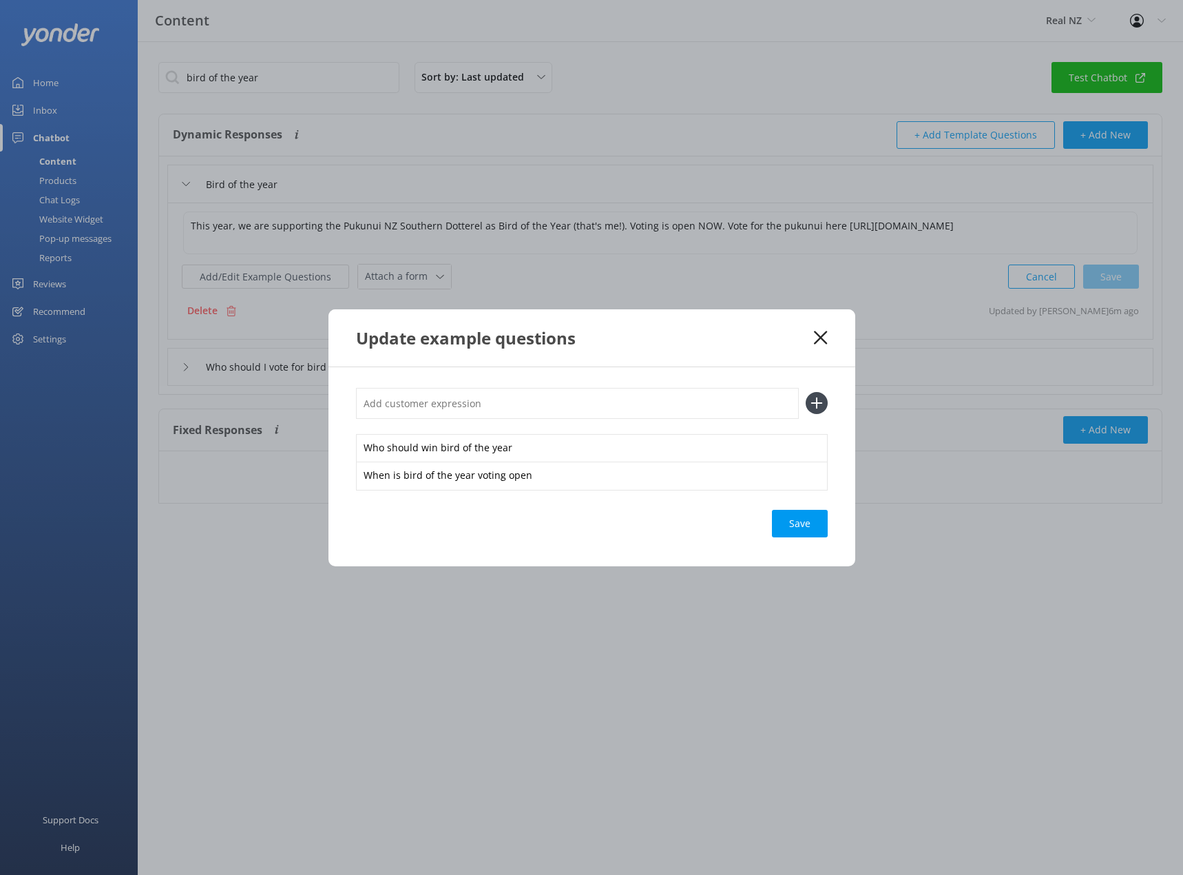
click at [444, 408] on input "text" at bounding box center [577, 403] width 443 height 31
type input "BOTY"
click at [815, 397] on icon at bounding box center [817, 403] width 22 height 22
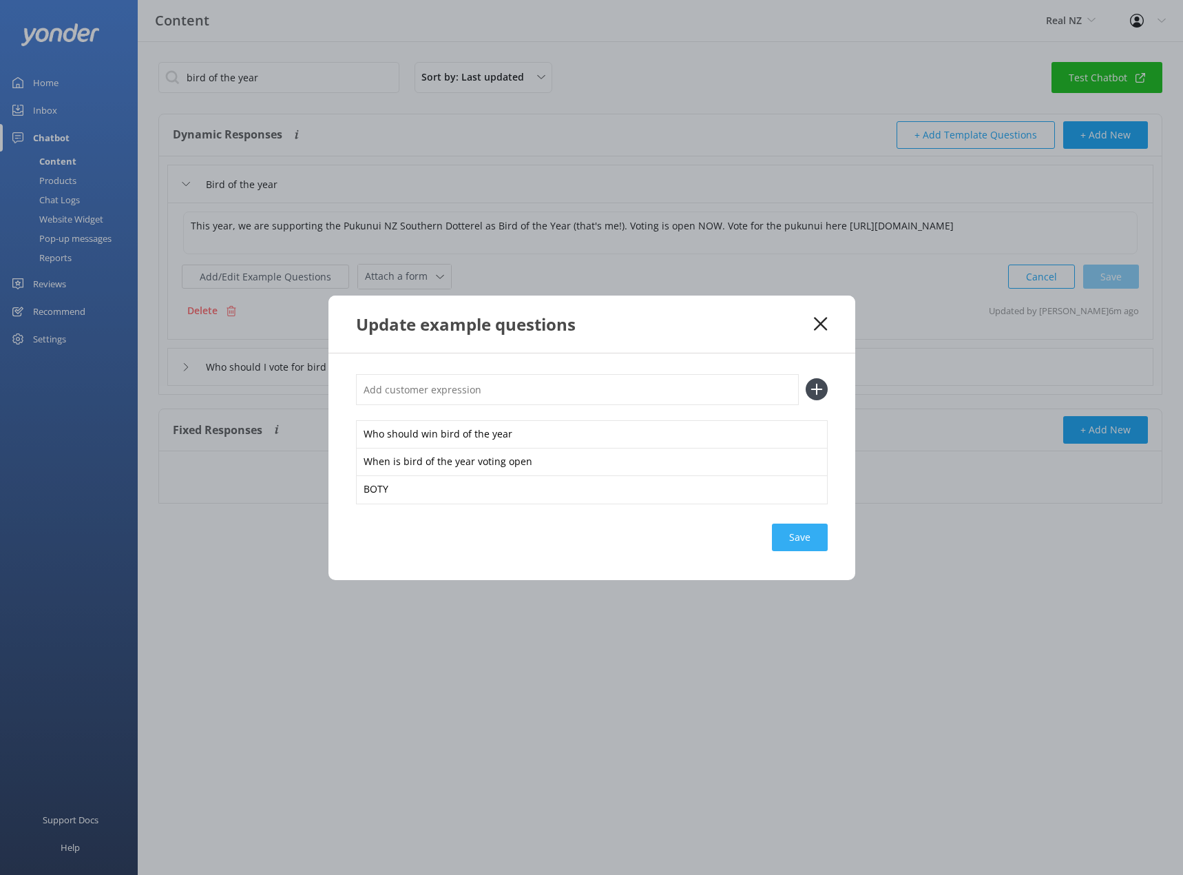
click at [798, 534] on div "Save" at bounding box center [800, 537] width 56 height 28
click at [806, 334] on div "Update example questions" at bounding box center [585, 324] width 459 height 23
click at [808, 534] on div "Save" at bounding box center [800, 537] width 56 height 28
click at [815, 324] on icon at bounding box center [820, 324] width 13 height 14
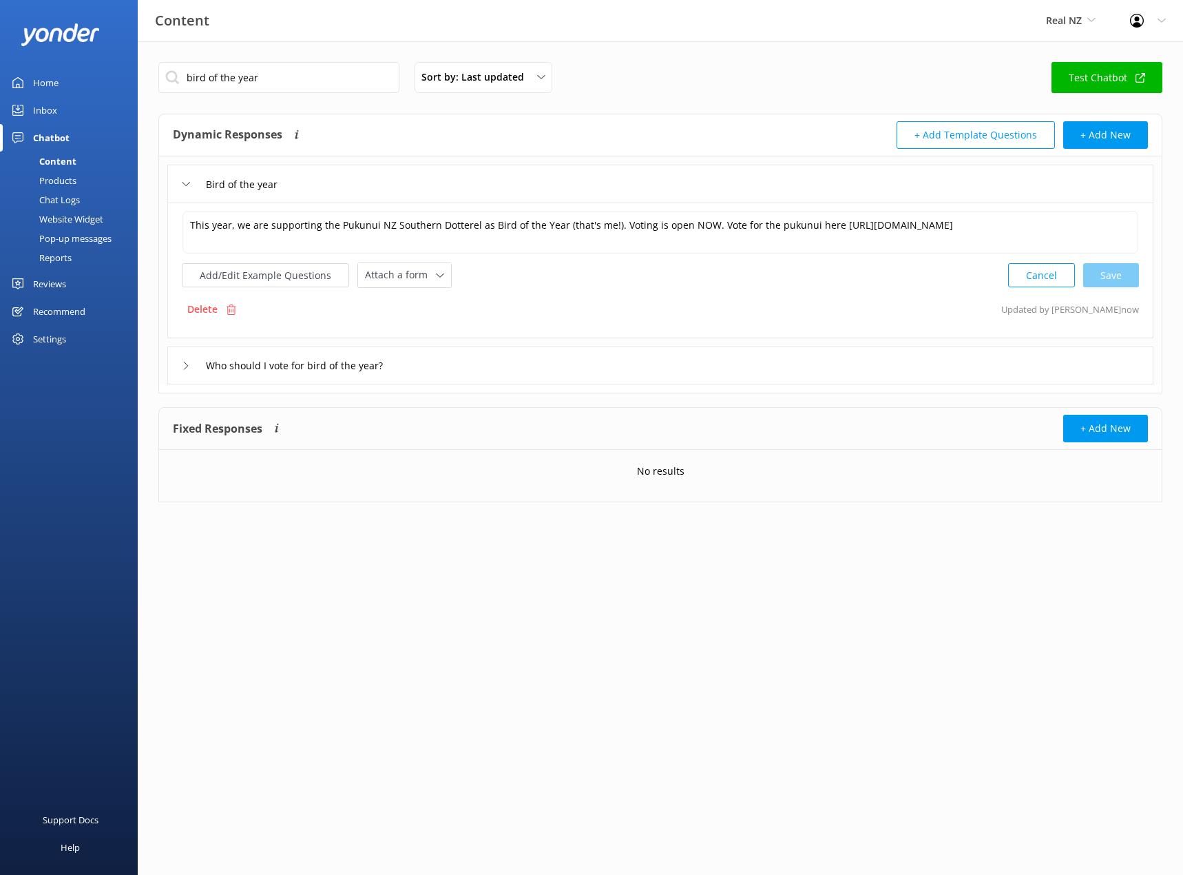
drag, startPoint x: 178, startPoint y: 183, endPoint x: 120, endPoint y: 174, distance: 58.5
click at [178, 183] on div "Bird of the year" at bounding box center [660, 184] width 986 height 38
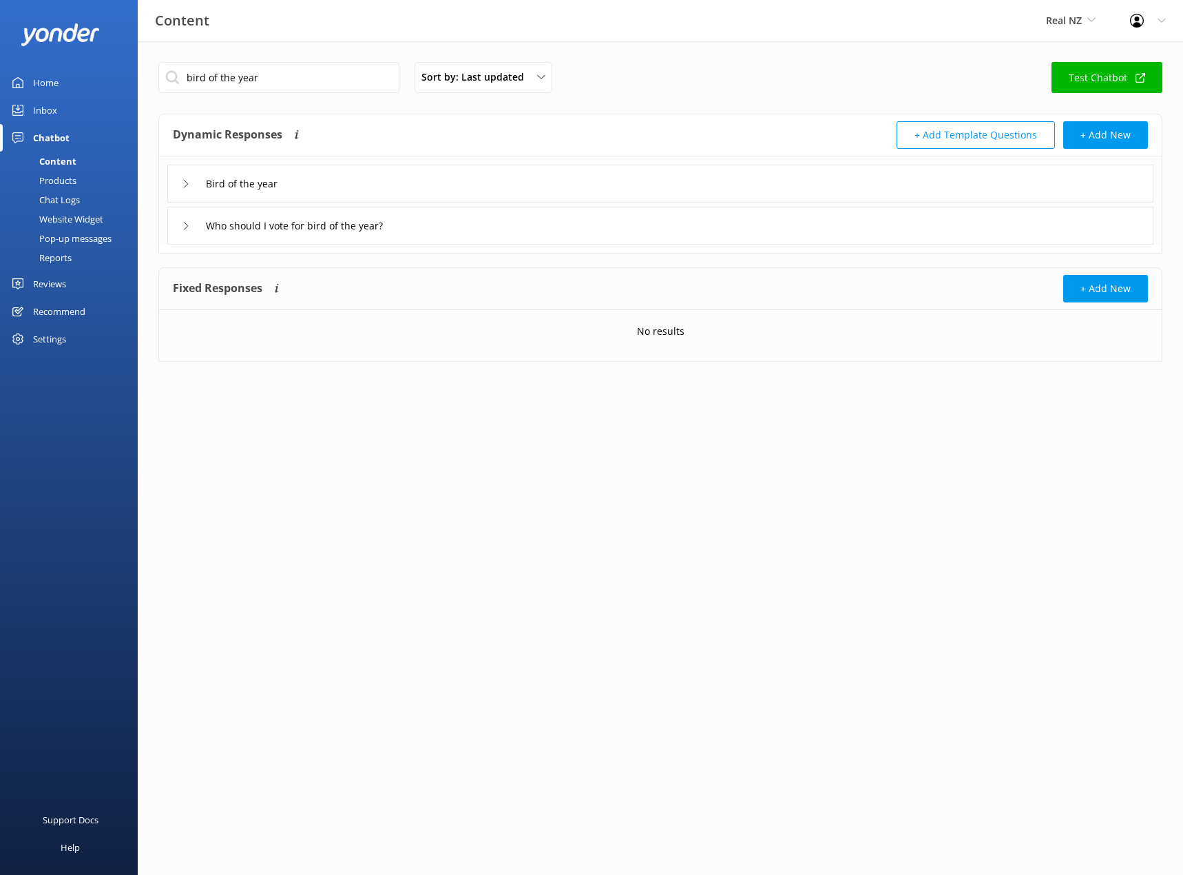
click at [66, 185] on div "Products" at bounding box center [42, 180] width 68 height 19
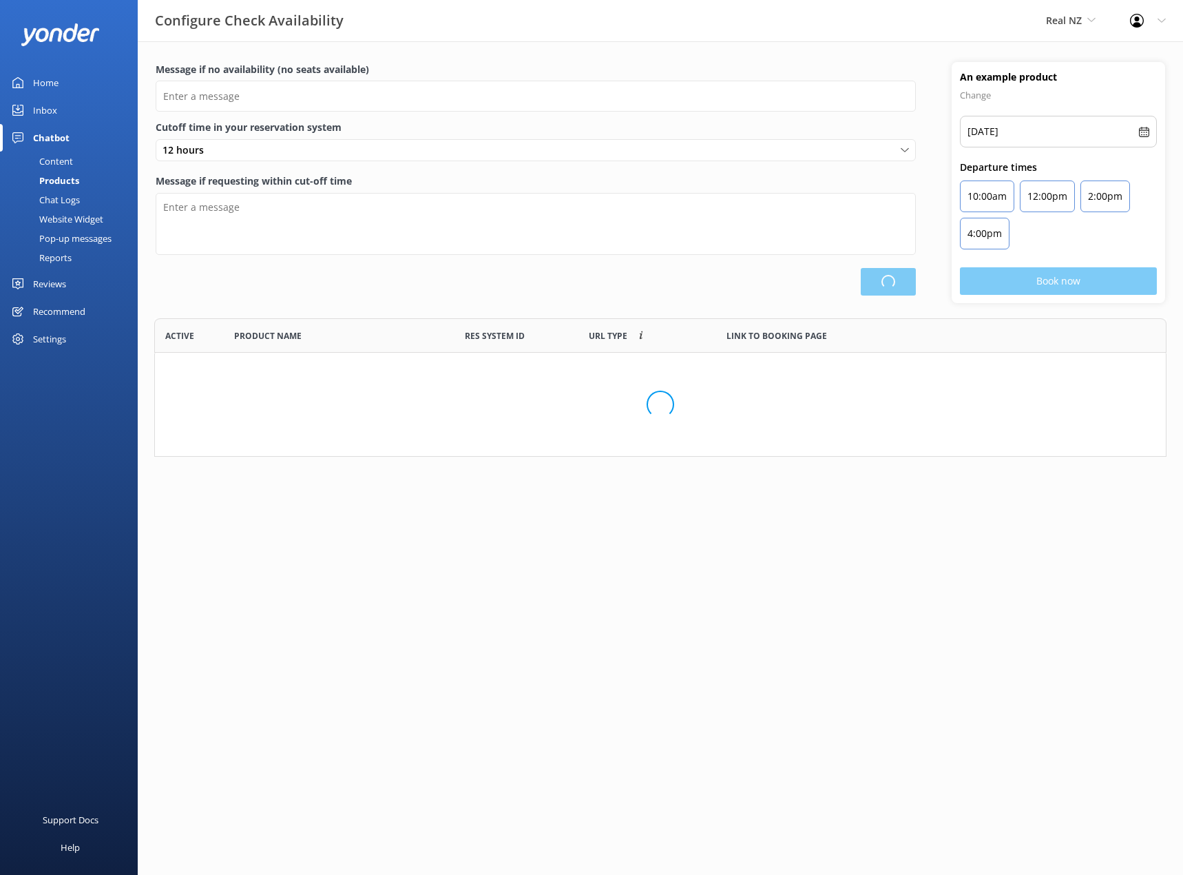
scroll to position [404, 1001]
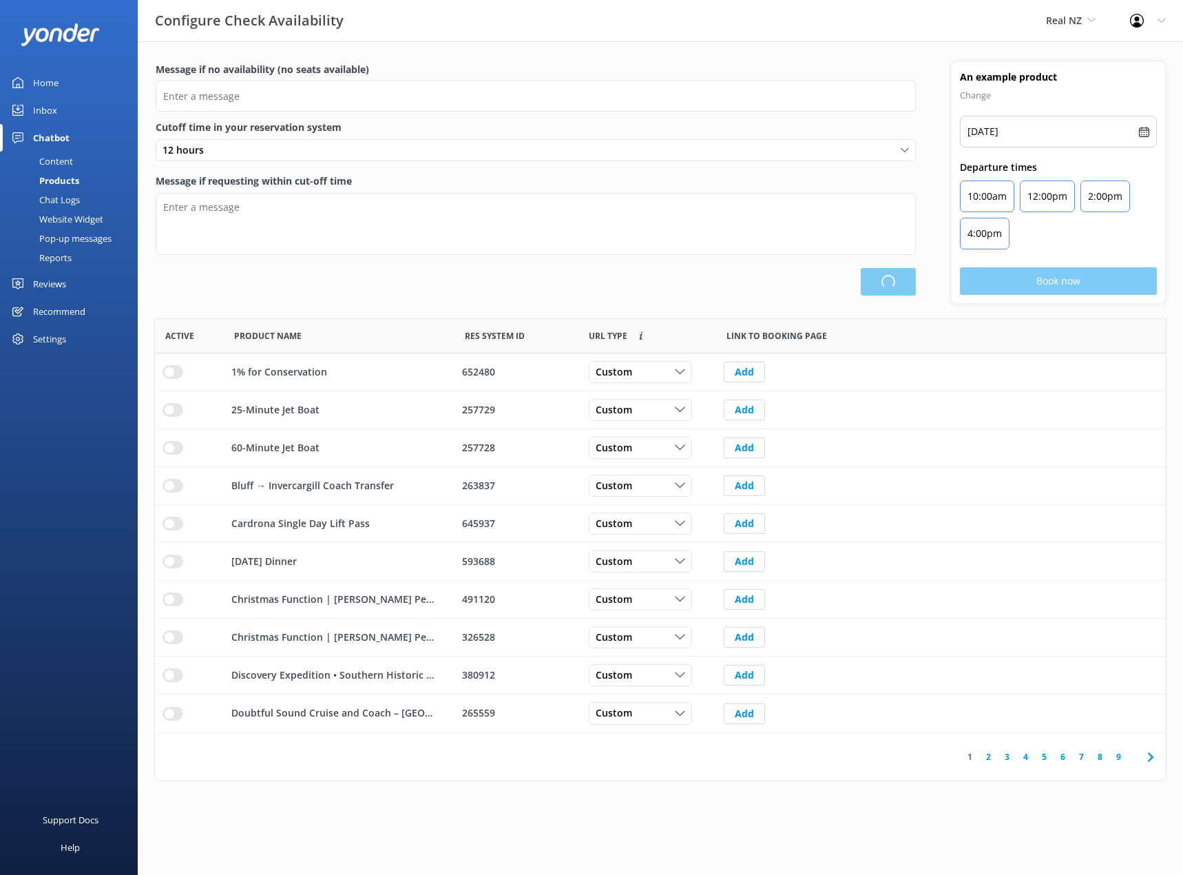
type input "There are no seats available, please check an alternative day"
type textarea "Our online booking system closes {hours} prior to departure. Please contact us …"
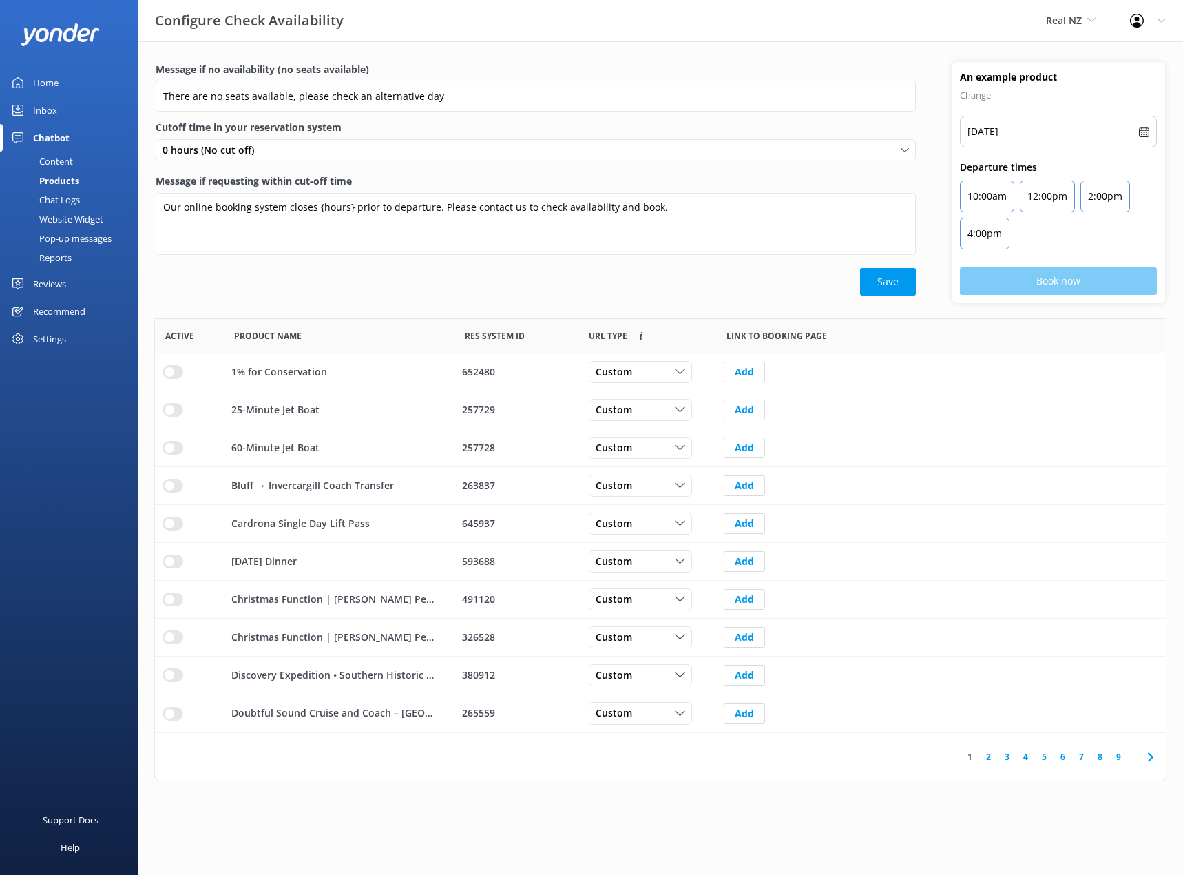
click at [64, 191] on div "Chat Logs" at bounding box center [44, 199] width 72 height 19
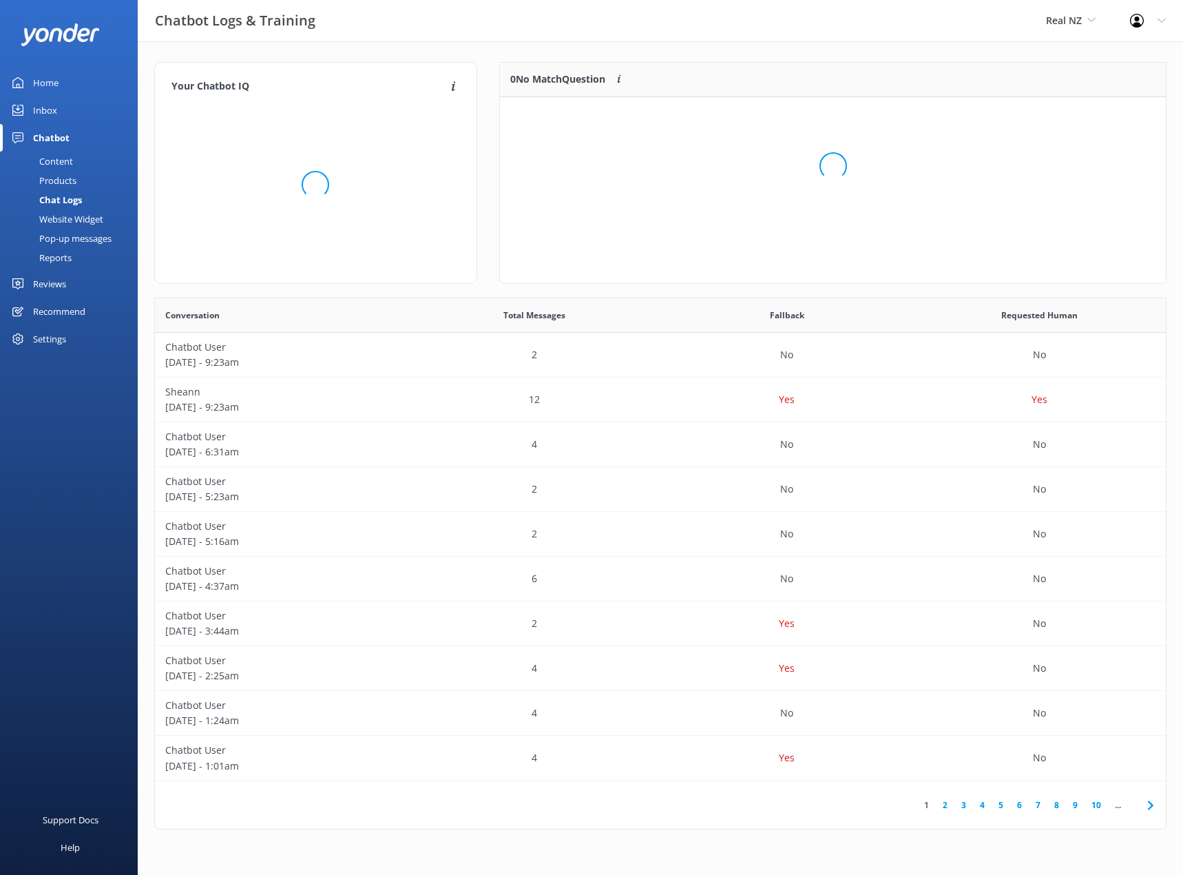
scroll to position [472, 1001]
click at [61, 226] on div "Website Widget" at bounding box center [55, 218] width 95 height 19
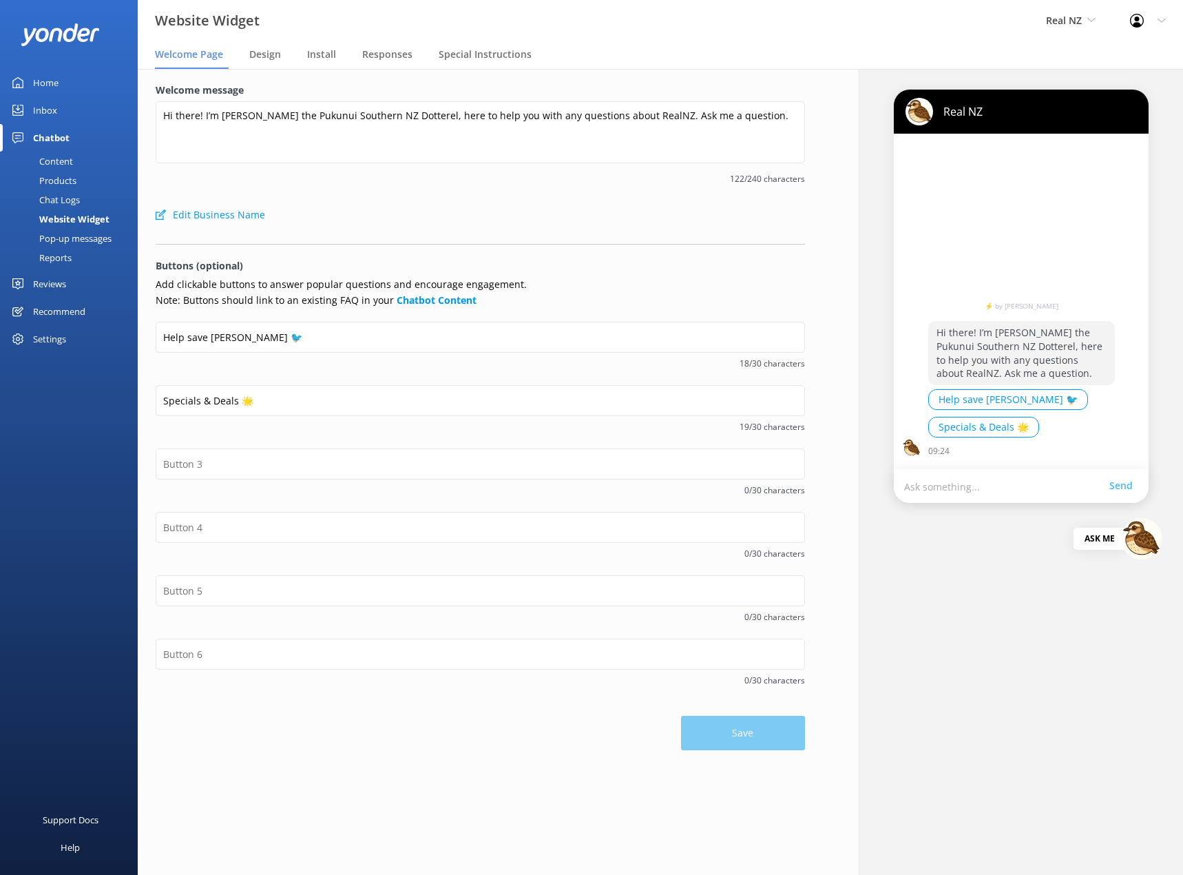
click at [72, 237] on div "Pop-up messages" at bounding box center [59, 238] width 103 height 19
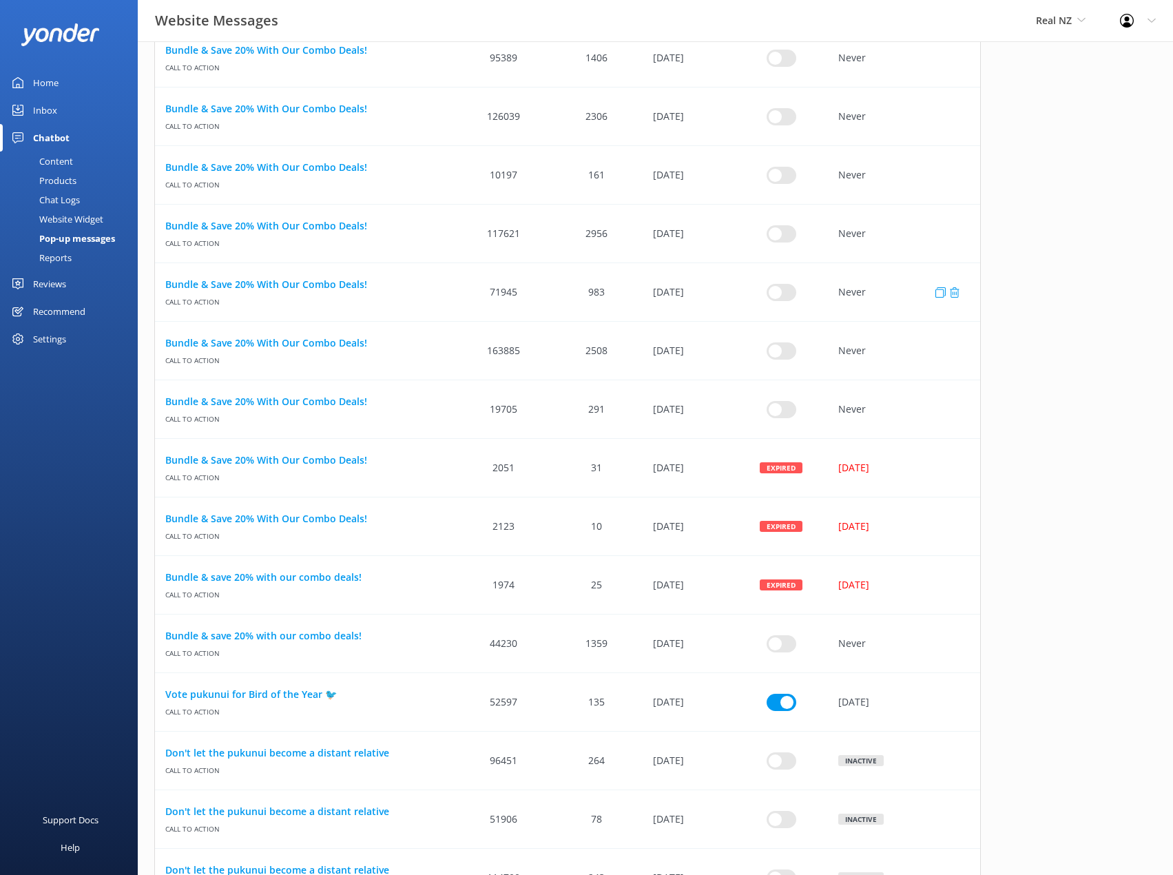
scroll to position [1033, 0]
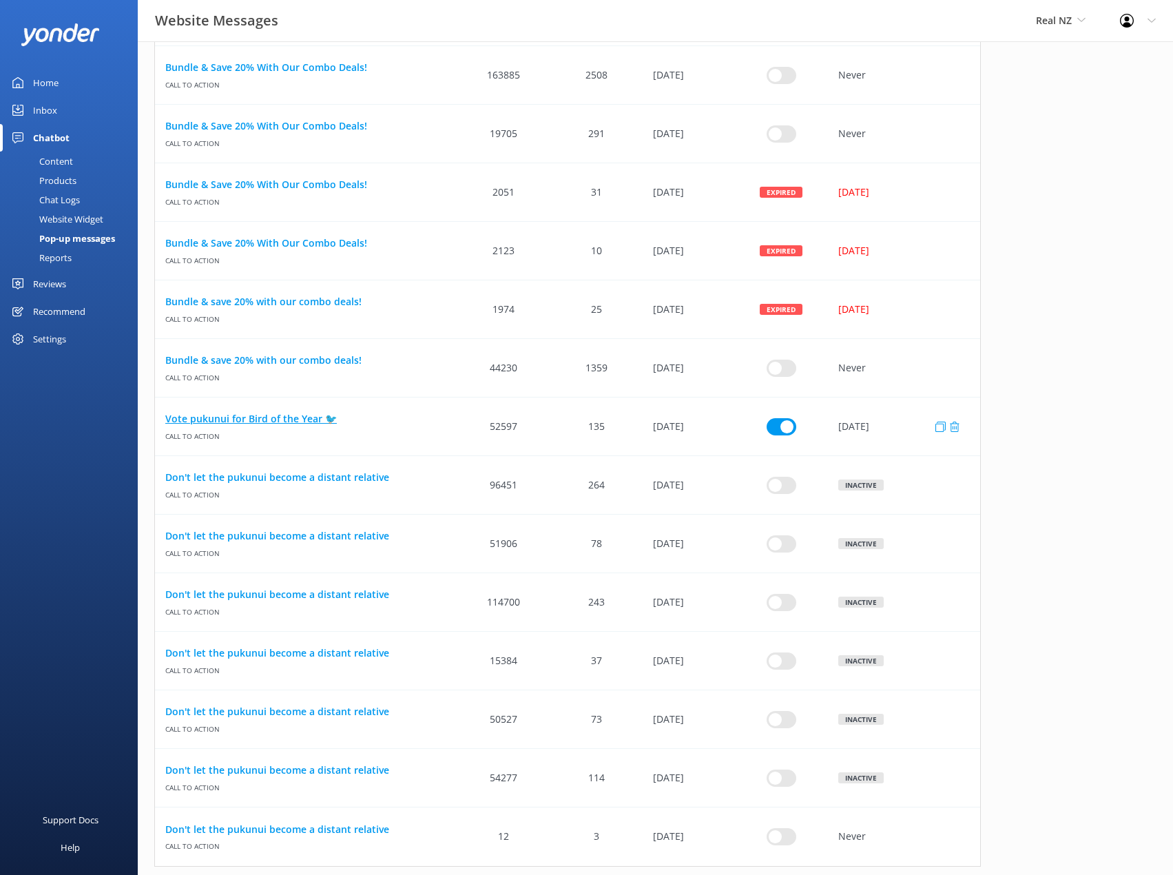
click at [280, 421] on link "Vote pukunui for Bird of the Year 🐦" at bounding box center [306, 418] width 282 height 15
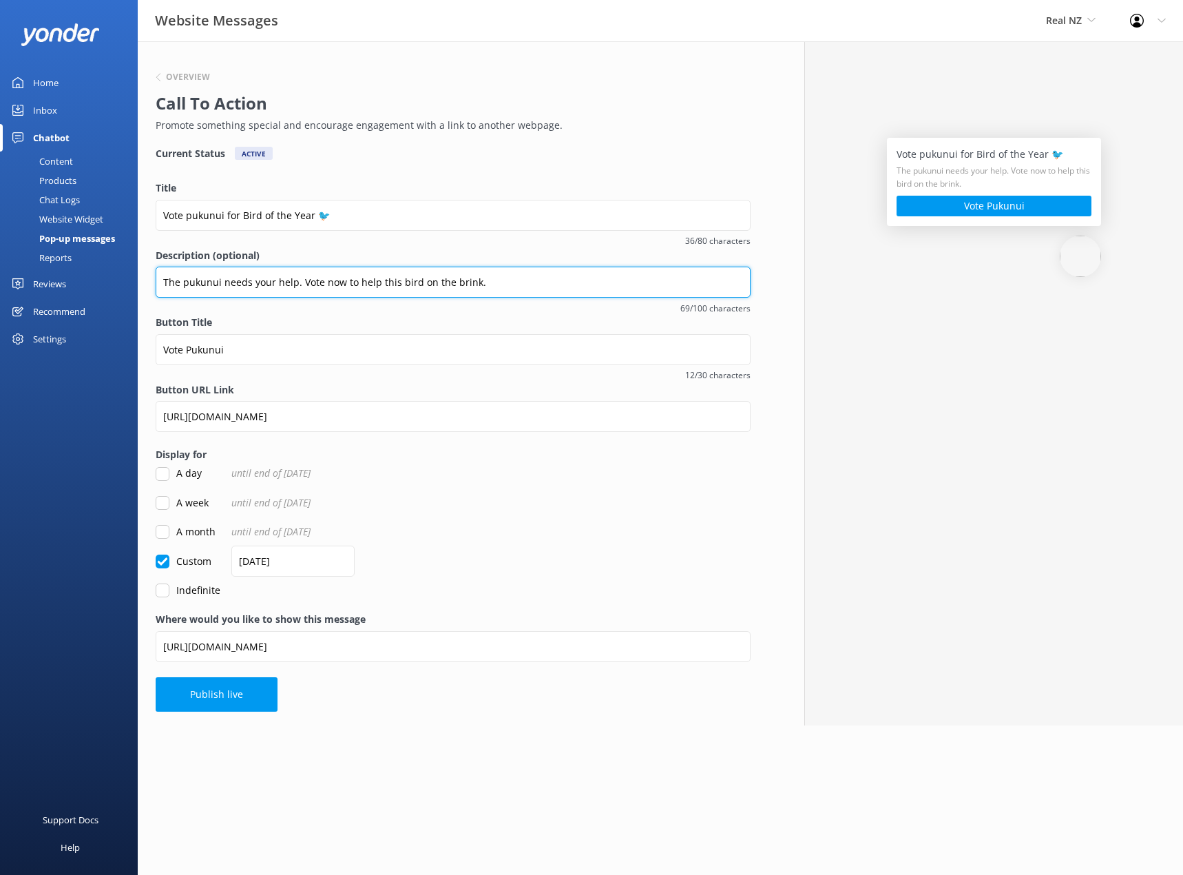
click at [397, 282] on input "The pukunui needs your help. Vote now to help this bird on the brink." at bounding box center [453, 282] width 595 height 31
type input "The pukunui needs your help. Vote now to help this tiny bird on the brink."
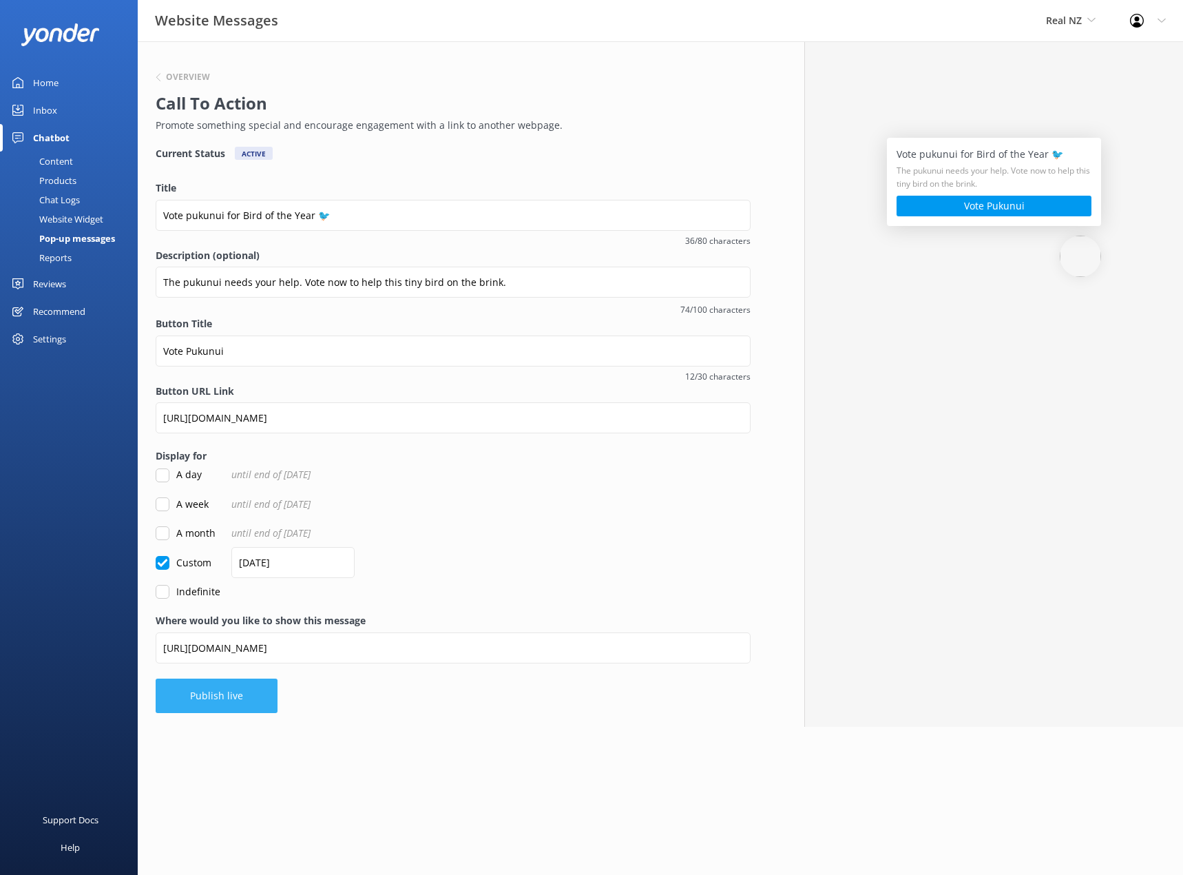
click at [241, 698] on button "Publish live" at bounding box center [217, 695] width 122 height 34
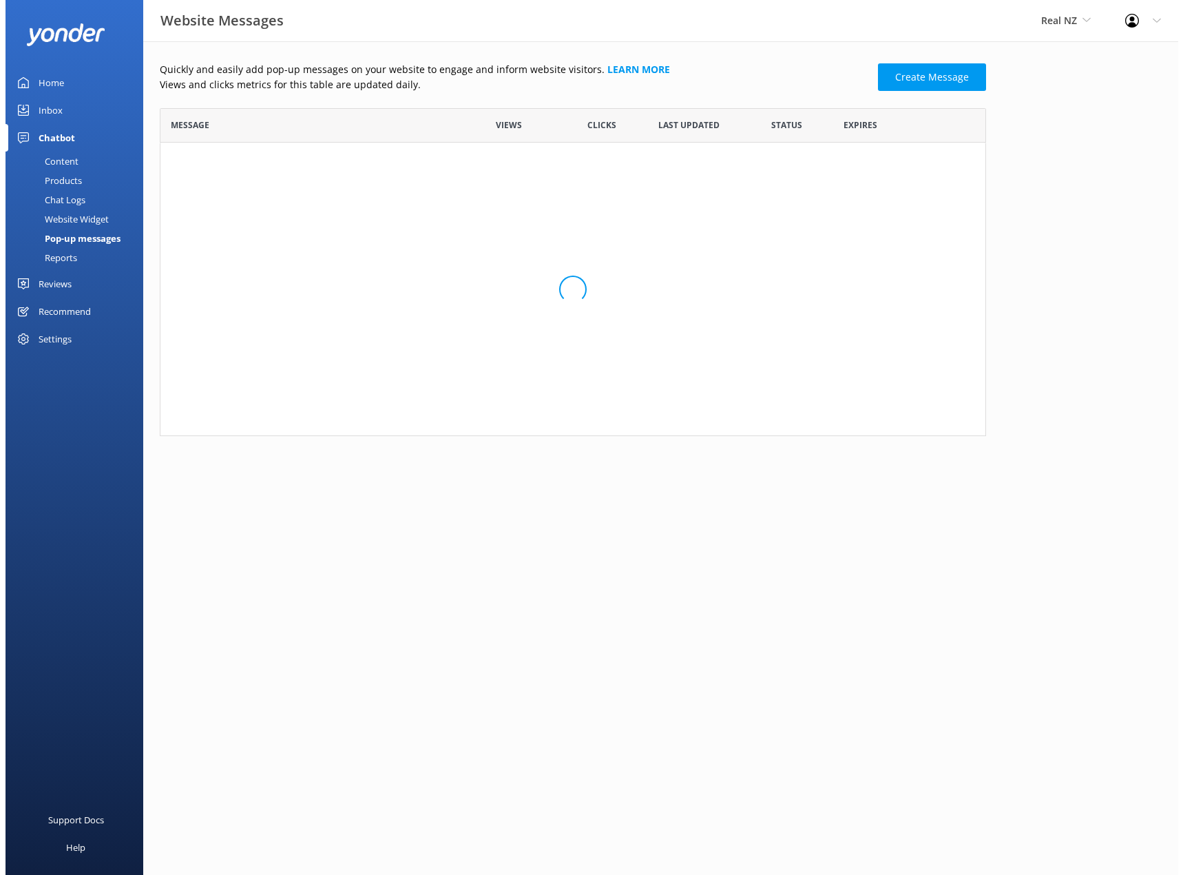
scroll to position [11, 11]
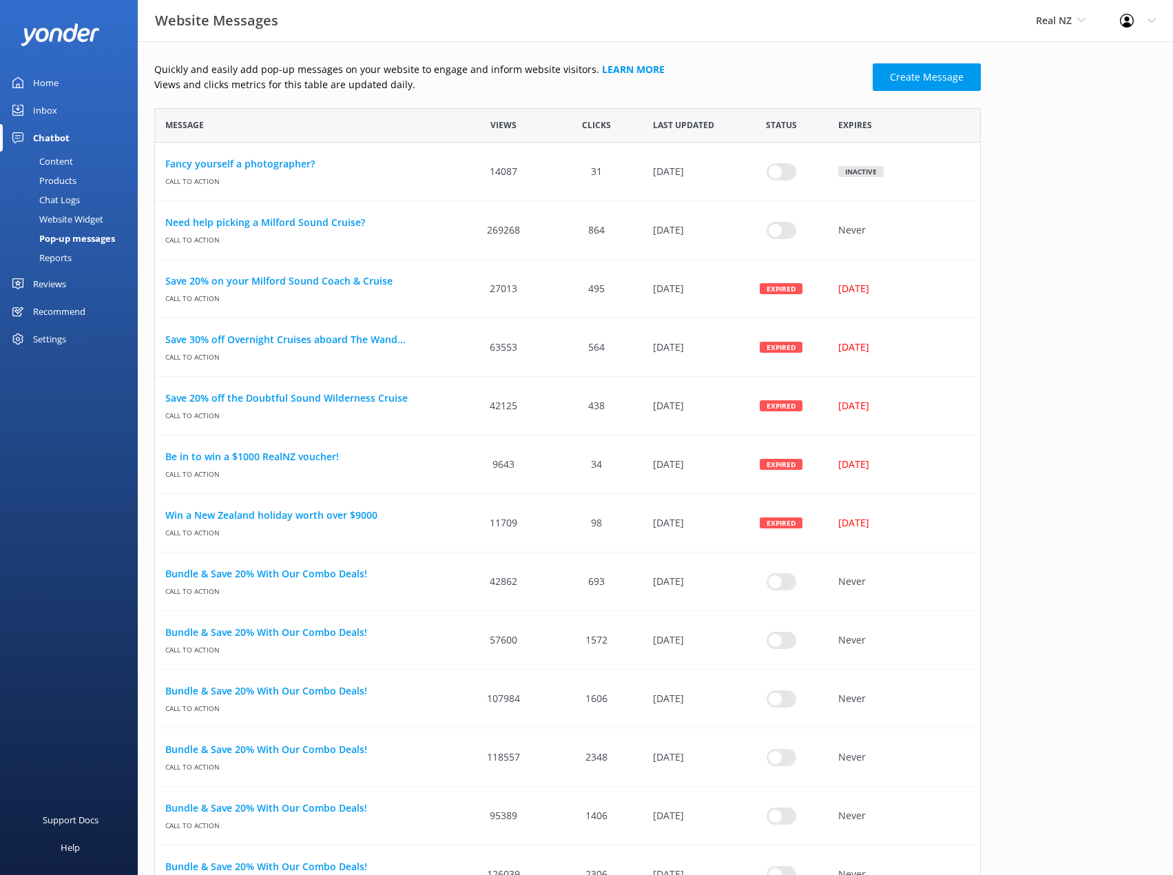
click at [61, 161] on div "Content" at bounding box center [40, 161] width 65 height 19
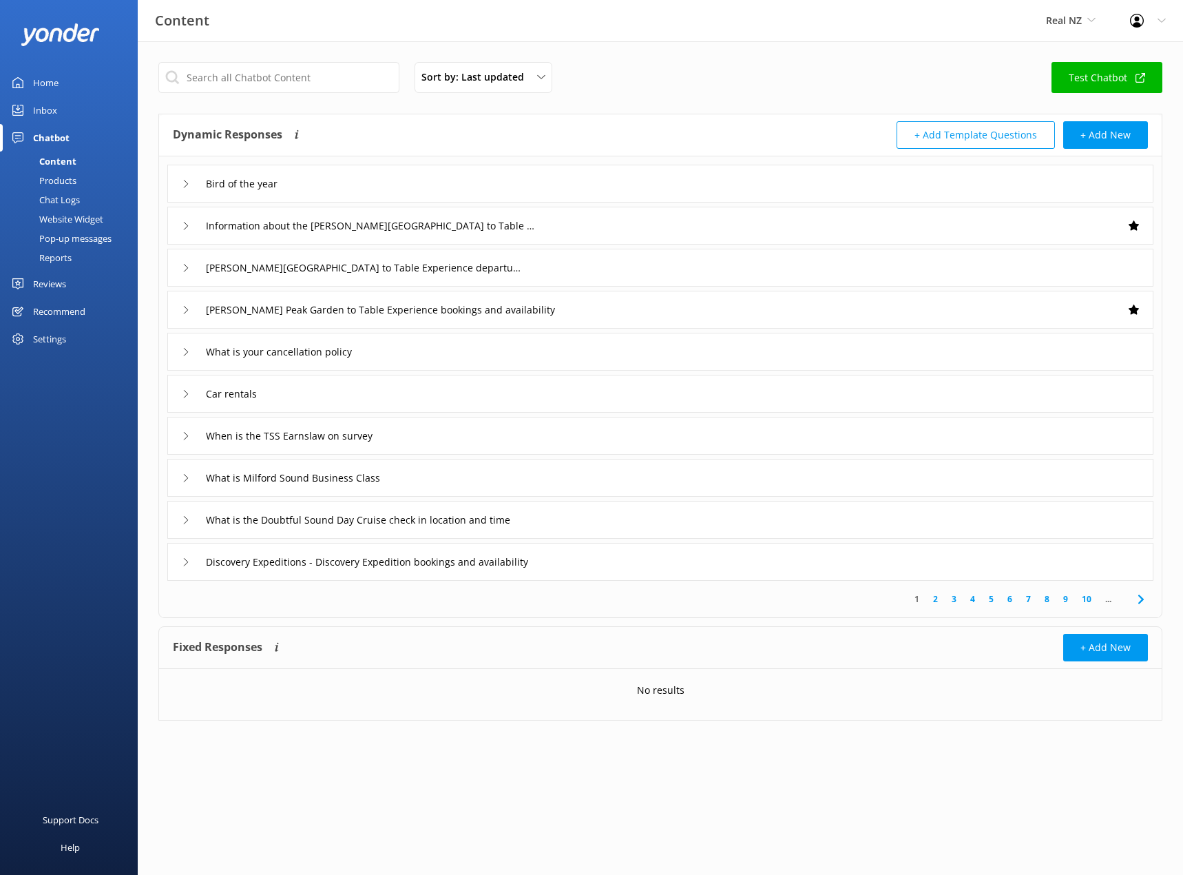
click at [180, 183] on div "Bird of the year" at bounding box center [660, 184] width 986 height 38
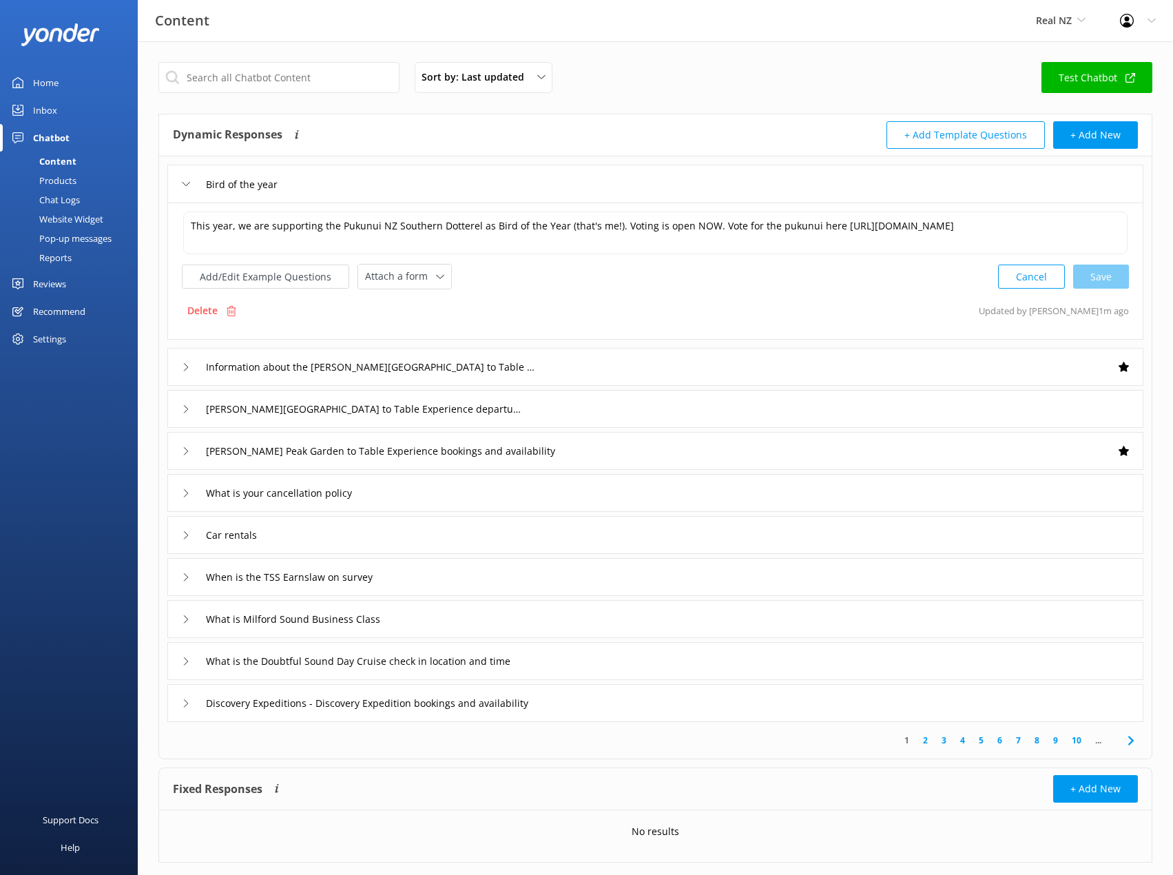
click at [179, 181] on div "Bird of the year" at bounding box center [655, 184] width 976 height 38
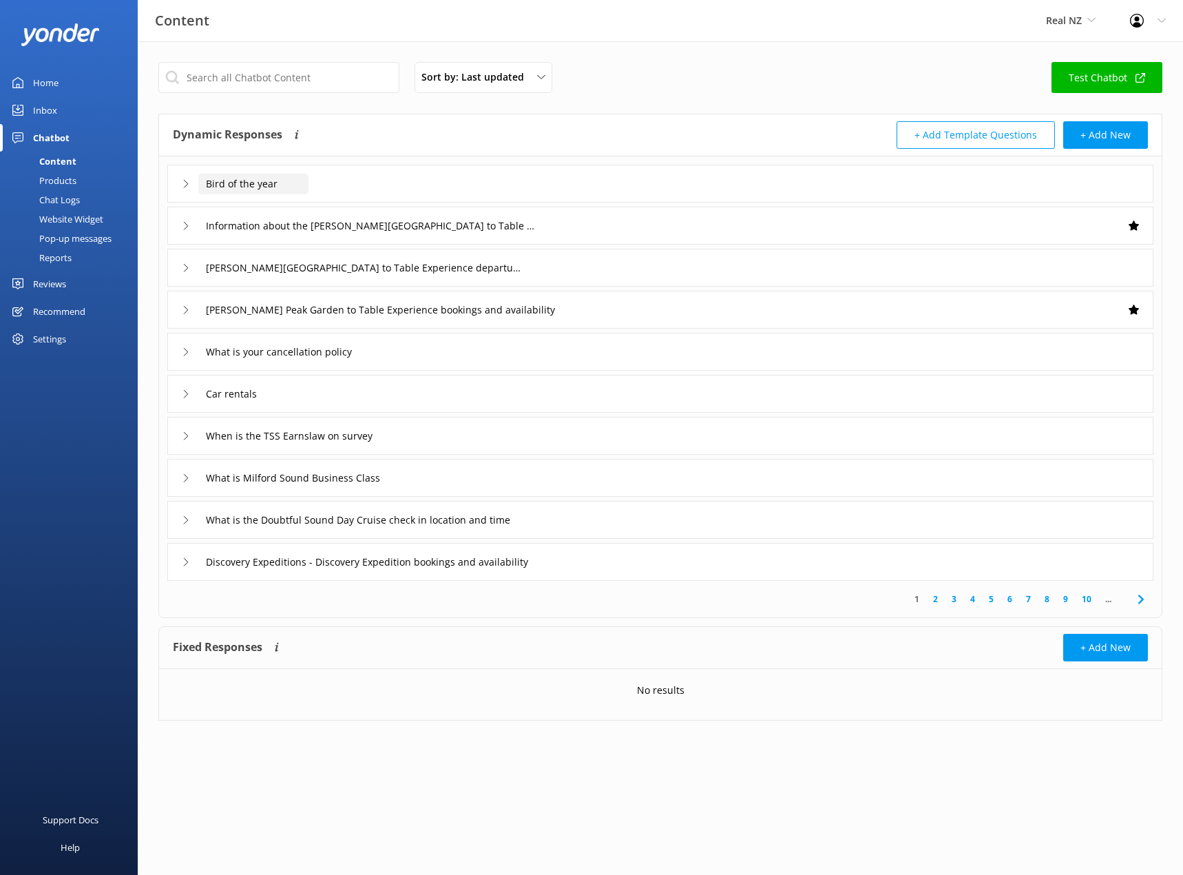
click at [233, 181] on input "Bird of the year" at bounding box center [253, 184] width 110 height 21
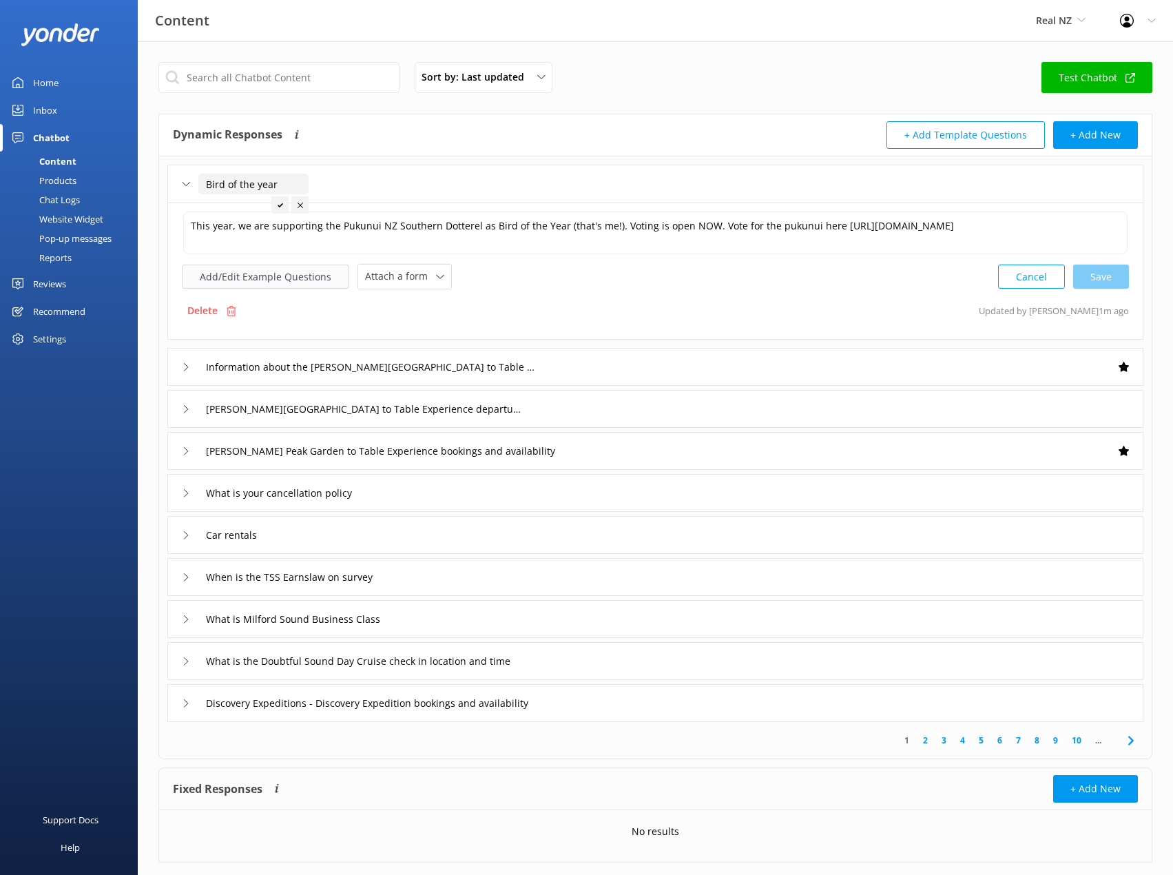
click at [324, 282] on button "Add/Edit Example Questions" at bounding box center [265, 276] width 167 height 24
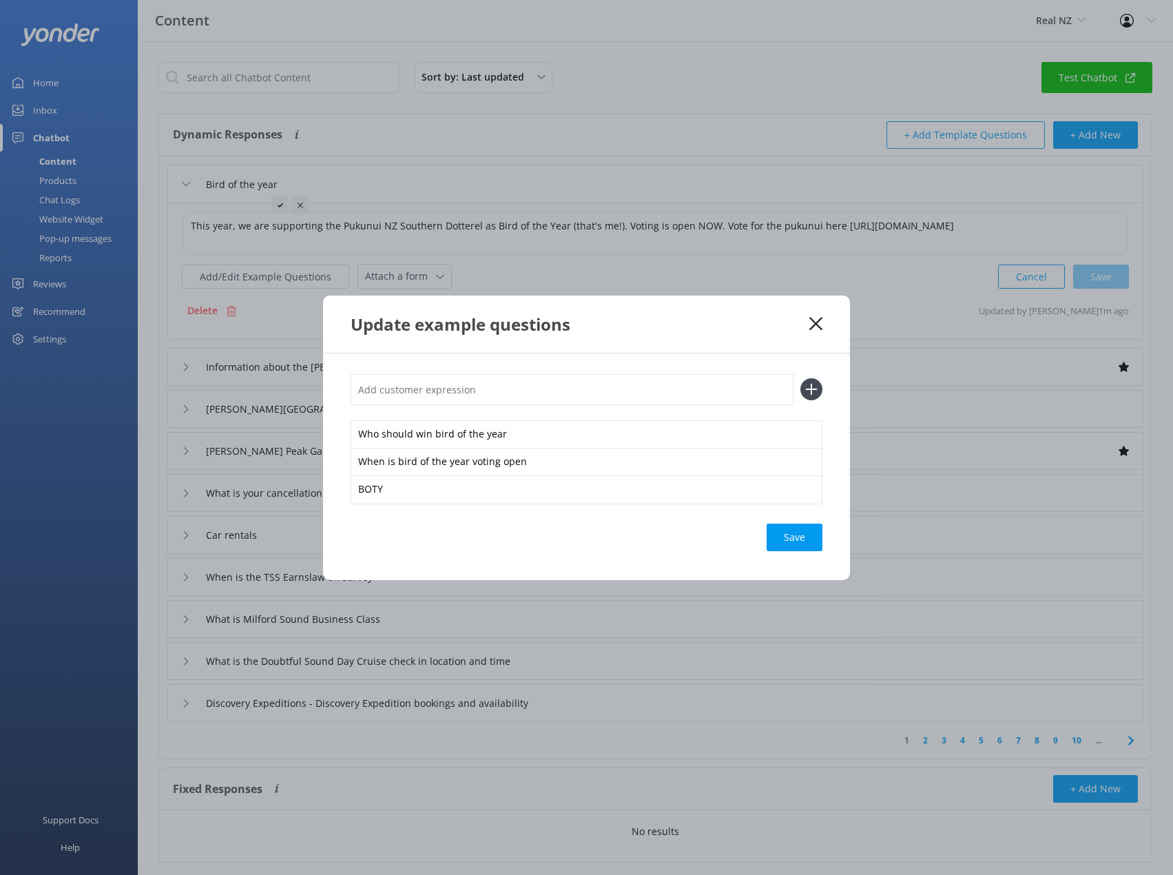
click at [811, 390] on icon at bounding box center [811, 389] width 22 height 22
click at [626, 391] on input "text" at bounding box center [572, 389] width 443 height 31
type input "Why should I vote for the pukunui"
click at [820, 397] on icon at bounding box center [811, 389] width 22 height 22
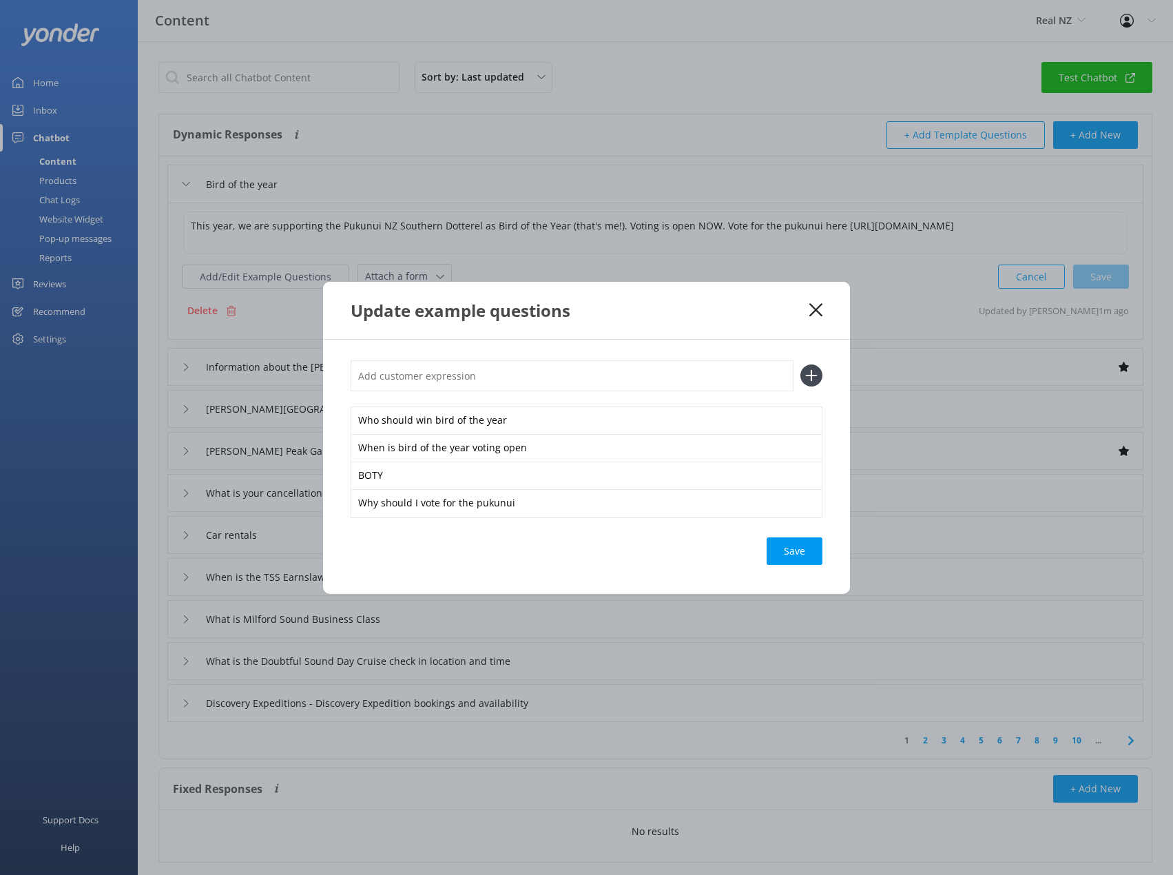
click at [516, 378] on input "text" at bounding box center [572, 375] width 443 height 31
paste input "Why should I vote for the pukunui"
type input "Why should I vote for the pukunui for bird of the year"
click at [811, 371] on use at bounding box center [812, 376] width 12 height 12
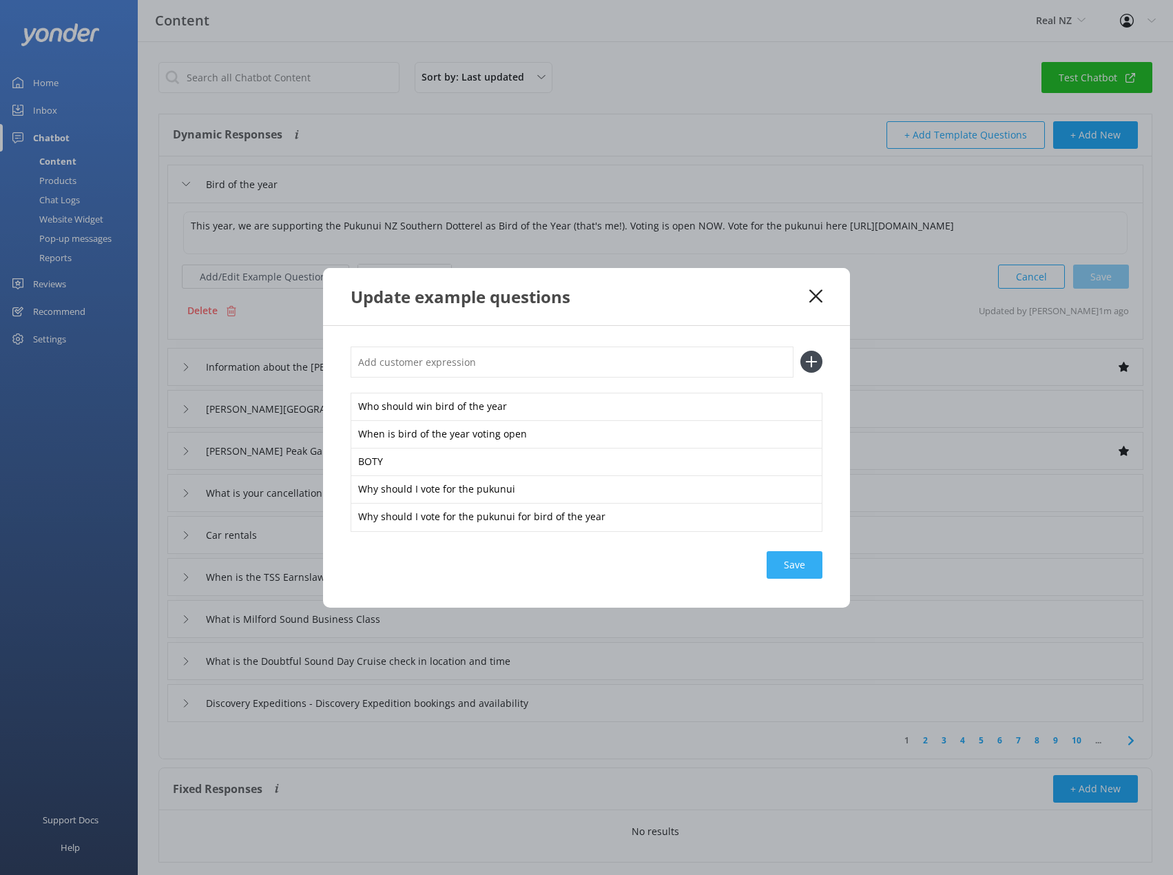
click at [802, 563] on div "Save" at bounding box center [795, 565] width 56 height 28
click at [821, 545] on div "Who should win bird of the year When is bird of the year voting open BOTY Why s…" at bounding box center [586, 467] width 527 height 282
click at [794, 567] on div "Save" at bounding box center [795, 565] width 56 height 28
click at [813, 293] on use at bounding box center [815, 295] width 13 height 13
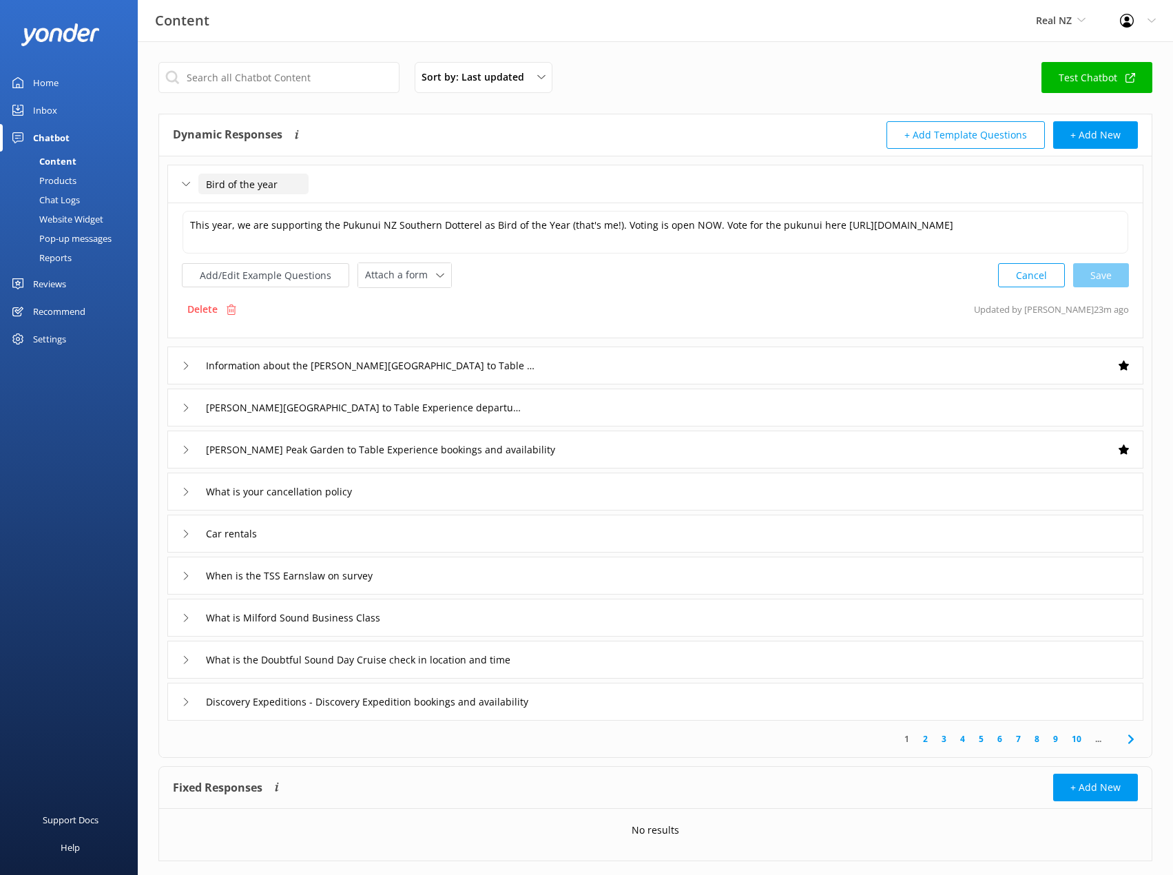
click at [221, 178] on input "Bird of the year" at bounding box center [253, 184] width 110 height 21
click at [197, 180] on div "Bird of the year" at bounding box center [237, 184] width 110 height 23
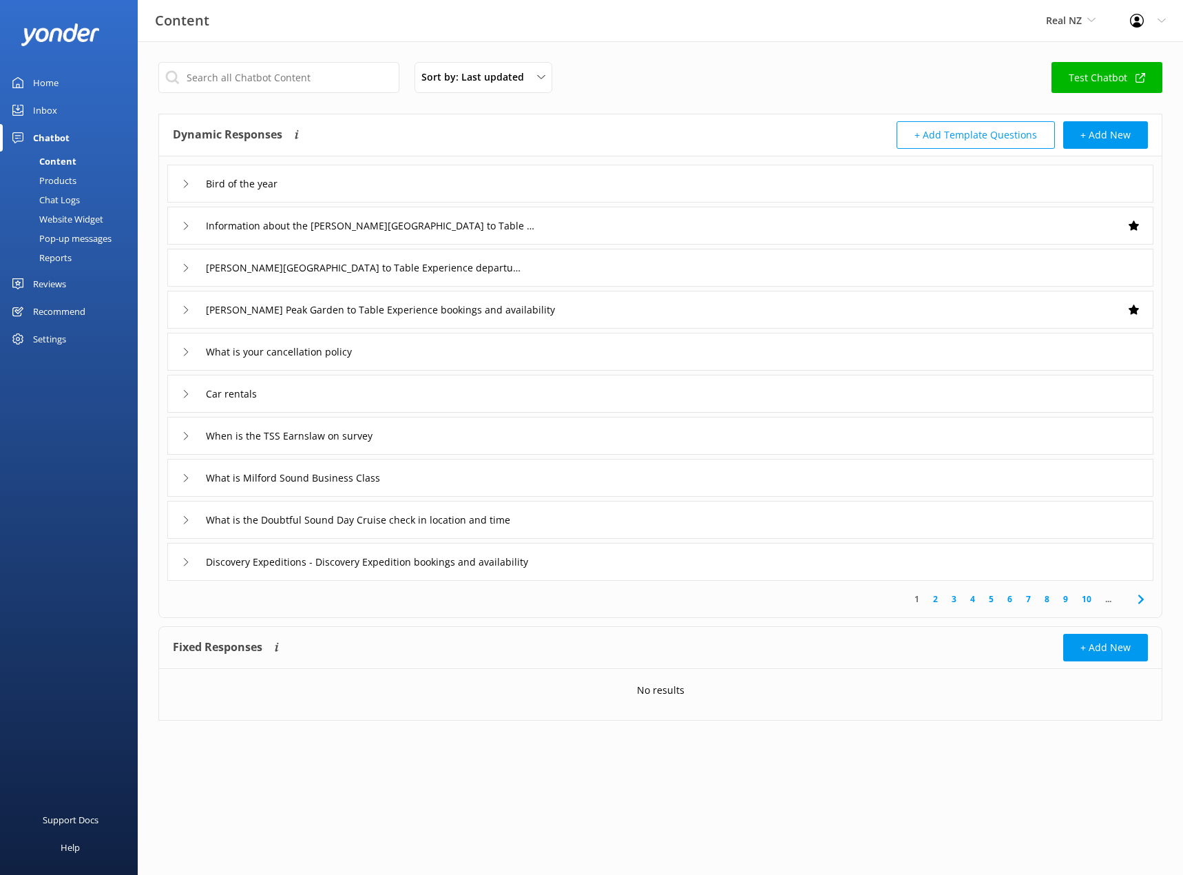
click at [667, 690] on p "No results" at bounding box center [661, 690] width 48 height 15
click at [667, 689] on p "No results" at bounding box center [661, 690] width 48 height 15
drag, startPoint x: 688, startPoint y: 687, endPoint x: 706, endPoint y: 689, distance: 18.0
click at [689, 687] on div "No results" at bounding box center [660, 690] width 1003 height 43
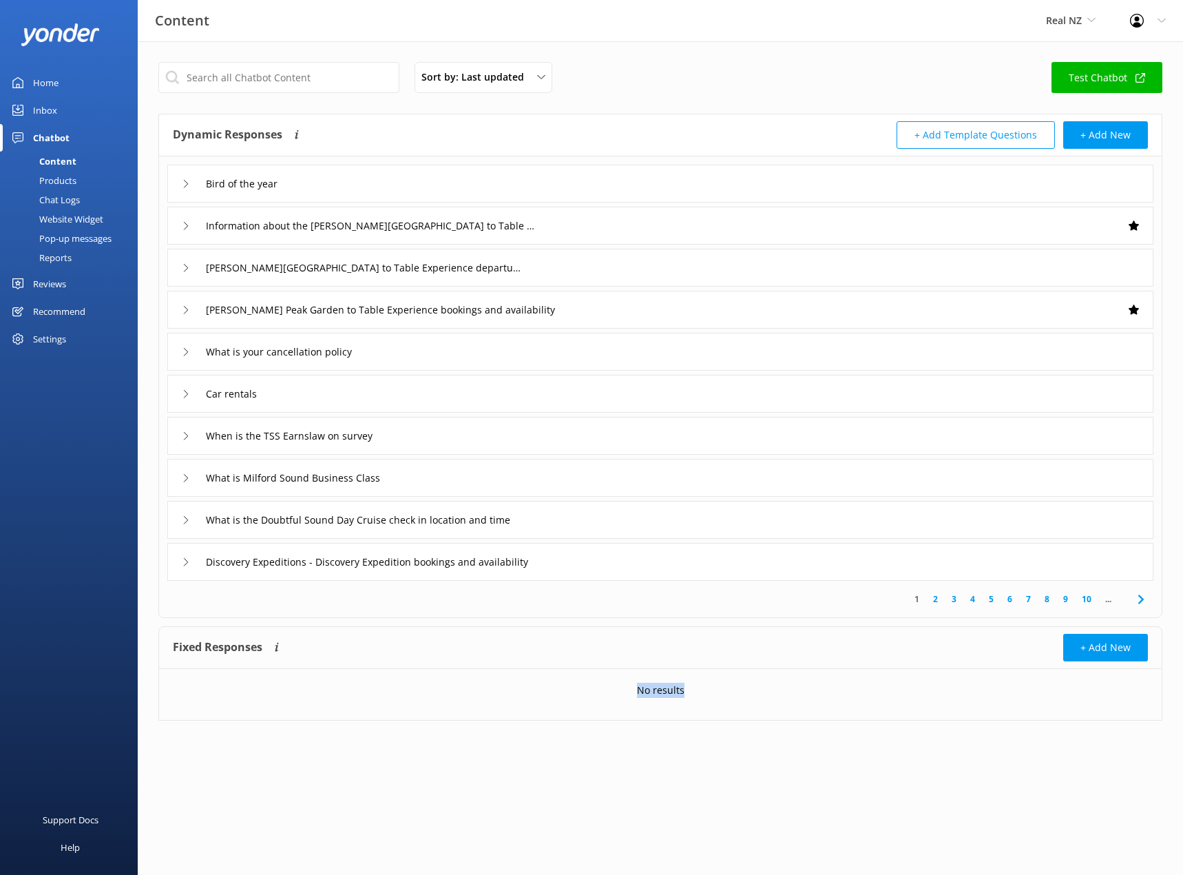
click at [686, 688] on div "No results" at bounding box center [660, 690] width 1003 height 43
drag, startPoint x: 660, startPoint y: 689, endPoint x: 643, endPoint y: 691, distance: 17.3
click at [643, 691] on div "No results" at bounding box center [660, 690] width 1003 height 43
click at [643, 691] on p "No results" at bounding box center [661, 690] width 48 height 15
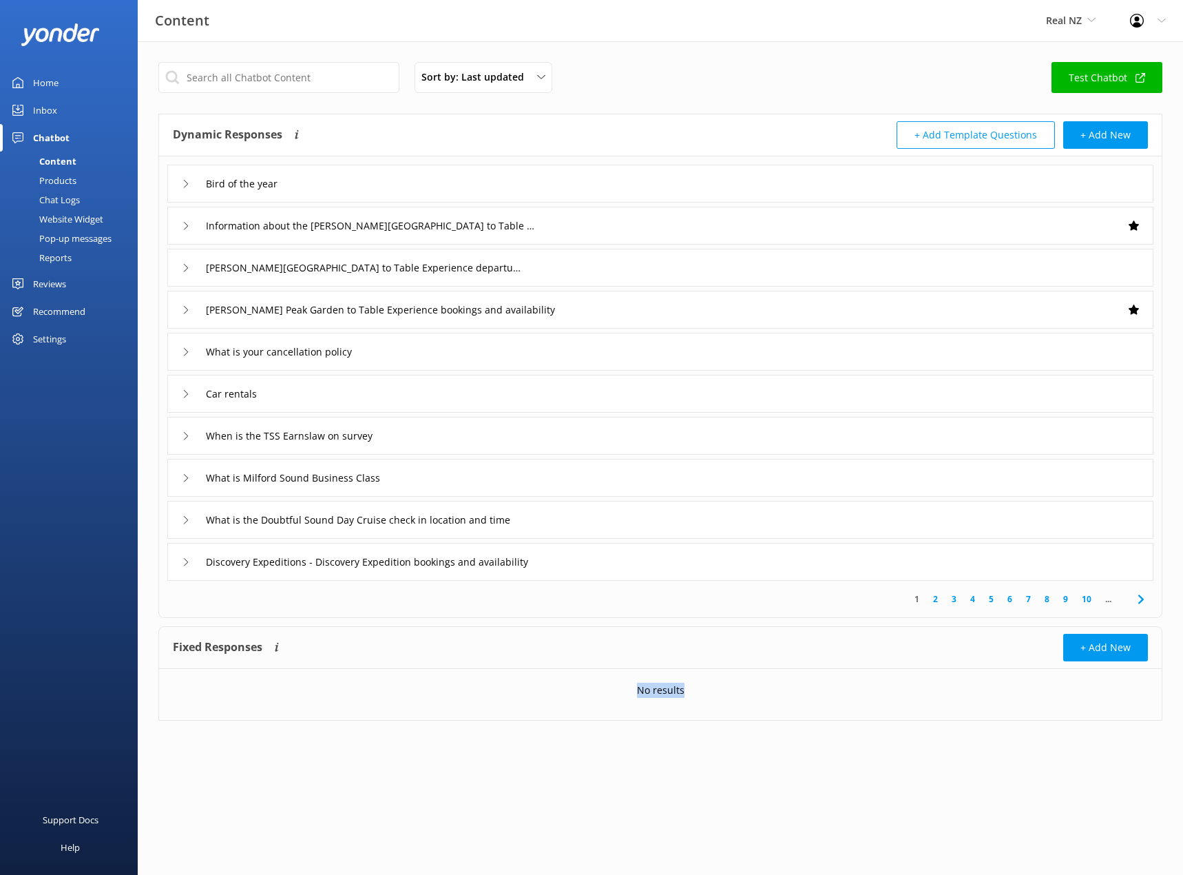
click at [643, 691] on p "No results" at bounding box center [661, 690] width 48 height 15
click at [696, 696] on div "No results" at bounding box center [660, 690] width 1003 height 43
